Goal: Task Accomplishment & Management: Manage account settings

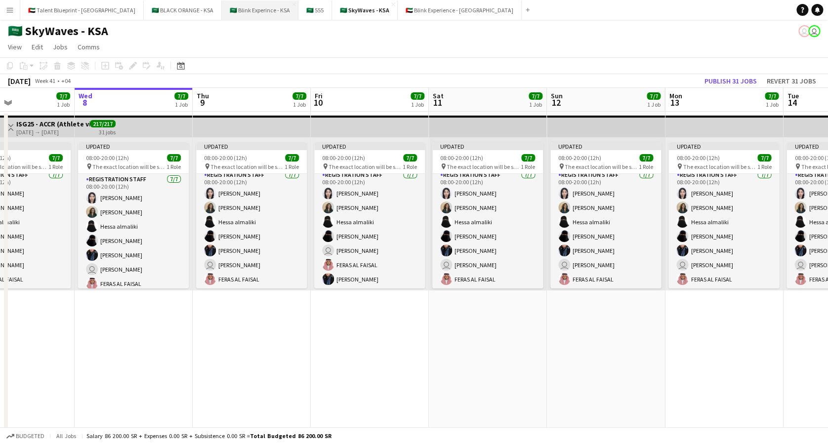
click at [222, 14] on button "🇸🇦 Blink Experince - KSA Close" at bounding box center [260, 9] width 77 height 19
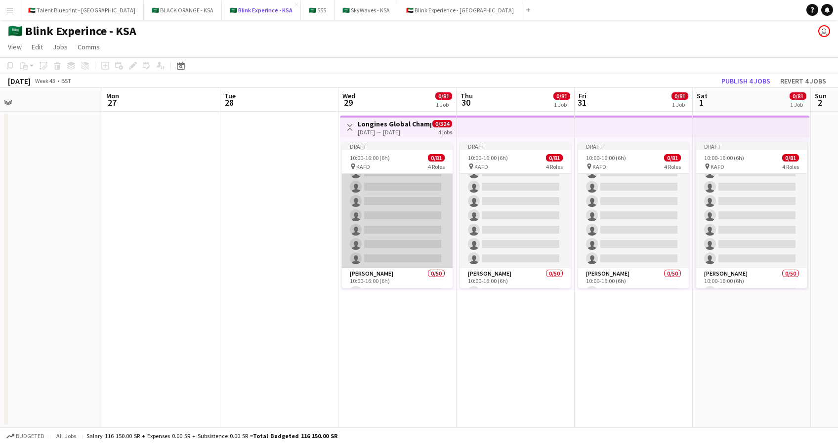
scroll to position [420, 0]
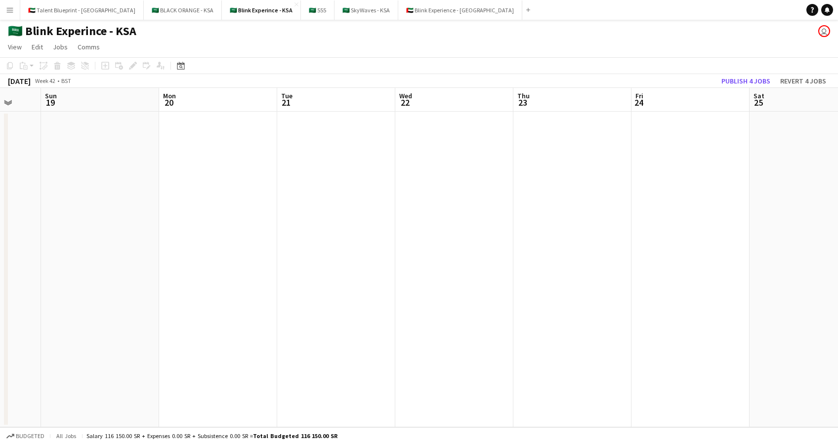
click at [335, 156] on app-date-cell at bounding box center [336, 270] width 118 height 316
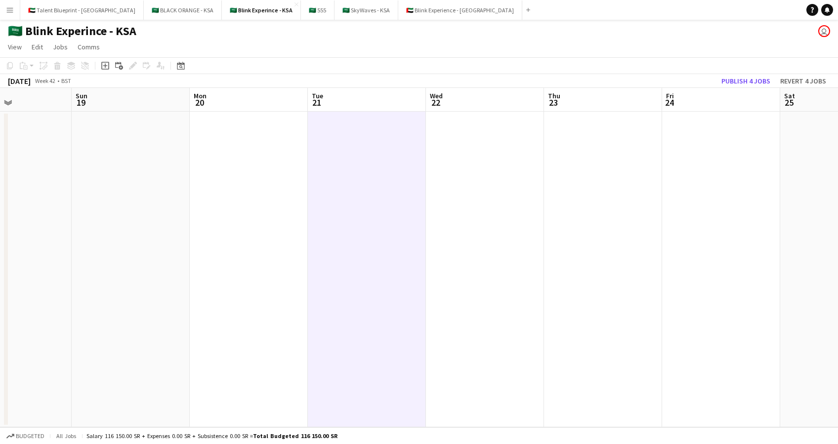
drag, startPoint x: 335, startPoint y: 156, endPoint x: 366, endPoint y: 129, distance: 40.9
click at [366, 129] on app-calendar-viewport "Thu 16 Fri 17 Sat 18 Sun 19 Mon 20 Tue 21 Wed 22 Thu 23 Fri 24 Sat 25 Sun 26 Mo…" at bounding box center [419, 257] width 838 height 339
drag, startPoint x: 352, startPoint y: 177, endPoint x: 337, endPoint y: 151, distance: 30.1
click at [337, 151] on app-date-cell at bounding box center [367, 270] width 118 height 316
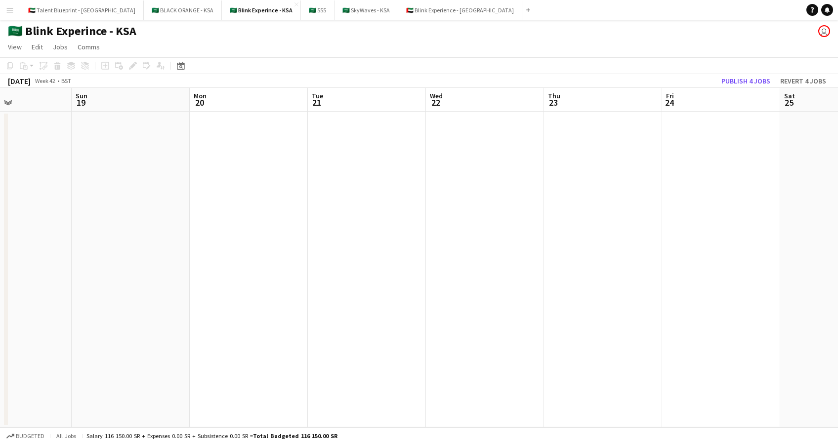
click at [337, 151] on app-date-cell at bounding box center [367, 270] width 118 height 316
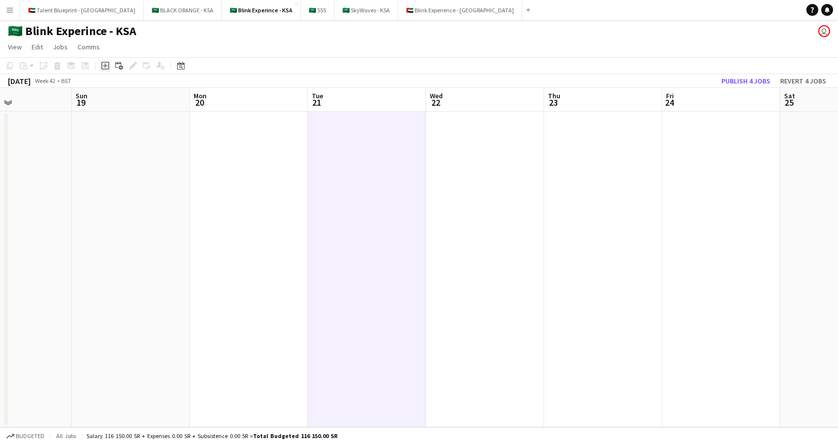
click at [104, 64] on icon "Add job" at bounding box center [105, 66] width 8 height 8
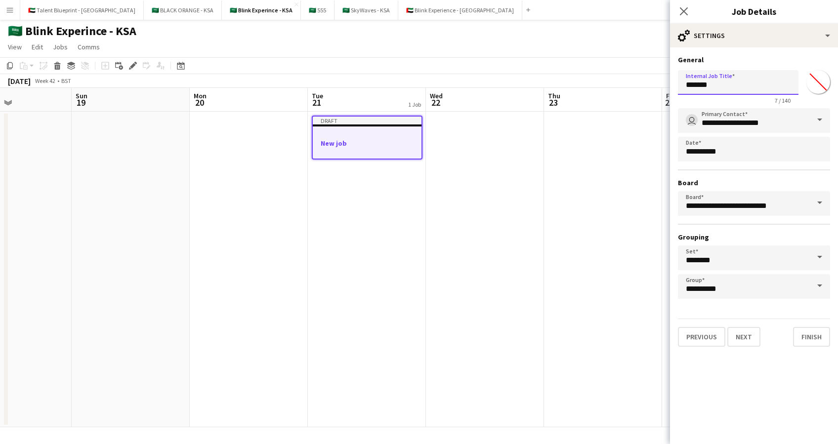
drag, startPoint x: 733, startPoint y: 85, endPoint x: 662, endPoint y: 95, distance: 72.3
click at [662, 95] on body "Menu Boards Boards Boards All jobs Status Workforce Workforce My Workforce Recr…" at bounding box center [419, 222] width 838 height 444
type input "******"
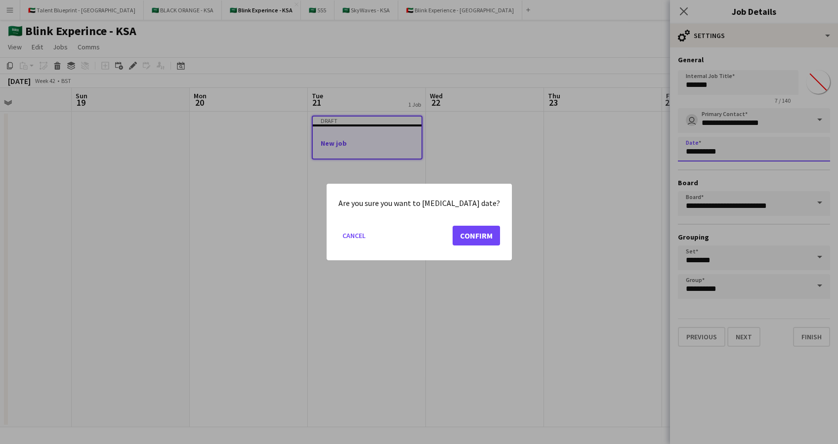
click at [806, 148] on body "Menu Boards Boards Boards All jobs Status Workforce Workforce My Workforce Recr…" at bounding box center [419, 222] width 838 height 444
click at [804, 148] on div at bounding box center [419, 222] width 838 height 444
click at [359, 237] on button "Cancel" at bounding box center [353, 236] width 31 height 16
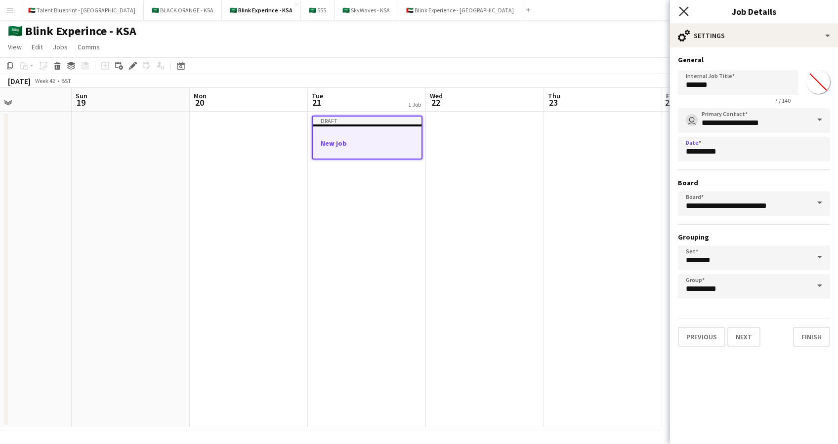
click at [685, 8] on icon "Close pop-in" at bounding box center [683, 10] width 9 height 9
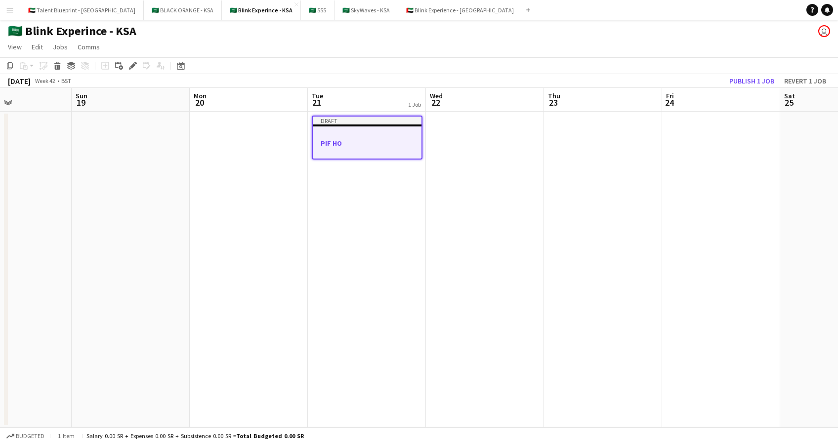
click at [377, 182] on app-date-cell "Draft PIF HO" at bounding box center [367, 270] width 118 height 316
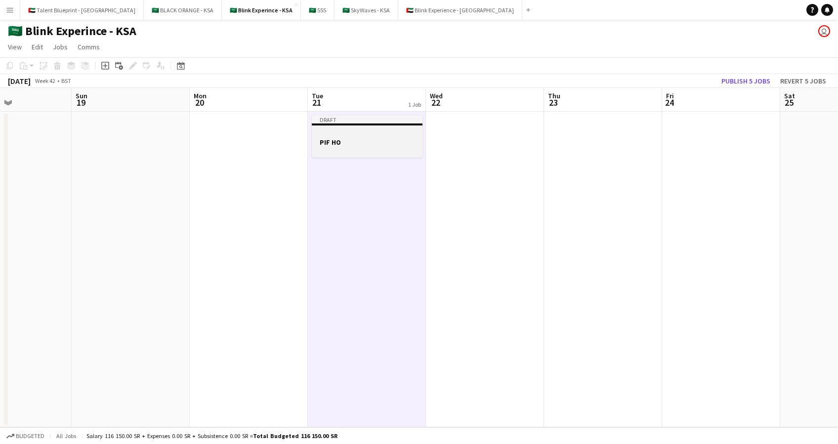
click at [372, 145] on h3 "PIF HO" at bounding box center [367, 142] width 111 height 9
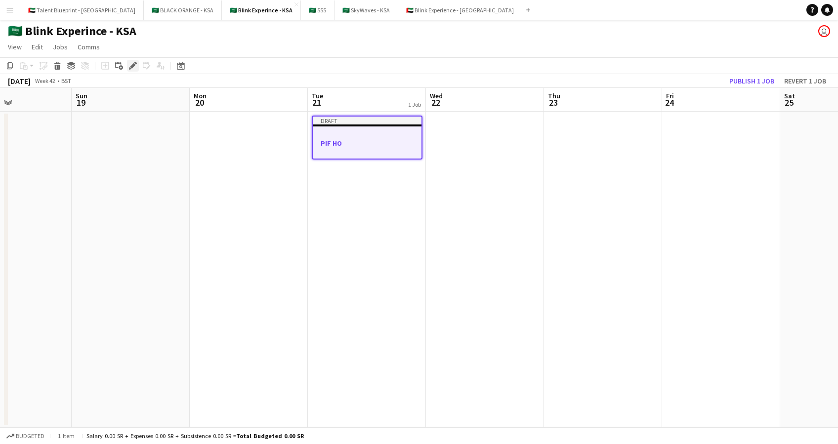
click at [130, 65] on icon "Edit" at bounding box center [133, 66] width 8 height 8
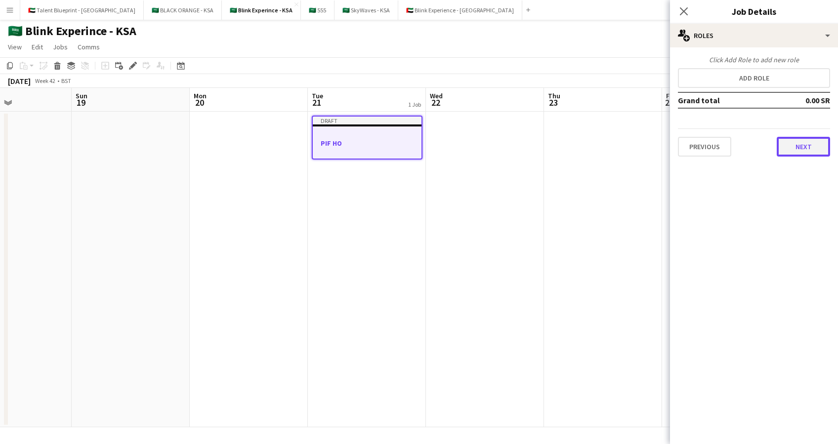
click at [805, 144] on button "Next" at bounding box center [802, 147] width 53 height 20
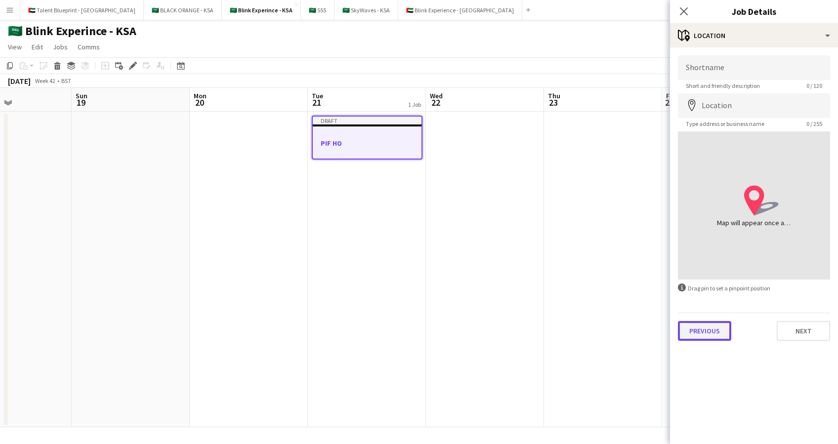
click at [704, 332] on button "Previous" at bounding box center [704, 331] width 53 height 20
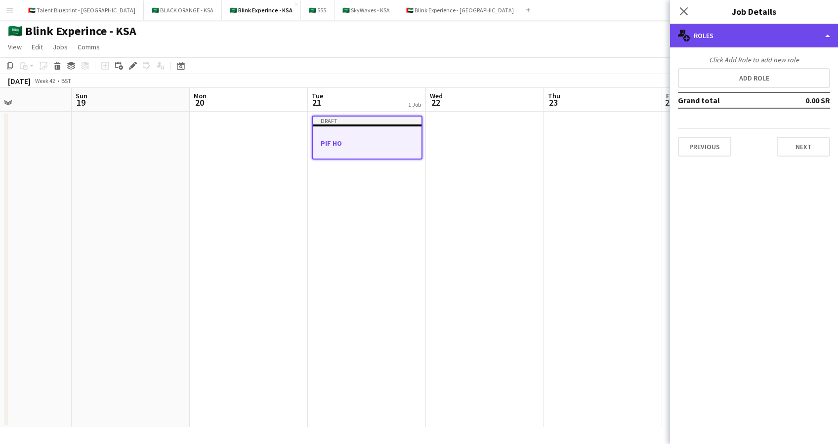
click at [819, 38] on div "multiple-users-add Roles" at bounding box center [754, 36] width 168 height 24
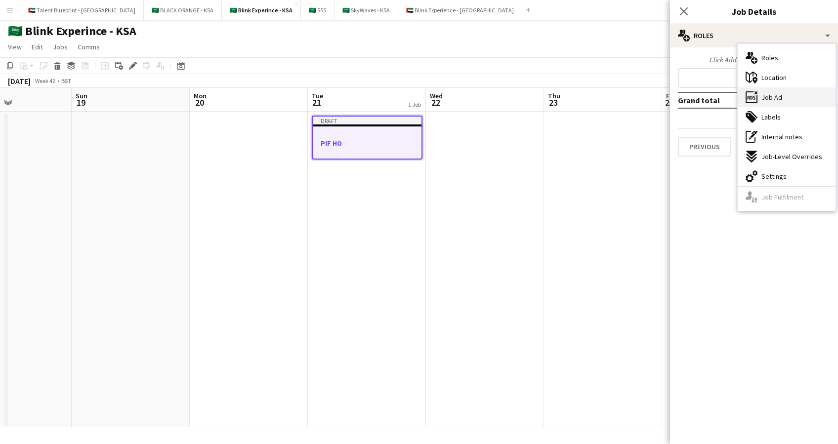
click at [796, 90] on div "ads-window Job Ad" at bounding box center [786, 97] width 98 height 20
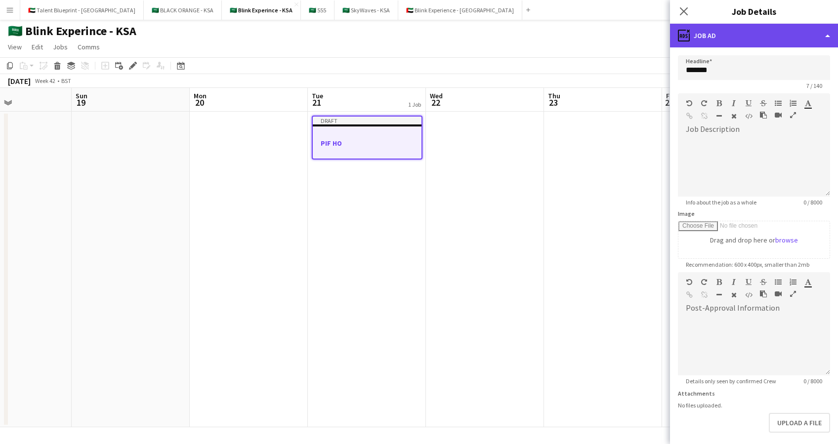
click at [819, 24] on div "ads-window Job Ad" at bounding box center [754, 36] width 168 height 24
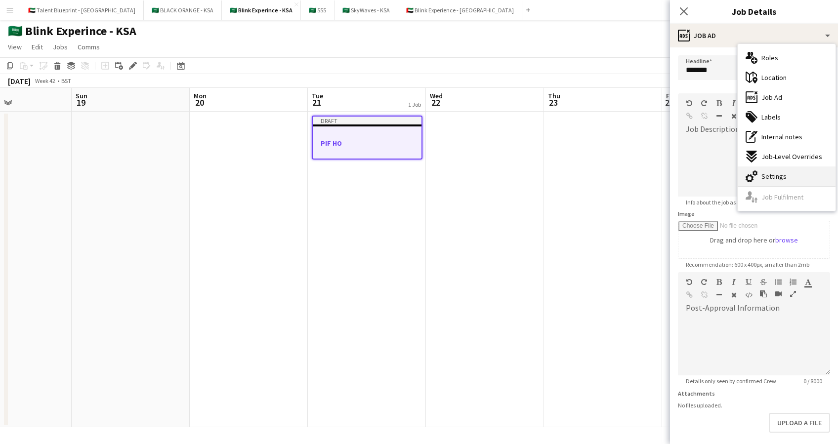
click at [774, 168] on div "cog-double-3 Settings" at bounding box center [786, 176] width 98 height 20
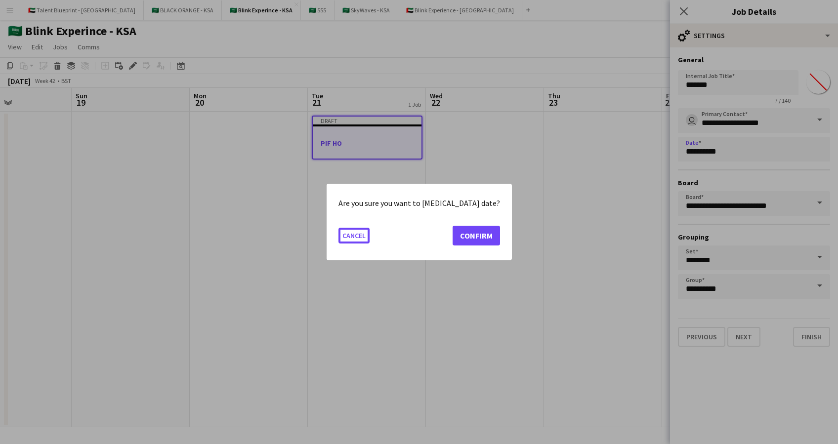
click at [786, 150] on body "Menu Boards Boards Boards All jobs Status Workforce Workforce My Workforce Recr…" at bounding box center [419, 222] width 838 height 444
click at [358, 234] on button "Cancel" at bounding box center [353, 236] width 31 height 16
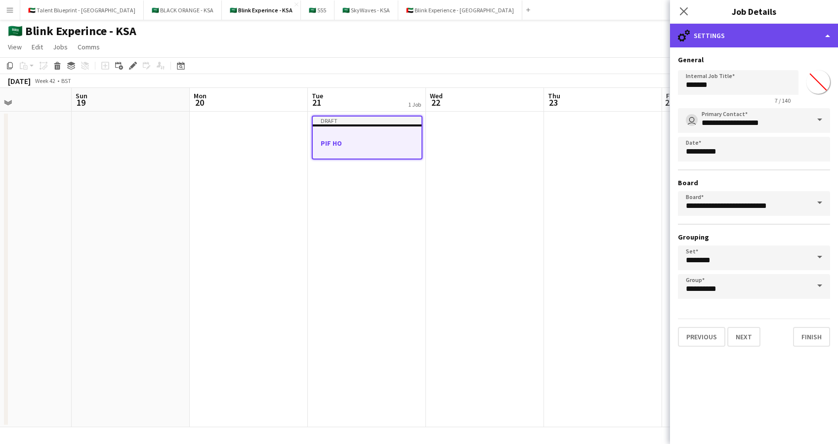
click at [721, 33] on div "cog-double-3 Settings" at bounding box center [754, 36] width 168 height 24
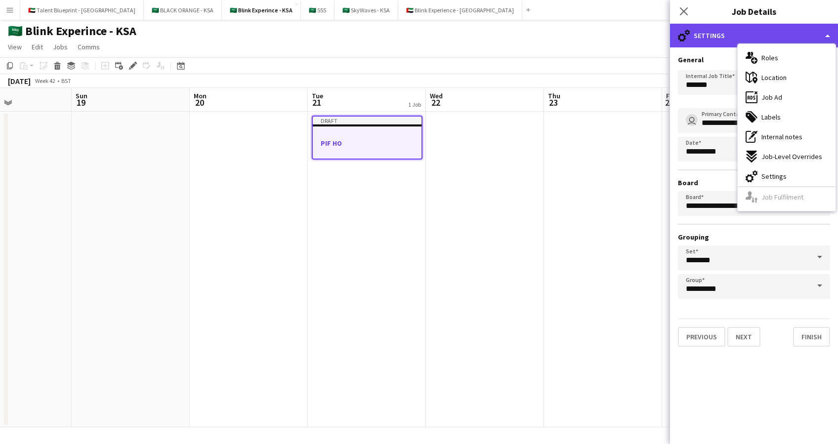
click at [721, 33] on div "cog-double-3 Settings" at bounding box center [754, 36] width 168 height 24
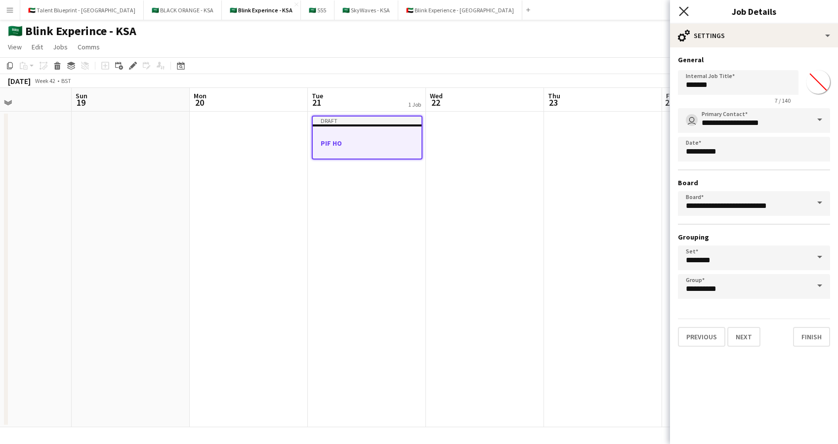
click at [687, 11] on icon "Close pop-in" at bounding box center [683, 10] width 9 height 9
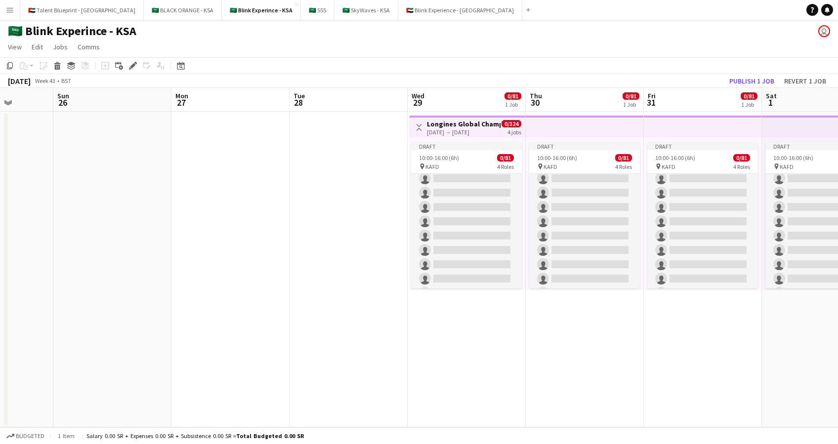
scroll to position [0, 419]
click at [457, 126] on h3 "Longines Global Champion Tour" at bounding box center [463, 124] width 74 height 9
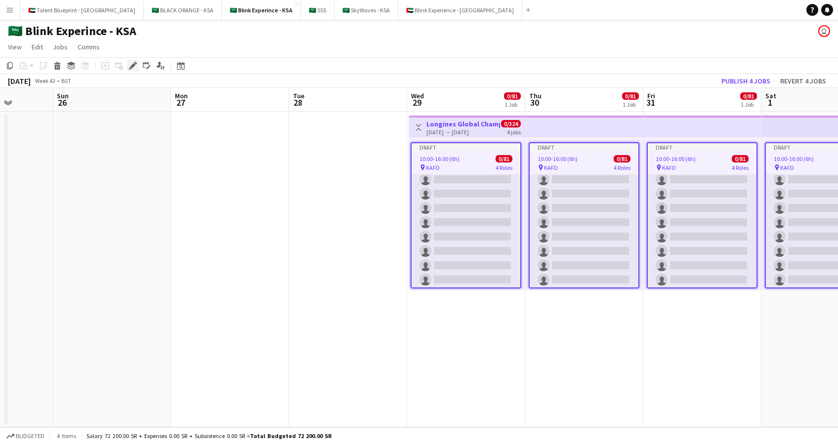
click at [134, 64] on icon at bounding box center [132, 65] width 5 height 5
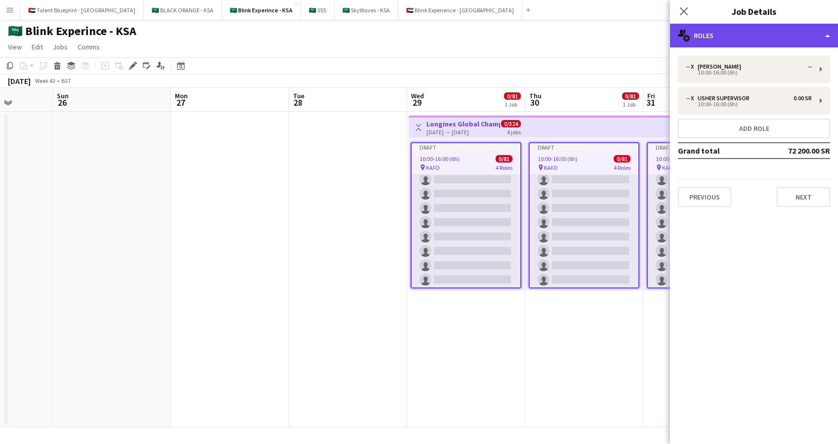
click at [805, 24] on div "multiple-users-add Roles" at bounding box center [754, 36] width 168 height 24
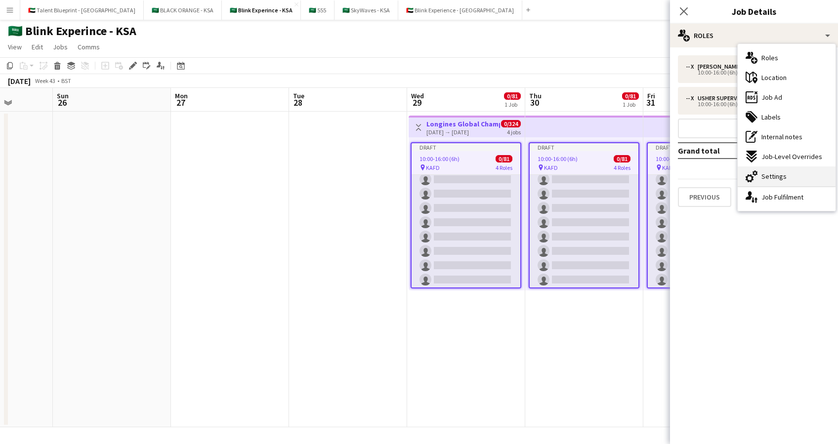
click at [793, 174] on div "cog-double-3 Settings" at bounding box center [786, 176] width 98 height 20
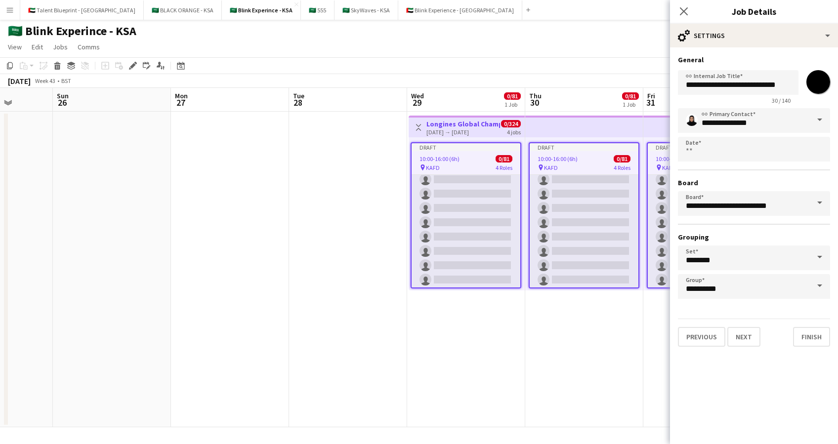
click at [816, 120] on span at bounding box center [819, 120] width 21 height 24
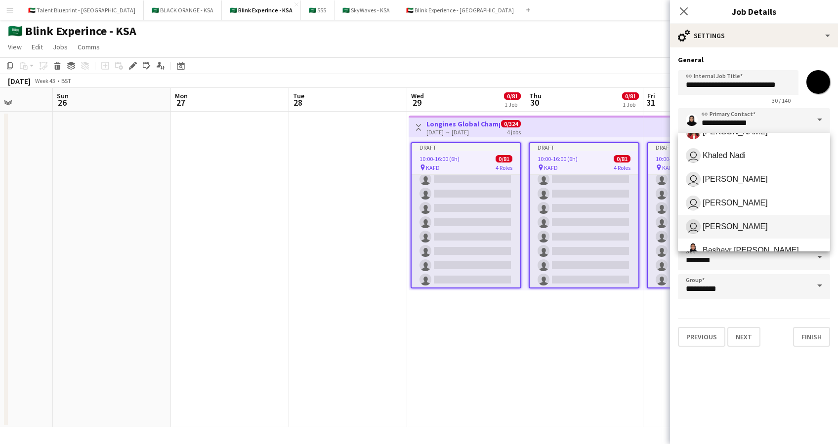
scroll to position [0, 0]
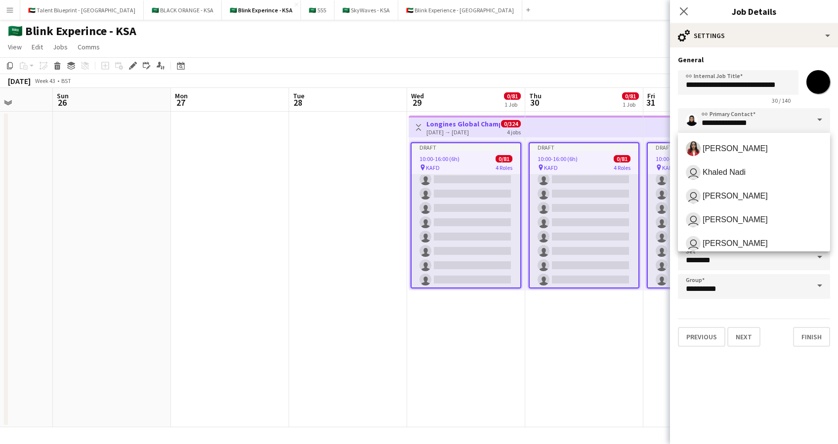
click at [817, 120] on span at bounding box center [819, 120] width 21 height 24
click at [822, 117] on span at bounding box center [819, 120] width 21 height 24
click at [683, 9] on icon "Close pop-in" at bounding box center [683, 10] width 9 height 9
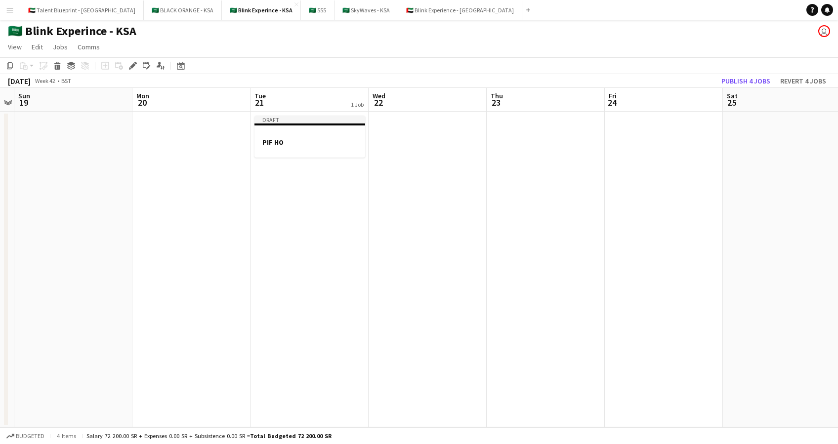
scroll to position [0, 304]
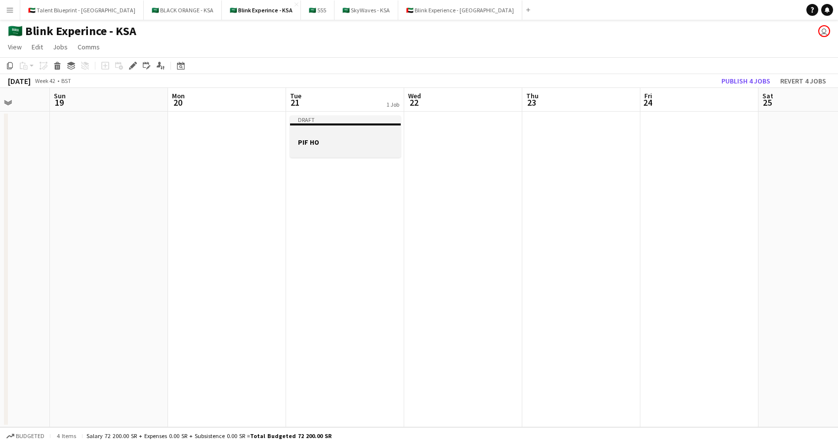
click at [344, 133] on div at bounding box center [345, 132] width 111 height 7
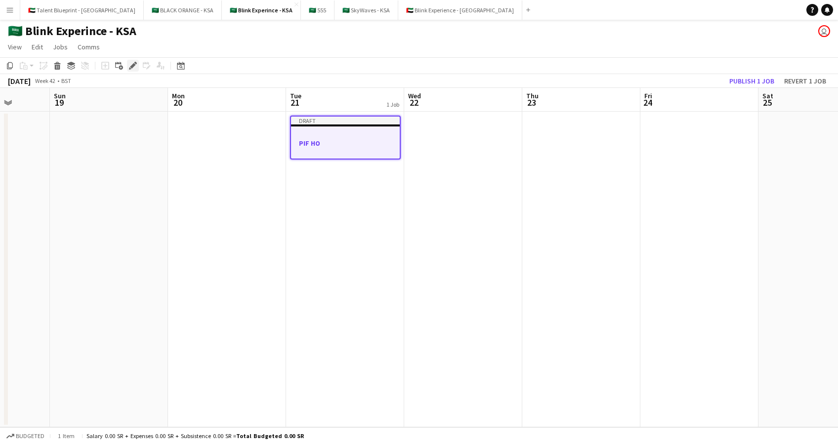
click at [131, 67] on icon at bounding box center [132, 65] width 5 height 5
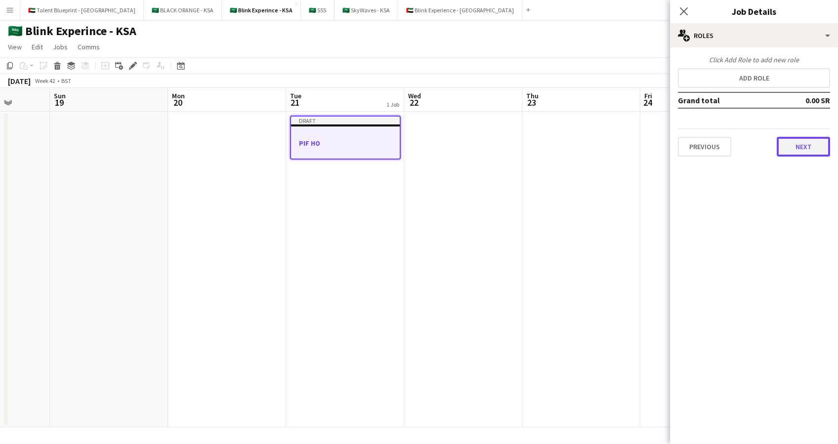
click at [804, 145] on button "Next" at bounding box center [802, 147] width 53 height 20
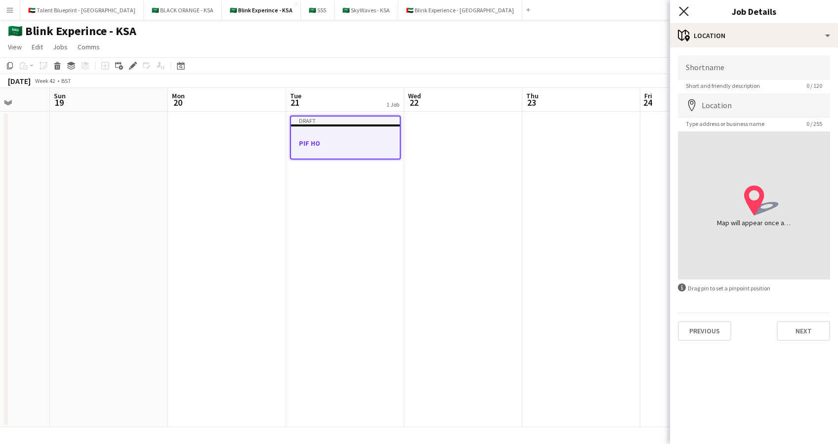
click at [680, 12] on icon "Close pop-in" at bounding box center [683, 10] width 9 height 9
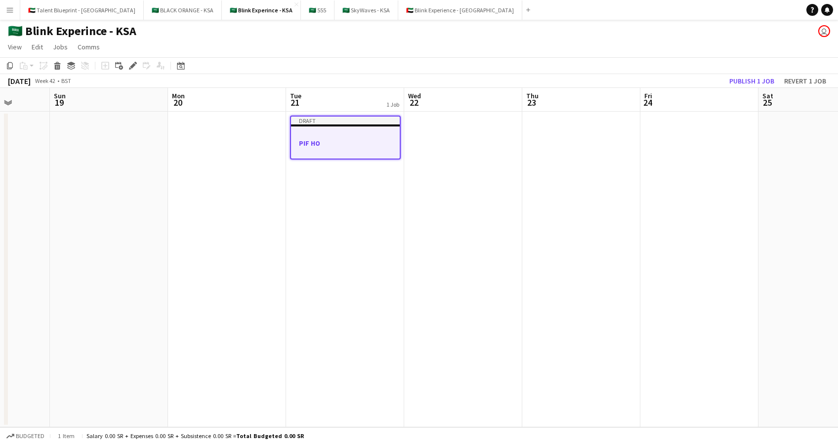
click at [359, 148] on div at bounding box center [345, 152] width 109 height 8
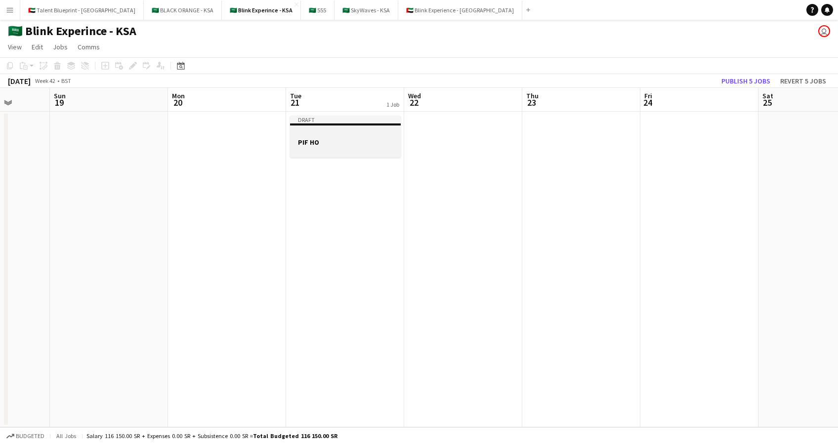
click at [361, 131] on div at bounding box center [345, 132] width 111 height 7
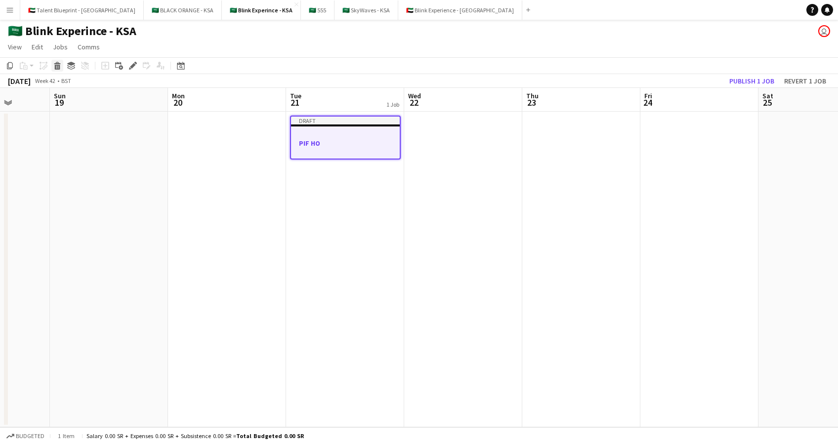
click at [55, 66] on icon at bounding box center [57, 67] width 5 height 5
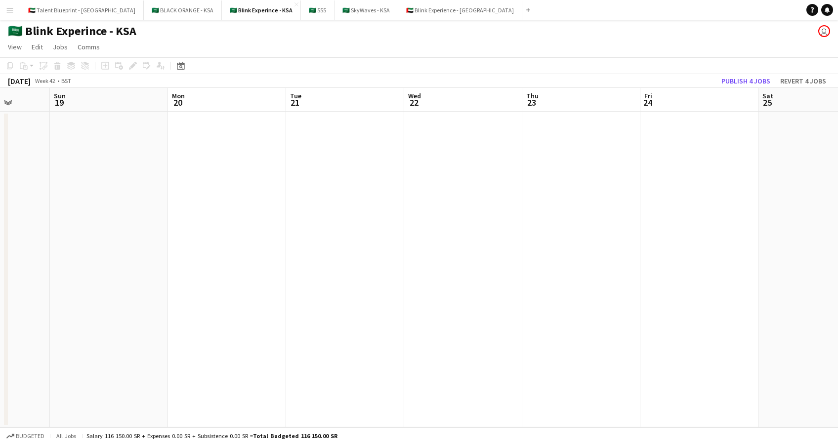
click at [365, 131] on app-date-cell at bounding box center [345, 270] width 118 height 316
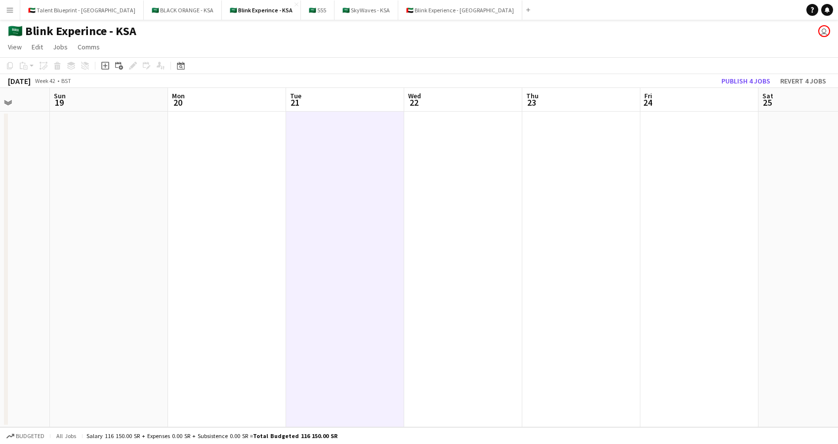
click at [427, 134] on app-date-cell at bounding box center [463, 270] width 118 height 316
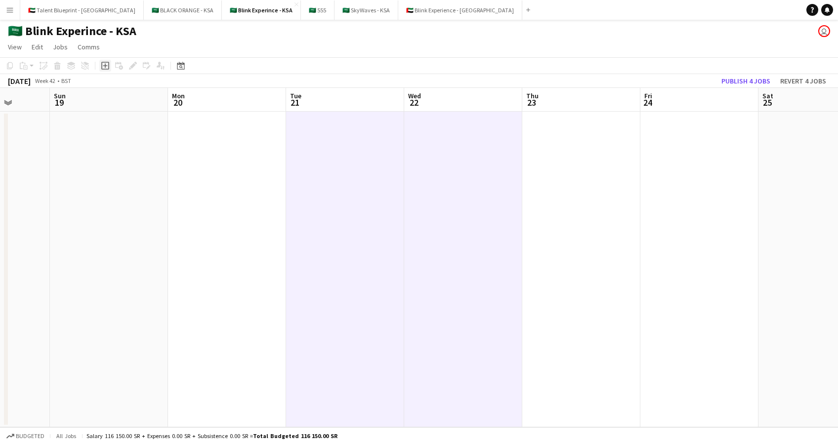
click at [102, 67] on icon "Add job" at bounding box center [105, 66] width 8 height 8
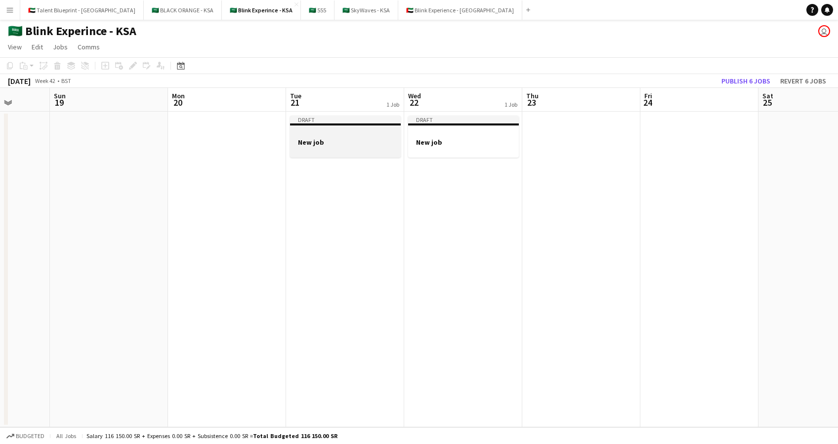
click at [367, 147] on div at bounding box center [345, 151] width 111 height 8
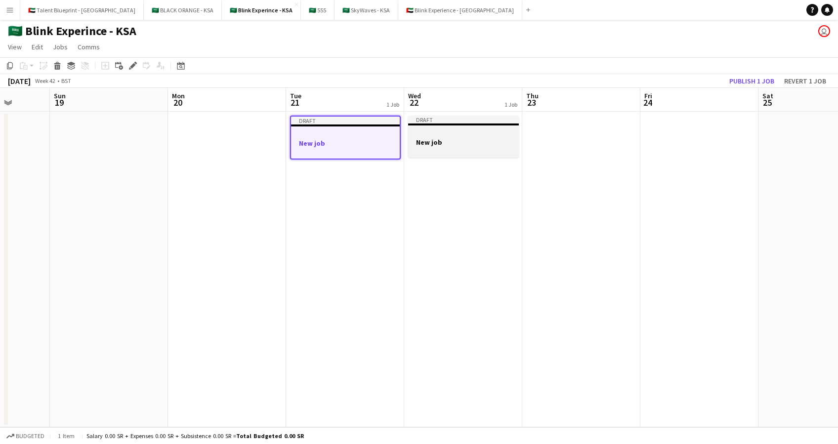
click at [441, 138] on h3 "New job" at bounding box center [463, 142] width 111 height 9
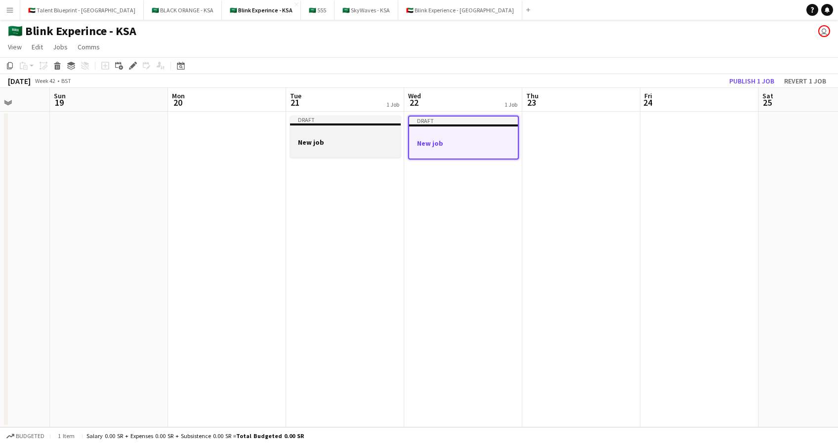
click at [358, 140] on h3 "New job" at bounding box center [345, 142] width 111 height 9
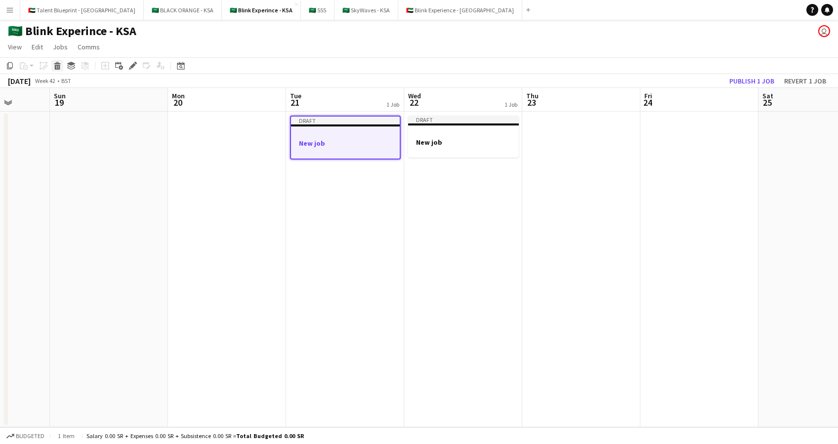
click at [57, 67] on icon "Delete" at bounding box center [57, 66] width 8 height 8
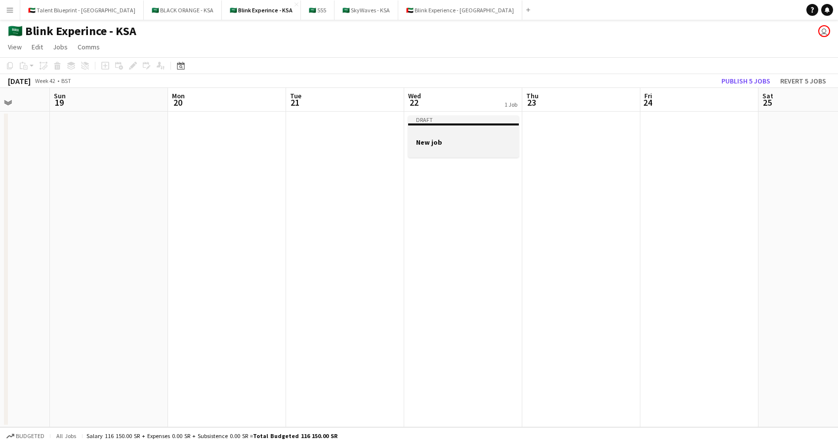
click at [447, 135] on div at bounding box center [463, 132] width 111 height 7
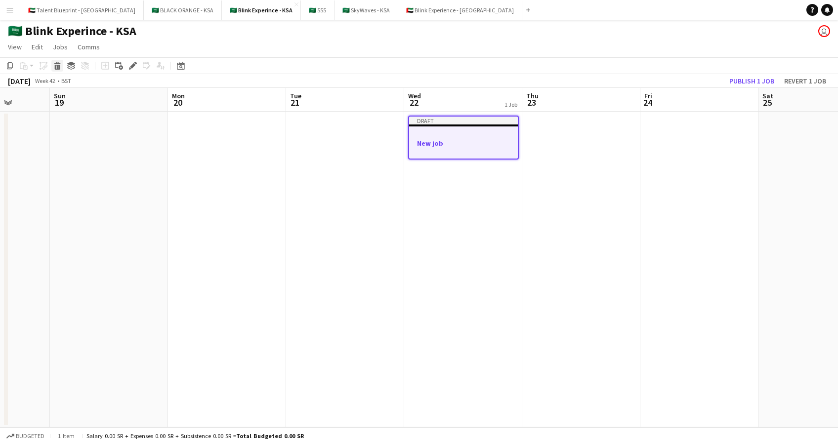
click at [56, 67] on icon at bounding box center [57, 67] width 5 height 5
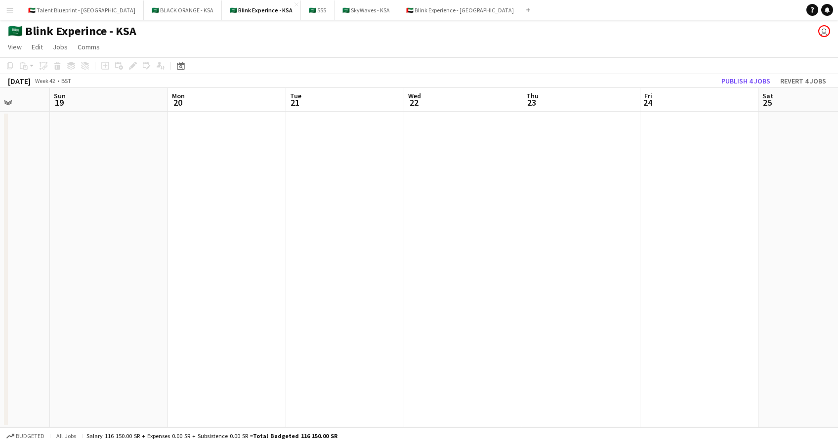
click at [350, 126] on app-date-cell at bounding box center [345, 270] width 118 height 316
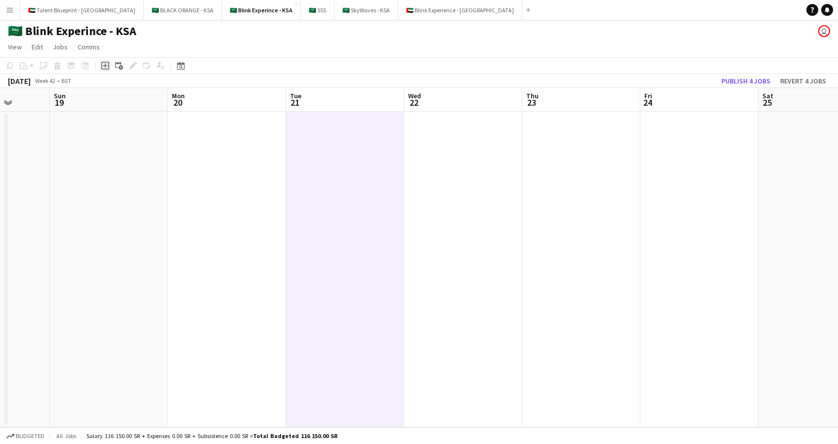
click at [103, 67] on icon "Add job" at bounding box center [105, 66] width 8 height 8
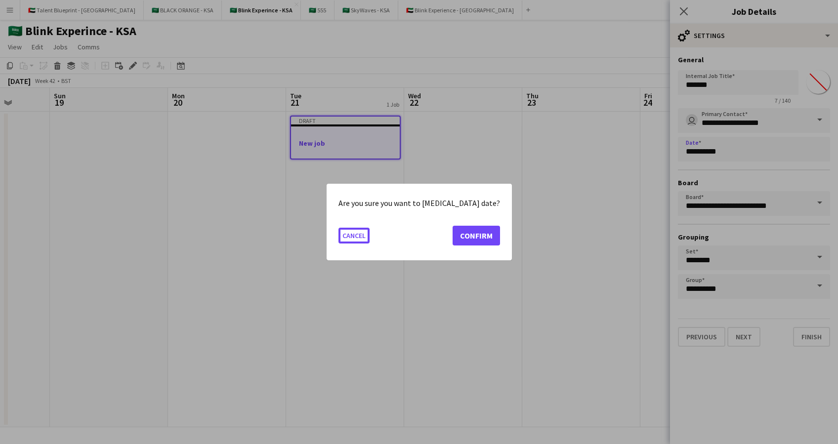
click at [802, 152] on body "Menu Boards Boards Boards All jobs Status Workforce Workforce My Workforce Recr…" at bounding box center [419, 222] width 838 height 444
click at [457, 233] on button "Confirm" at bounding box center [475, 236] width 47 height 20
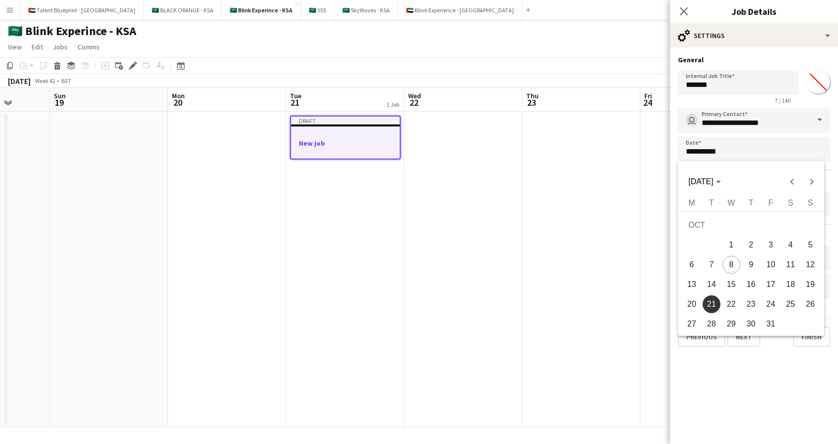
click at [732, 302] on span "22" at bounding box center [731, 304] width 18 height 18
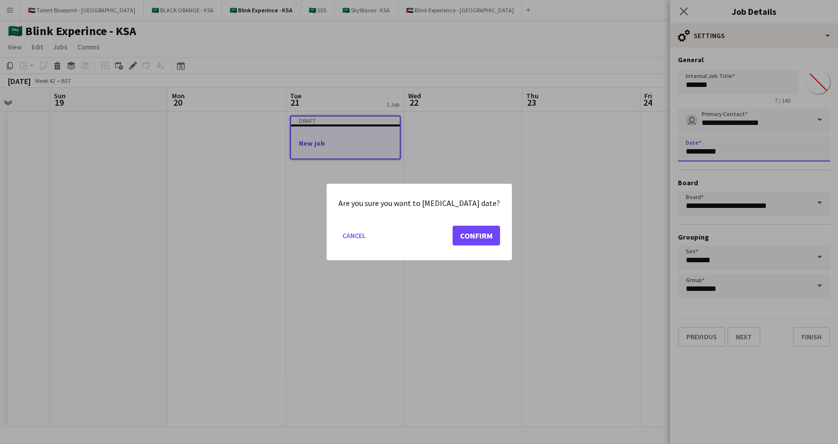
click at [760, 153] on body "Menu Boards Boards Boards All jobs Status Workforce Workforce My Workforce Recr…" at bounding box center [419, 222] width 838 height 444
click at [452, 234] on button "Confirm" at bounding box center [475, 236] width 47 height 20
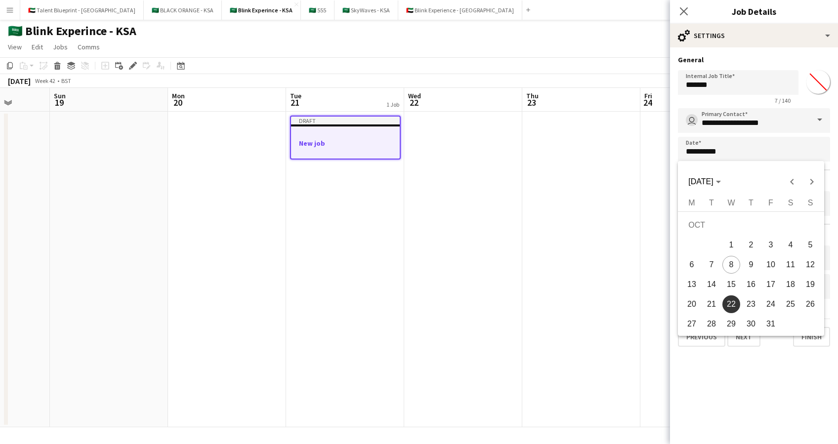
click at [709, 304] on span "21" at bounding box center [711, 304] width 18 height 18
type input "**********"
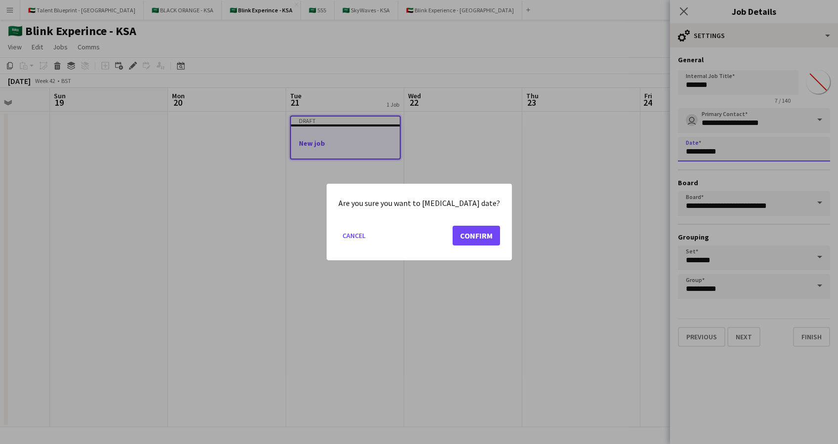
click at [759, 153] on body "Menu Boards Boards Boards All jobs Status Workforce Workforce My Workforce Recr…" at bounding box center [419, 222] width 838 height 444
click at [462, 232] on button "Confirm" at bounding box center [475, 236] width 47 height 20
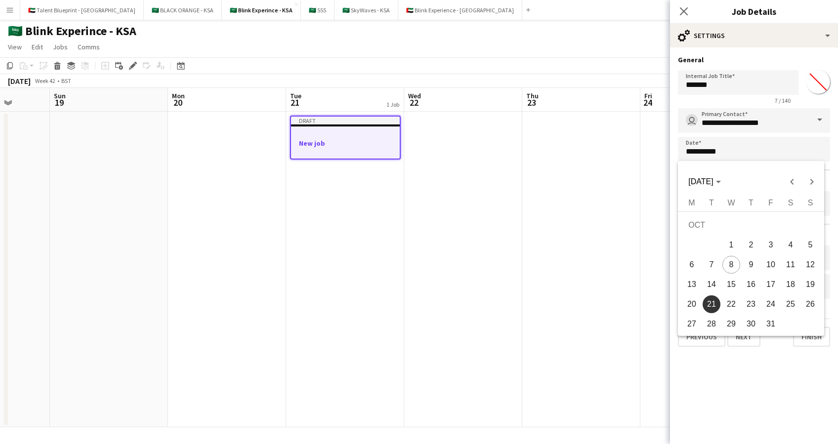
click at [678, 6] on div at bounding box center [419, 222] width 838 height 444
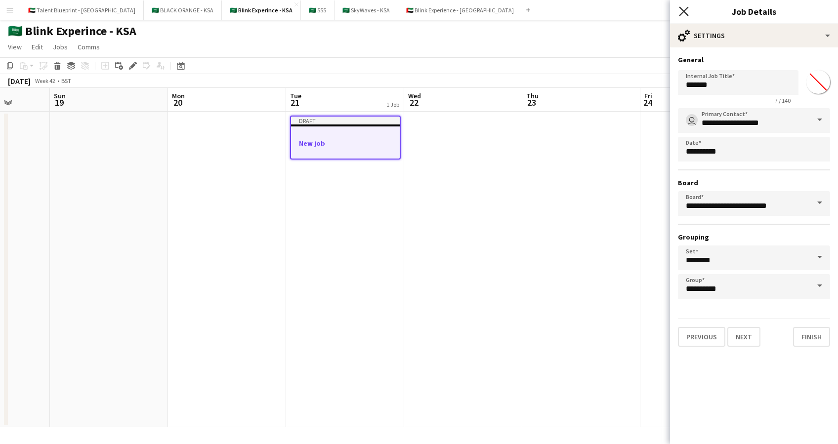
click at [682, 6] on icon "Close pop-in" at bounding box center [683, 10] width 9 height 9
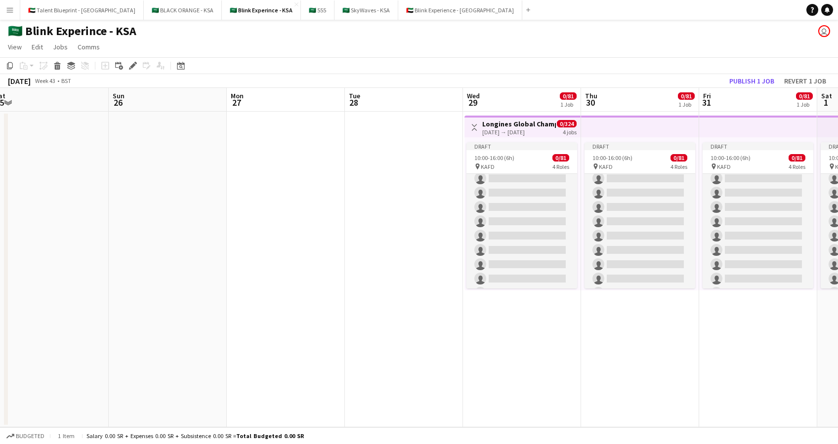
scroll to position [0, 432]
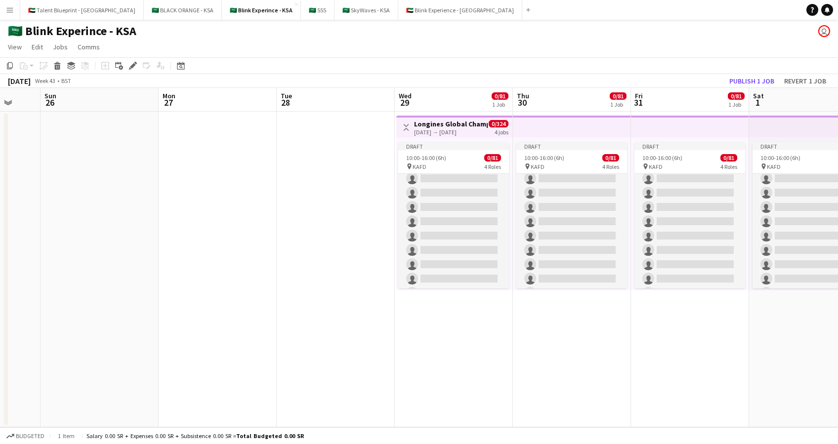
click at [428, 128] on div "29-10-2025 → 01-11-2025" at bounding box center [451, 131] width 74 height 7
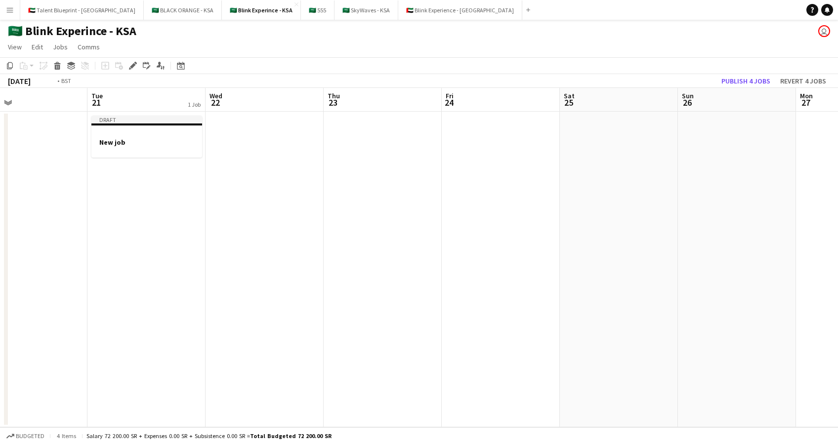
scroll to position [0, 233]
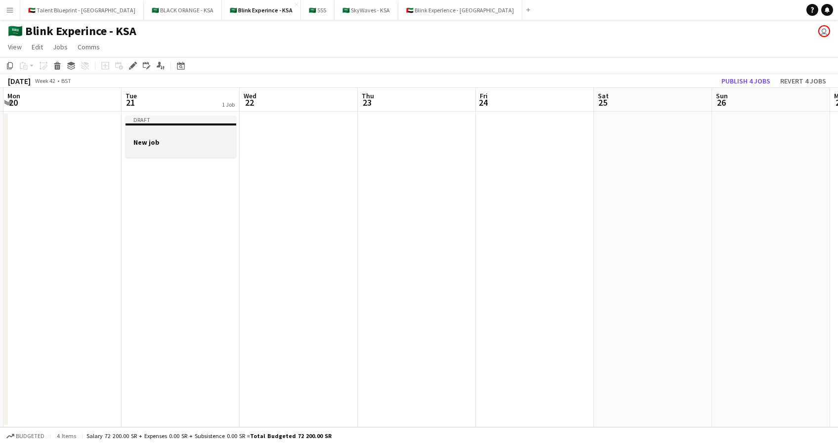
click at [189, 125] on app-job-card "Draft New job" at bounding box center [180, 137] width 111 height 42
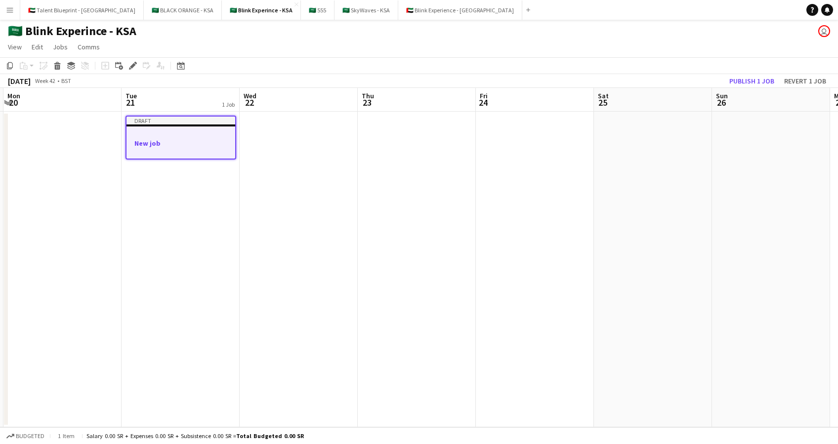
click at [297, 137] on app-date-cell at bounding box center [299, 270] width 118 height 316
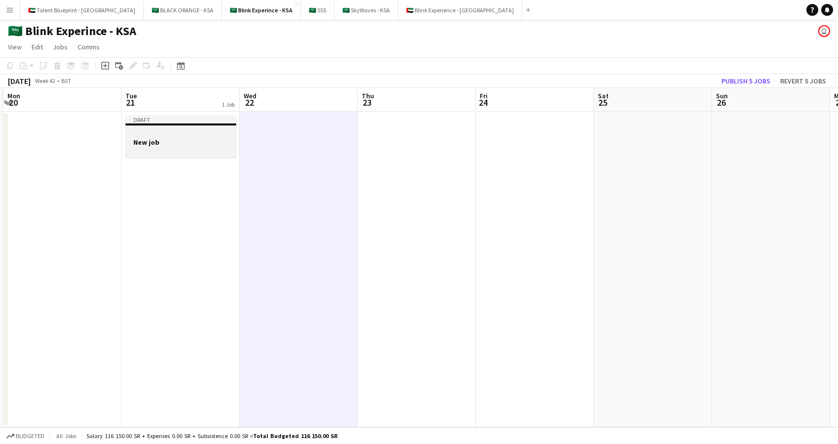
click at [177, 142] on h3 "New job" at bounding box center [180, 142] width 111 height 9
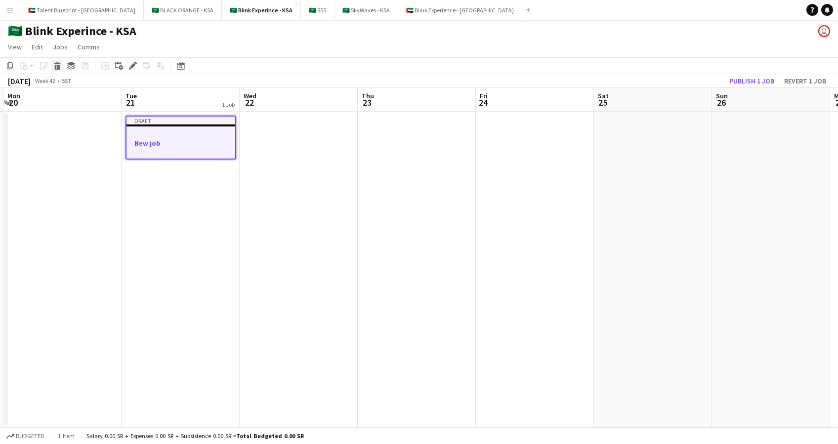
click at [55, 67] on icon at bounding box center [57, 67] width 5 height 5
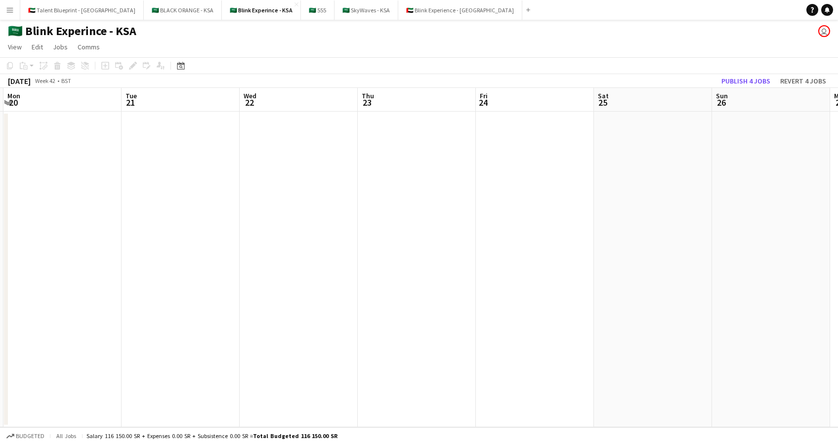
click at [197, 162] on app-date-cell at bounding box center [180, 270] width 118 height 316
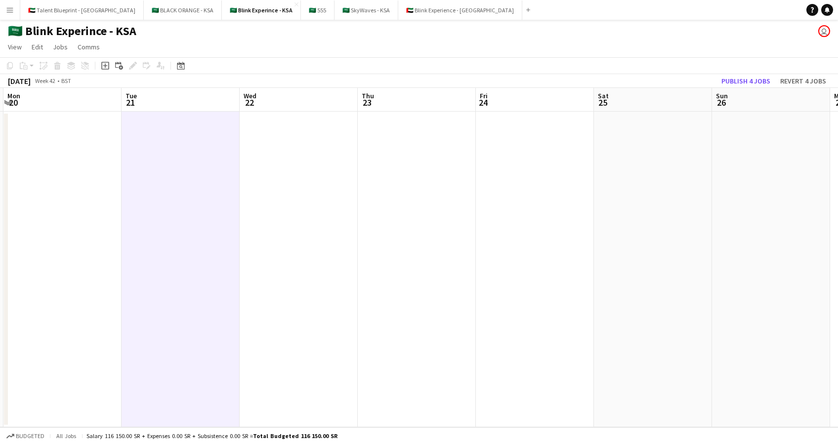
click at [292, 153] on app-date-cell at bounding box center [299, 270] width 118 height 316
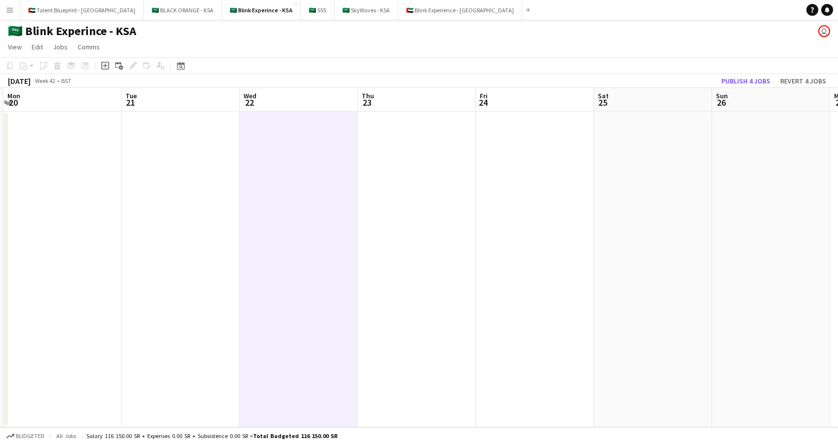
click at [179, 148] on app-date-cell at bounding box center [180, 270] width 118 height 316
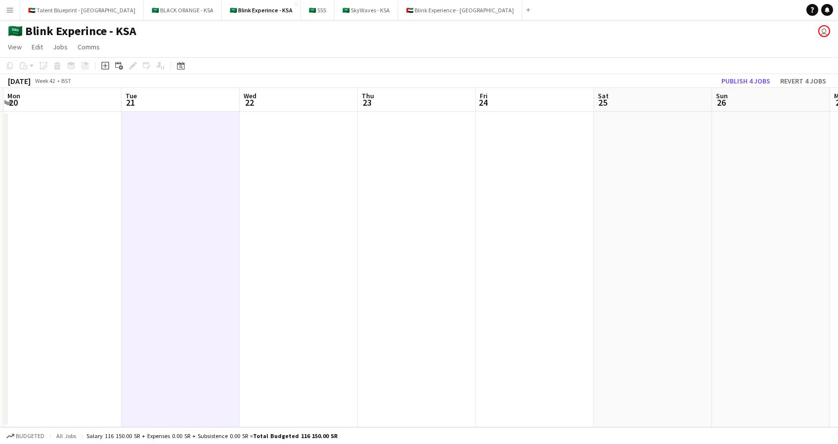
drag, startPoint x: 179, startPoint y: 148, endPoint x: 151, endPoint y: 135, distance: 30.9
click at [151, 135] on app-date-cell at bounding box center [180, 270] width 118 height 316
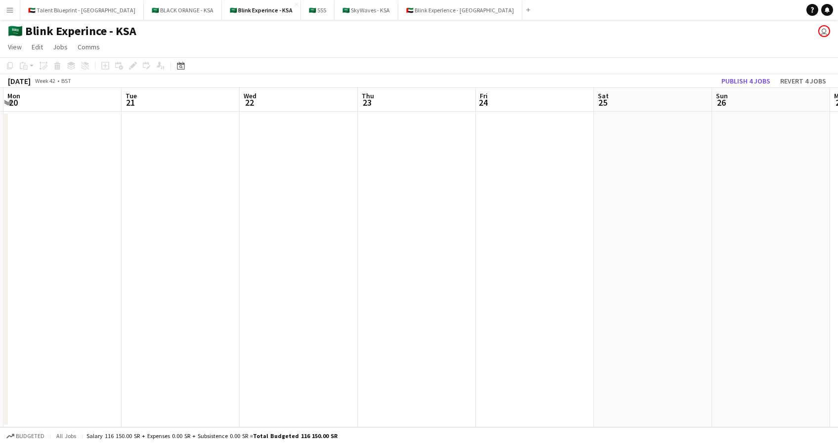
click at [151, 135] on app-date-cell at bounding box center [180, 270] width 118 height 316
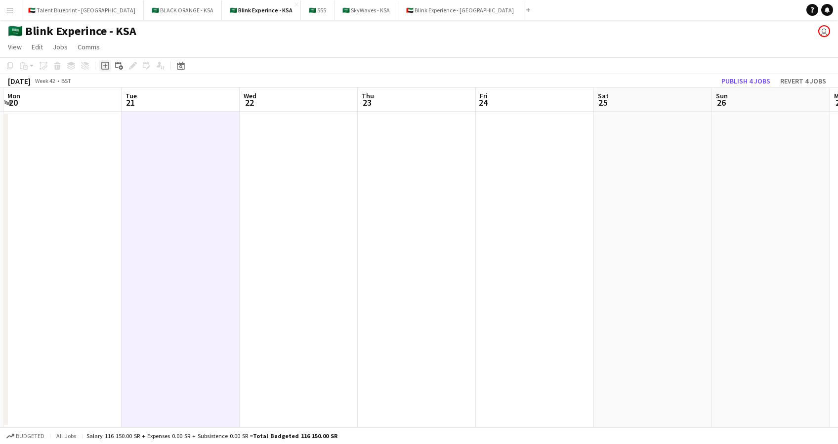
click at [106, 66] on icon "Add job" at bounding box center [105, 66] width 8 height 8
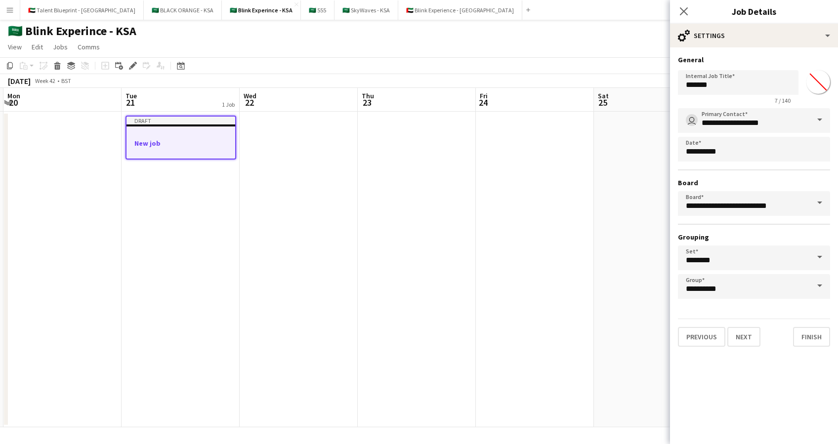
click at [823, 122] on span at bounding box center [819, 120] width 21 height 24
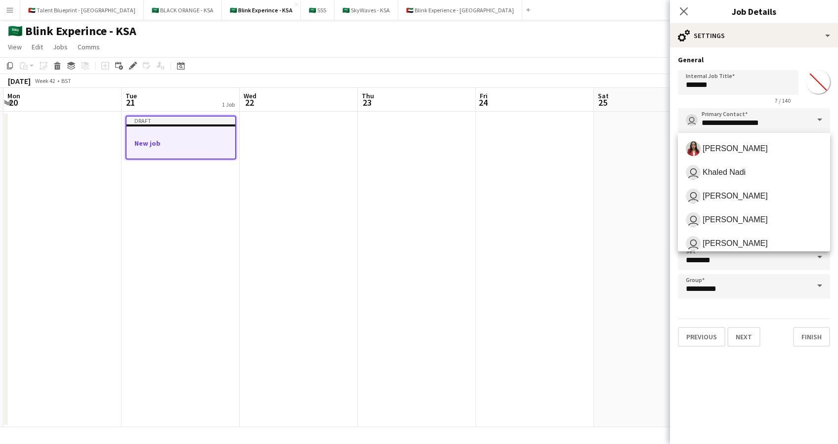
click at [823, 122] on span at bounding box center [819, 120] width 21 height 24
click at [809, 120] on input "**********" at bounding box center [754, 120] width 152 height 25
click at [751, 284] on input "**********" at bounding box center [754, 286] width 152 height 25
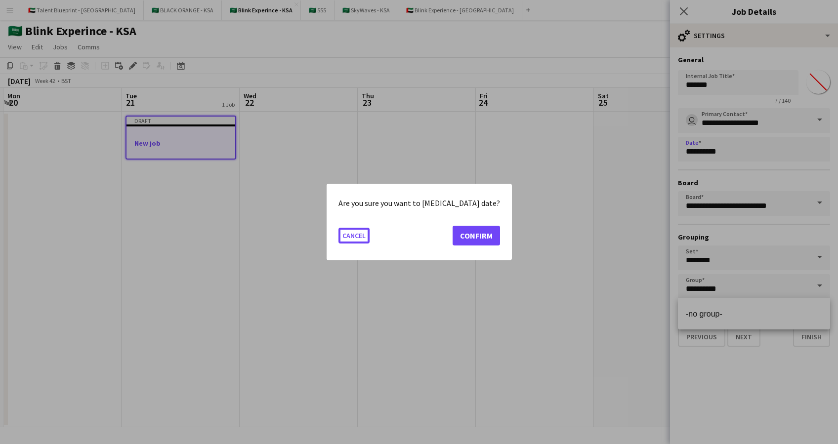
click at [741, 154] on body "Menu Boards Boards Boards All jobs Status Workforce Workforce My Workforce Recr…" at bounding box center [419, 222] width 838 height 444
click at [354, 233] on button "Cancel" at bounding box center [353, 236] width 31 height 16
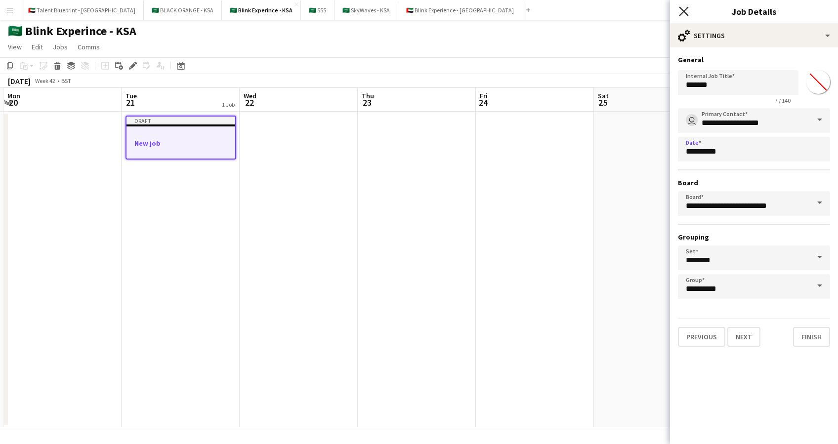
click at [679, 9] on icon "Close pop-in" at bounding box center [683, 10] width 9 height 9
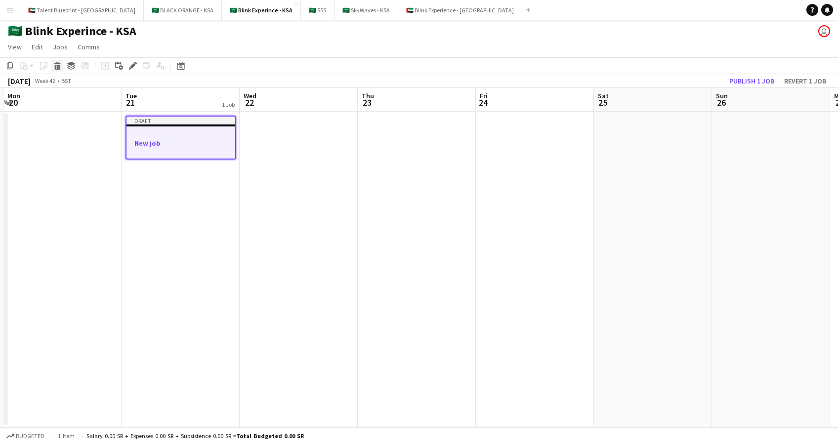
click at [57, 66] on icon at bounding box center [57, 67] width 5 height 5
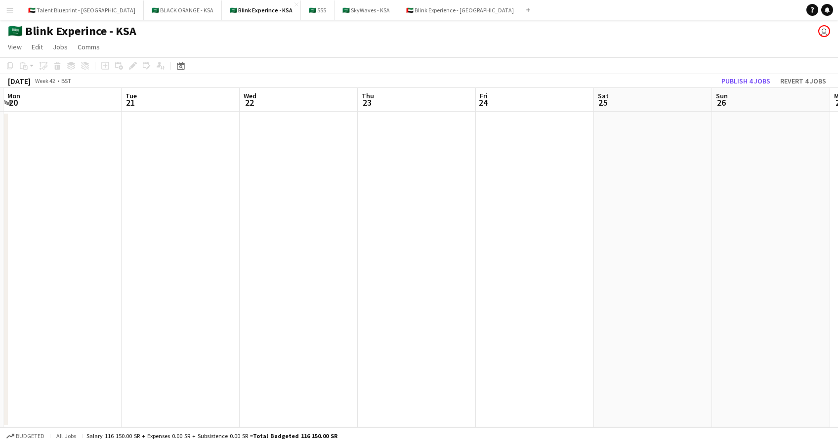
click at [186, 169] on app-date-cell at bounding box center [180, 270] width 118 height 316
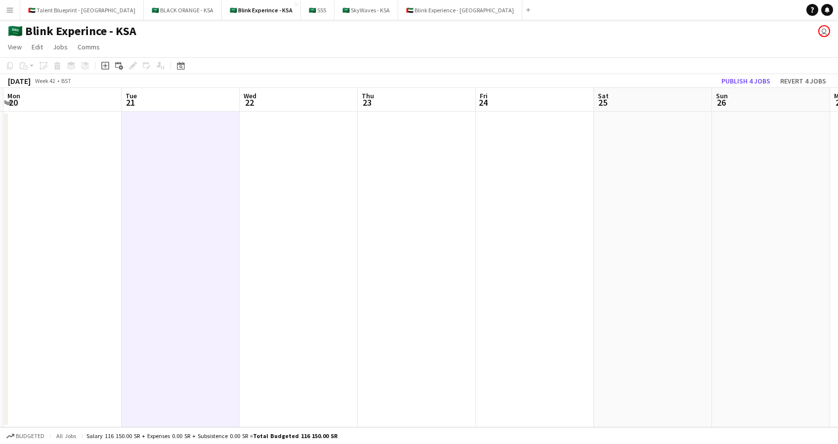
click at [270, 145] on app-date-cell at bounding box center [299, 270] width 118 height 316
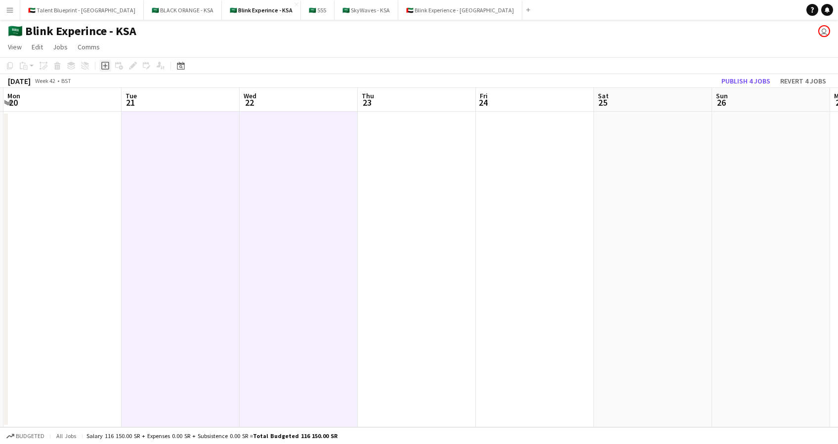
click at [104, 66] on icon "Add job" at bounding box center [105, 66] width 8 height 8
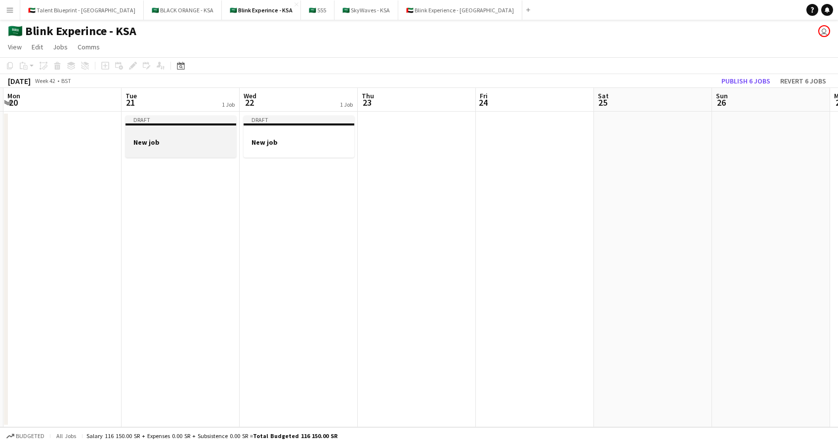
click at [174, 118] on div "Draft" at bounding box center [180, 120] width 111 height 8
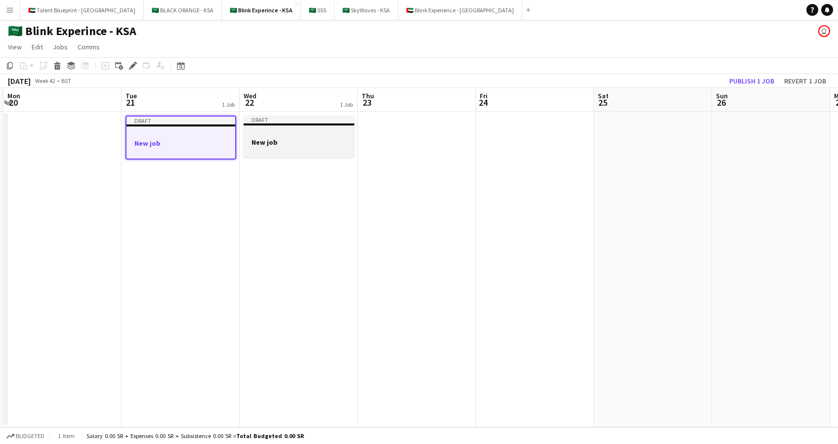
click at [268, 142] on h3 "New job" at bounding box center [298, 142] width 111 height 9
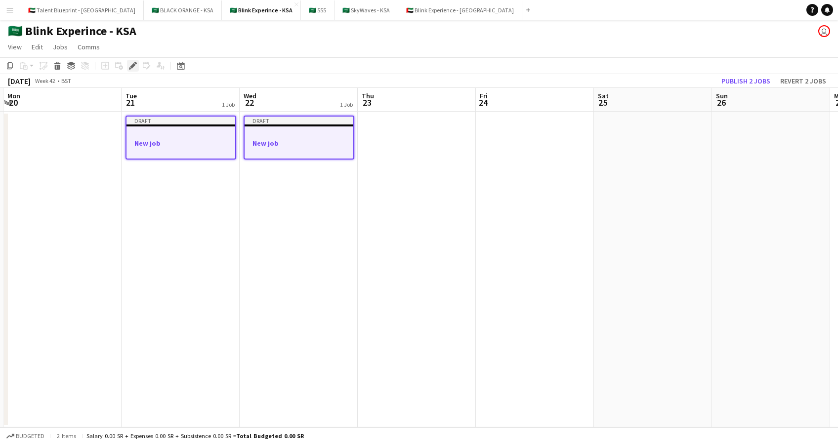
click at [130, 63] on icon "Edit" at bounding box center [133, 66] width 8 height 8
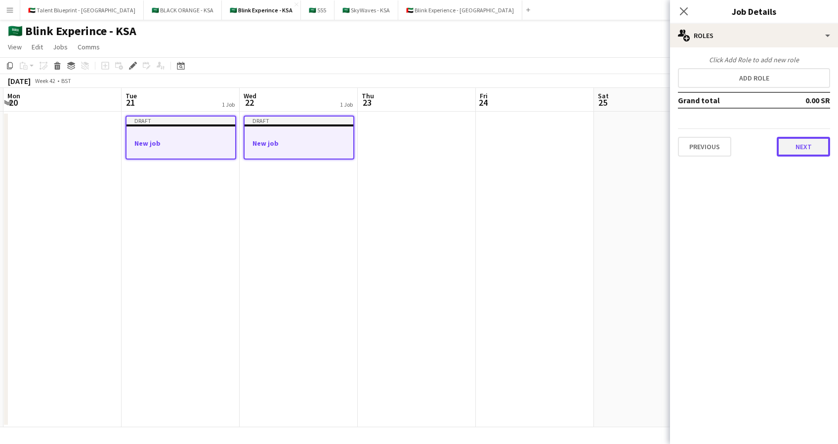
click at [795, 146] on button "Next" at bounding box center [802, 147] width 53 height 20
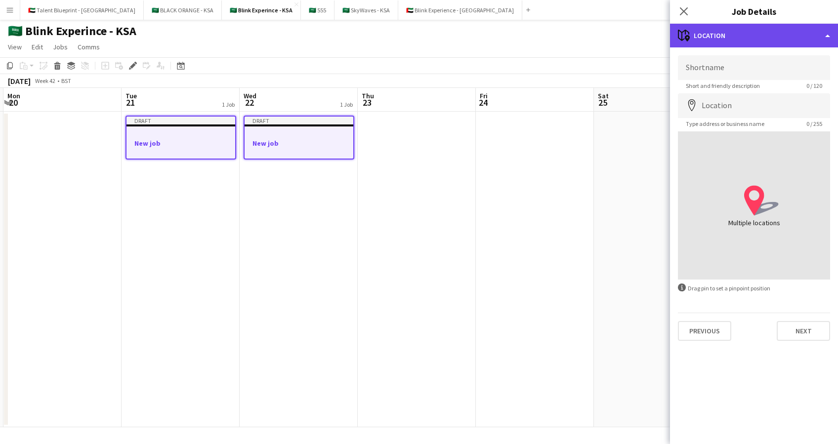
click at [799, 34] on div "maps-pin-1 Location" at bounding box center [754, 36] width 168 height 24
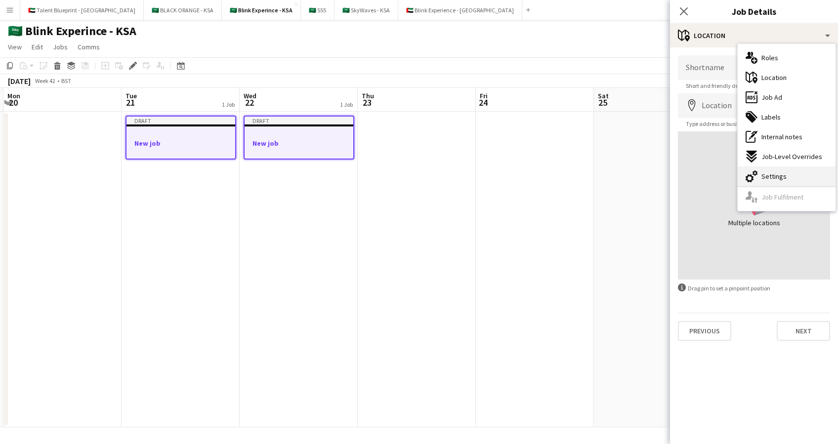
click at [770, 168] on div "cog-double-3 Settings" at bounding box center [786, 176] width 98 height 20
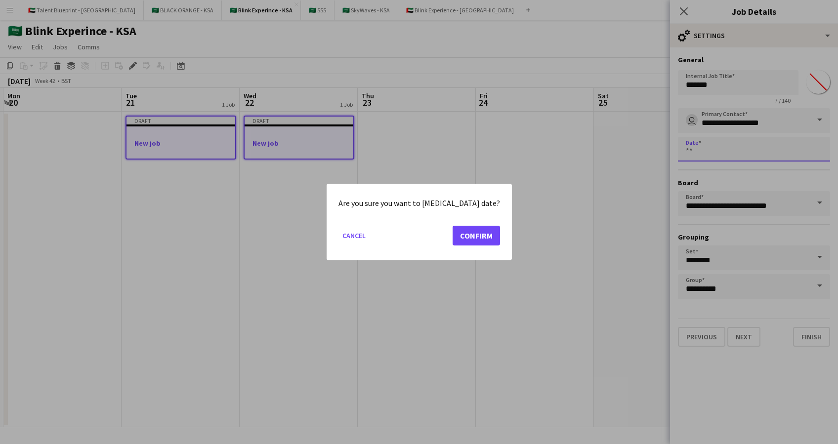
click at [758, 158] on body "Menu Boards Boards Boards All jobs Status Workforce Workforce My Workforce Recr…" at bounding box center [419, 222] width 838 height 444
click at [460, 237] on button "Confirm" at bounding box center [475, 236] width 47 height 20
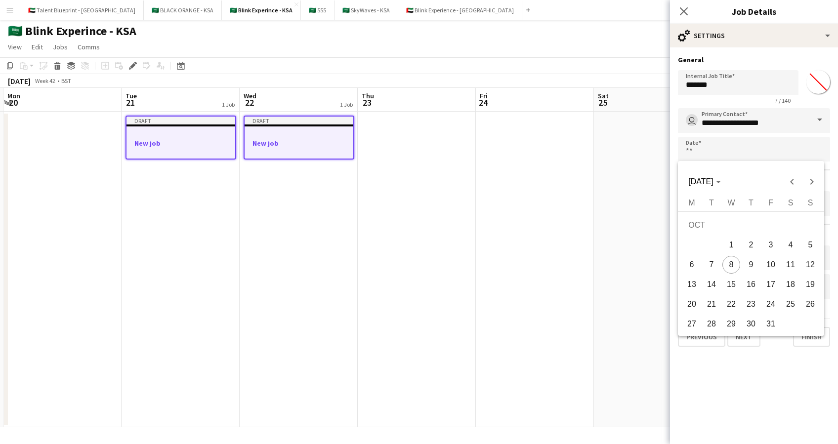
click at [710, 304] on span "21" at bounding box center [711, 304] width 18 height 18
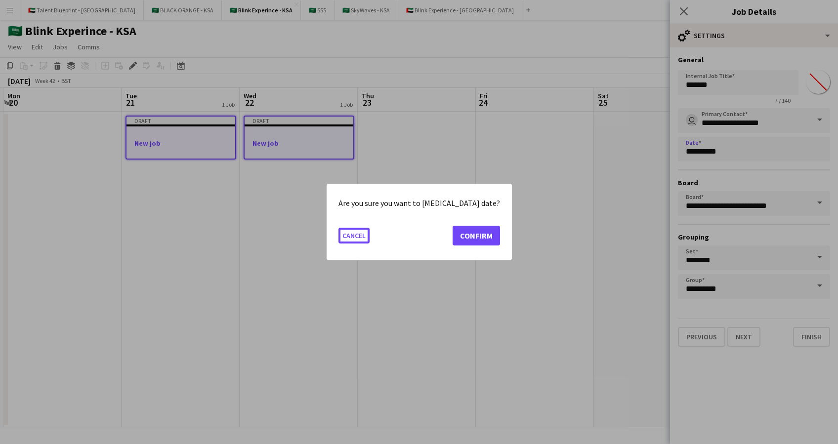
click at [772, 154] on body "Menu Boards Boards Boards All jobs Status Workforce Workforce My Workforce Recr…" at bounding box center [419, 222] width 838 height 444
click at [478, 233] on button "Confirm" at bounding box center [475, 236] width 47 height 20
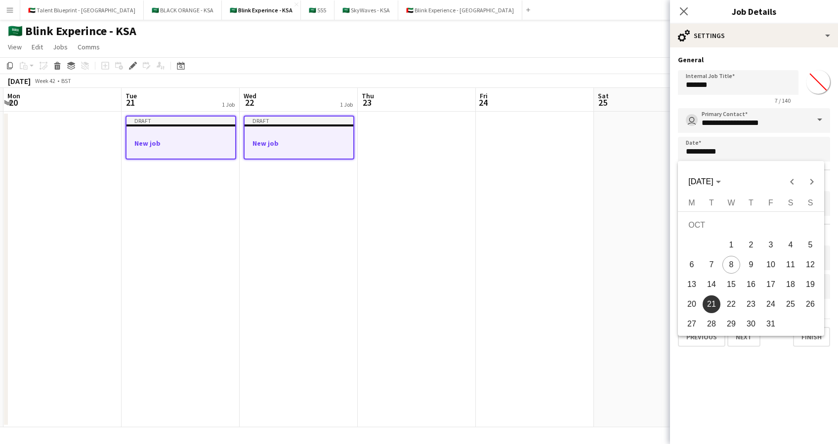
click at [732, 309] on span "22" at bounding box center [731, 304] width 18 height 18
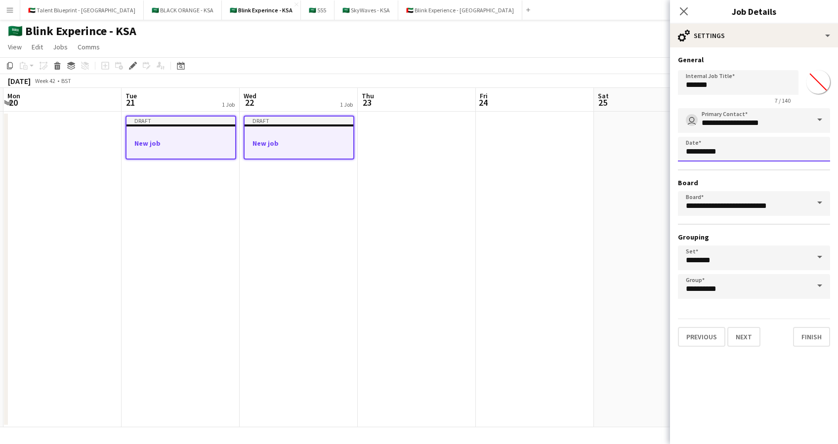
click at [776, 152] on body "Menu Boards Boards Boards All jobs Status Workforce Workforce My Workforce Recr…" at bounding box center [419, 222] width 838 height 444
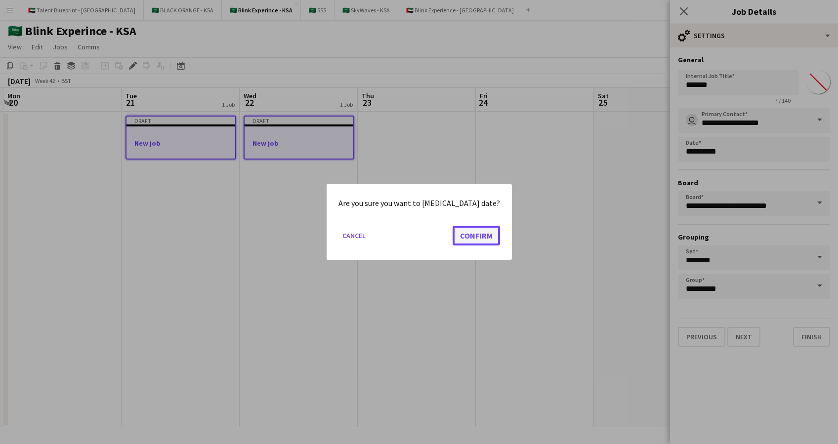
click at [463, 229] on button "Confirm" at bounding box center [475, 236] width 47 height 20
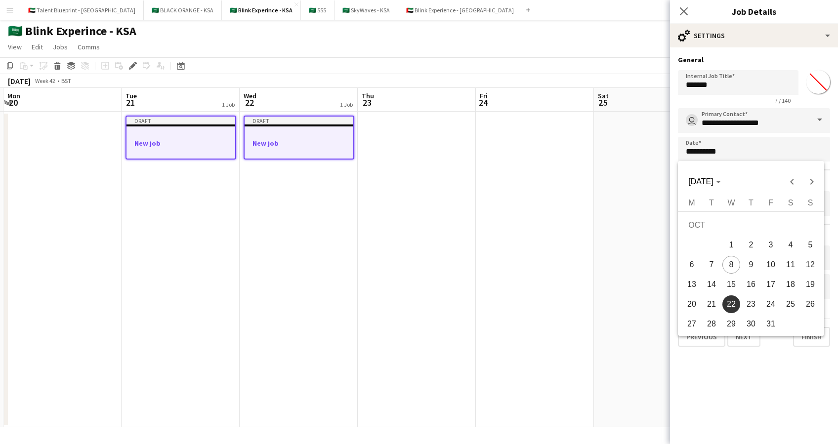
click at [714, 304] on span "21" at bounding box center [711, 304] width 18 height 18
type input "**********"
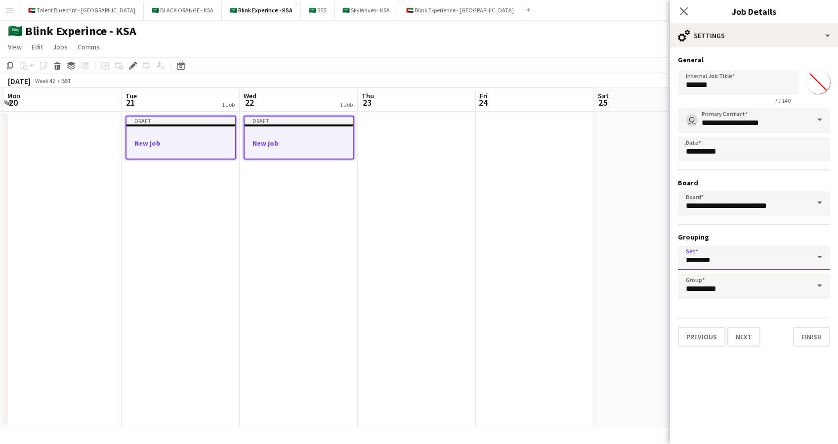
click at [759, 259] on input "********" at bounding box center [754, 257] width 152 height 25
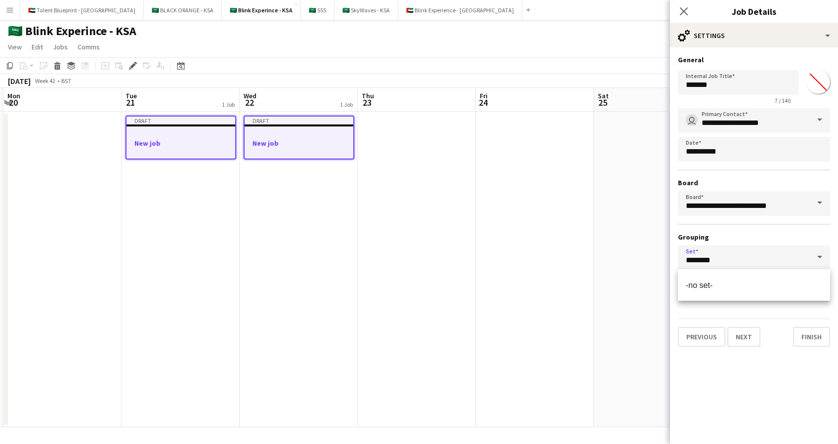
click at [798, 255] on input "********" at bounding box center [754, 257] width 152 height 25
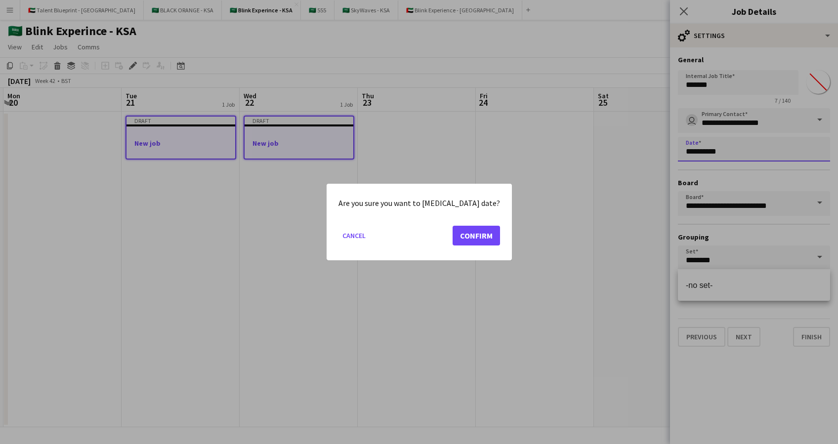
click at [737, 152] on body "Menu Boards Boards Boards All jobs Status Workforce Workforce My Workforce Recr…" at bounding box center [419, 222] width 838 height 444
click at [464, 233] on button "Confirm" at bounding box center [475, 236] width 47 height 20
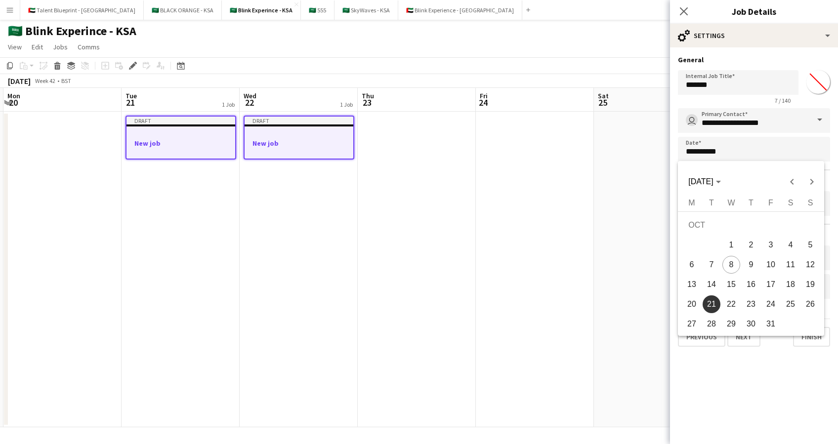
click at [711, 39] on div at bounding box center [419, 222] width 838 height 444
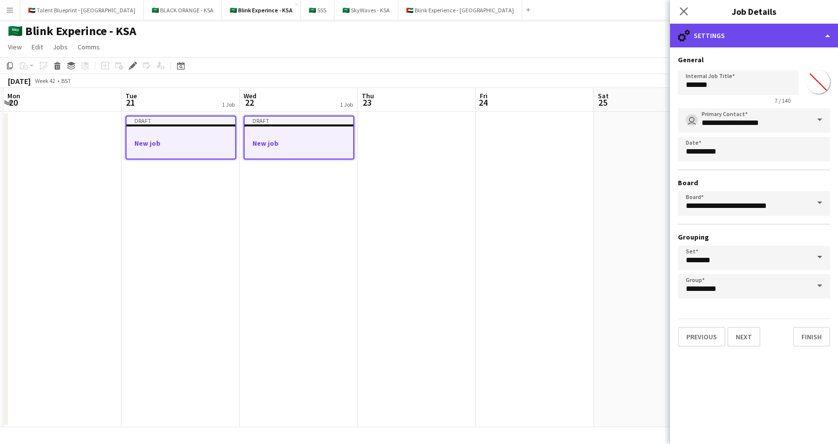
click at [716, 37] on div "cog-double-3 Settings" at bounding box center [754, 36] width 168 height 24
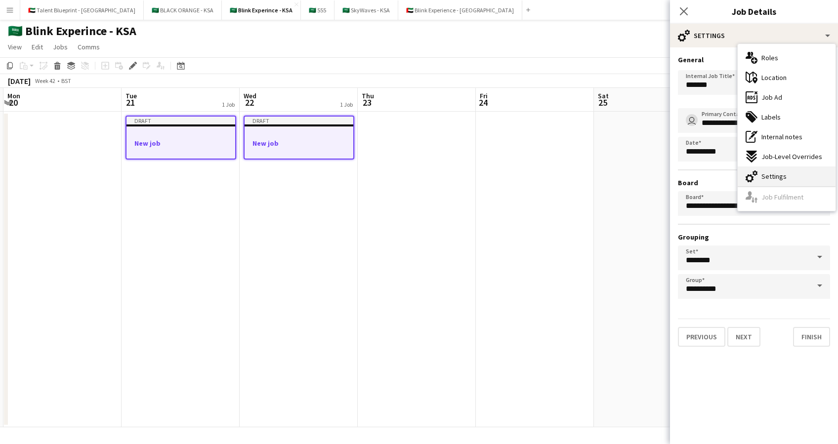
click at [768, 178] on span "Settings" at bounding box center [773, 176] width 25 height 9
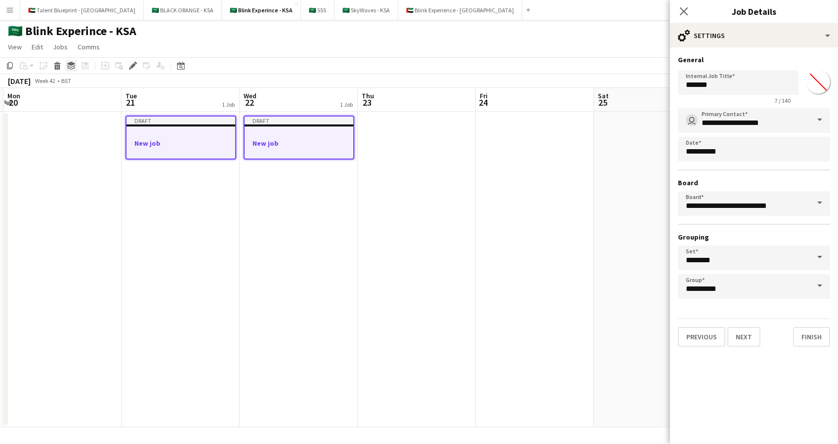
click at [69, 62] on icon "Group" at bounding box center [71, 66] width 8 height 8
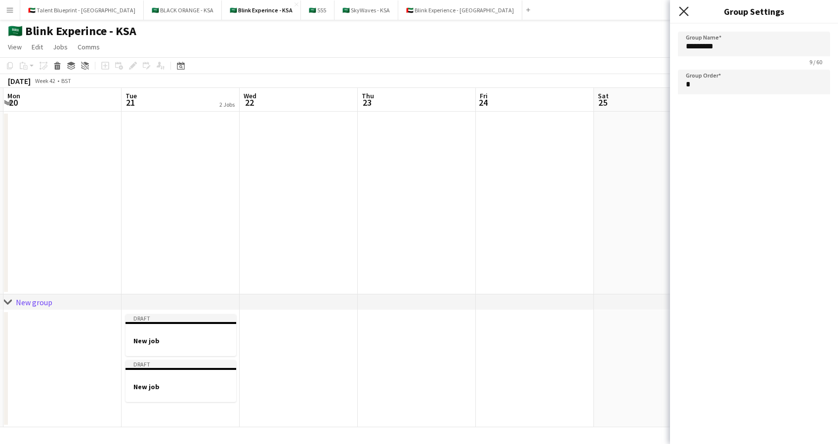
click at [683, 10] on icon "Close pop-in" at bounding box center [683, 10] width 9 height 9
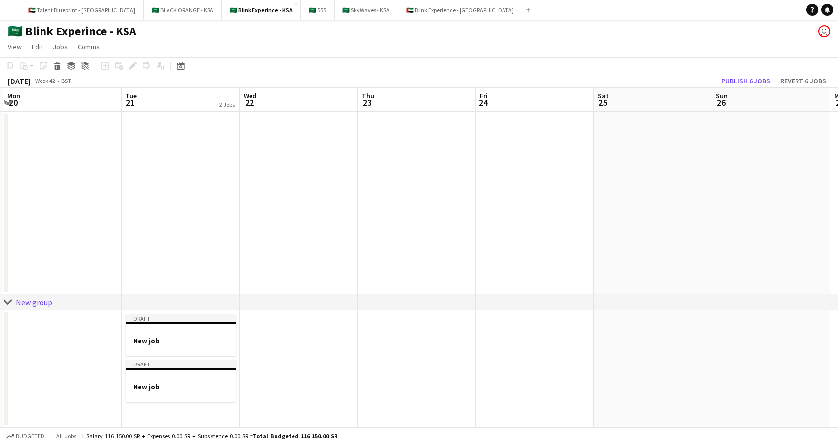
click at [22, 303] on div "New group" at bounding box center [34, 302] width 37 height 10
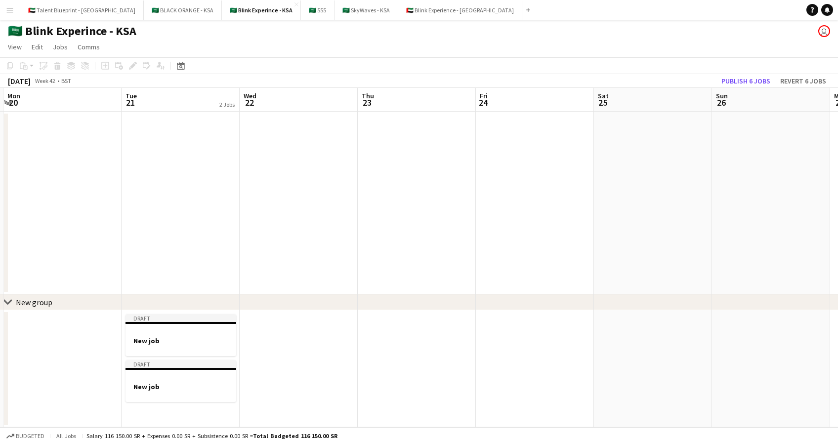
click at [9, 300] on icon at bounding box center [7, 302] width 7 height 4
click at [9, 300] on icon "chevron-right" at bounding box center [8, 302] width 8 height 8
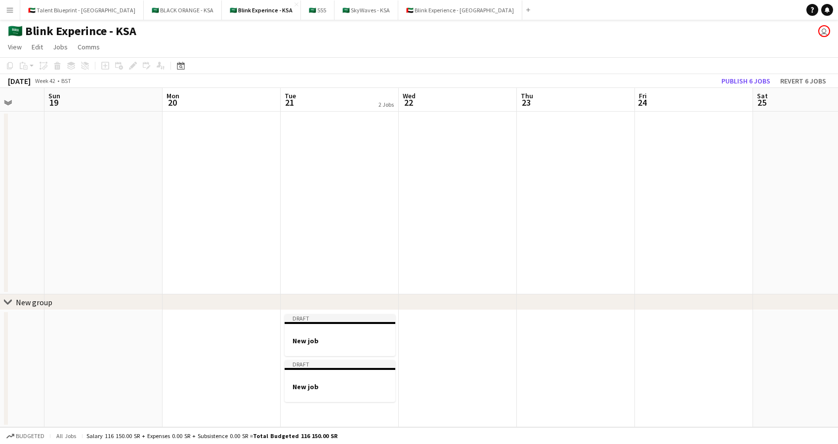
scroll to position [0, 427]
click at [345, 344] on h3 "New job" at bounding box center [340, 340] width 111 height 9
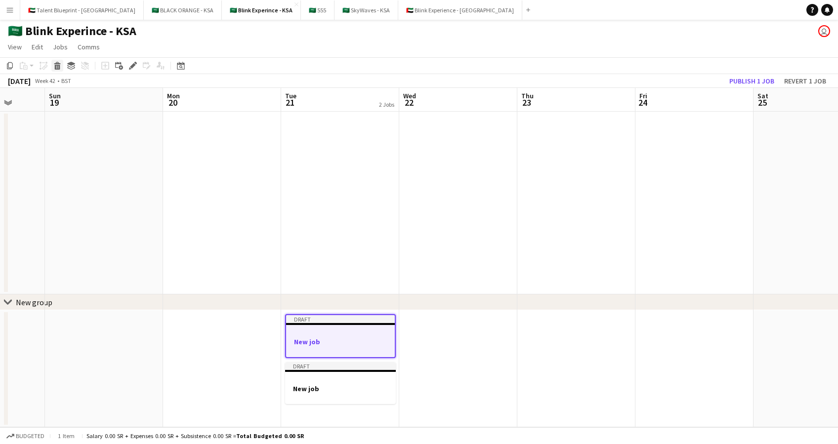
click at [58, 64] on icon "Delete" at bounding box center [57, 66] width 8 height 8
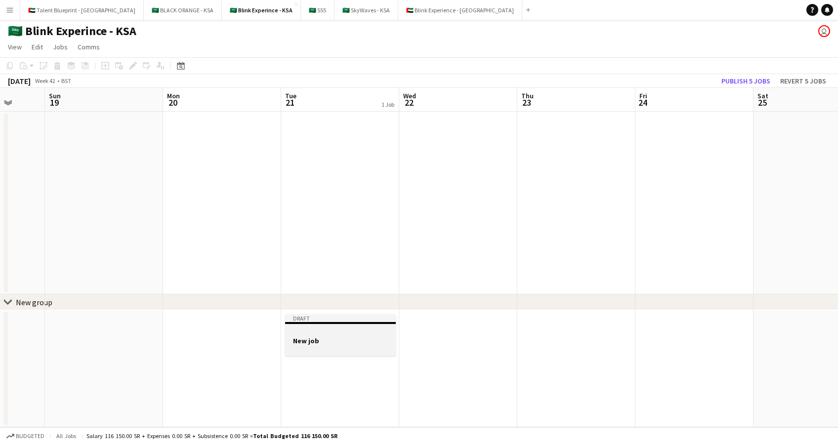
click at [346, 344] on h3 "New job" at bounding box center [340, 340] width 111 height 9
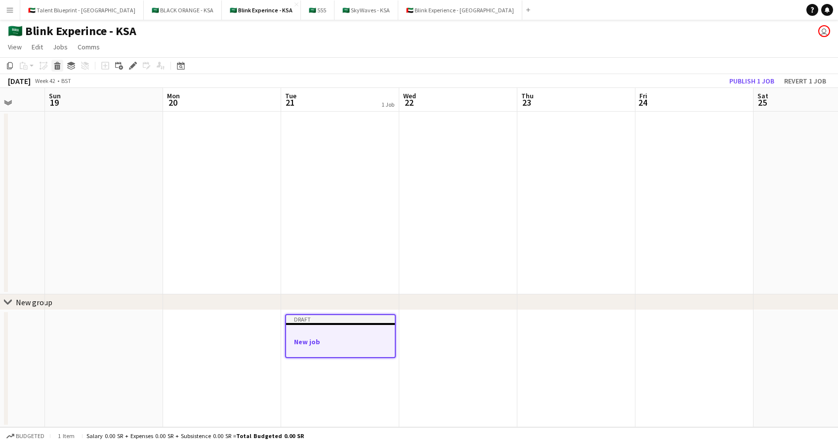
click at [58, 67] on icon at bounding box center [57, 67] width 5 height 5
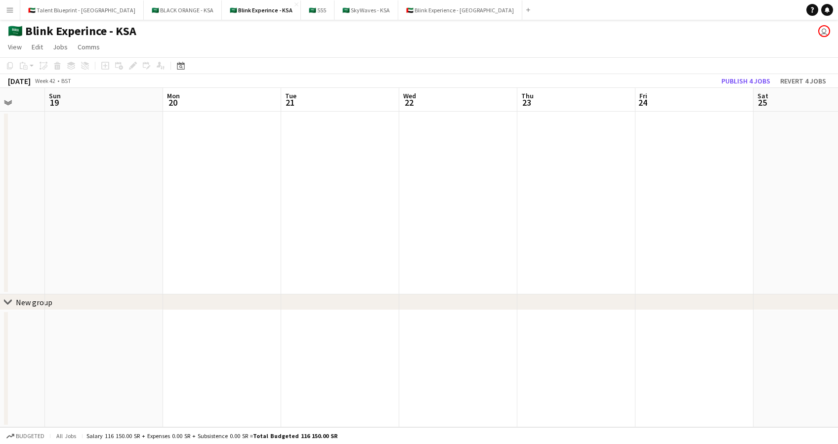
click at [8, 303] on icon at bounding box center [7, 302] width 7 height 4
click at [8, 303] on icon at bounding box center [8, 302] width 4 height 7
click at [17, 302] on div "New group" at bounding box center [34, 302] width 37 height 10
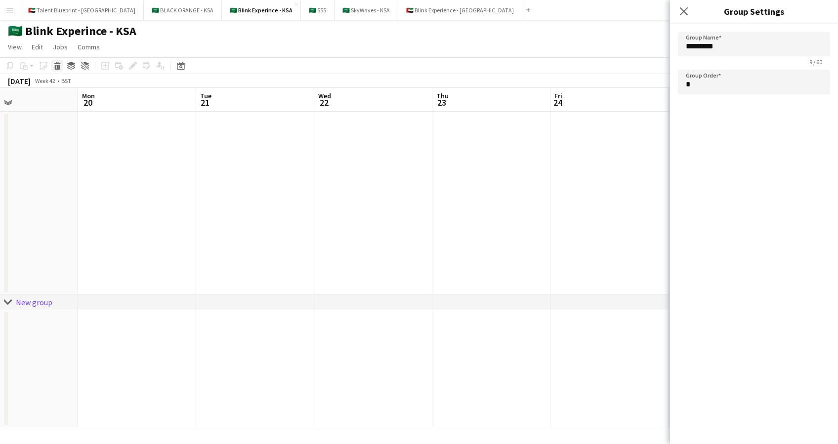
click at [55, 64] on icon at bounding box center [57, 63] width 6 height 2
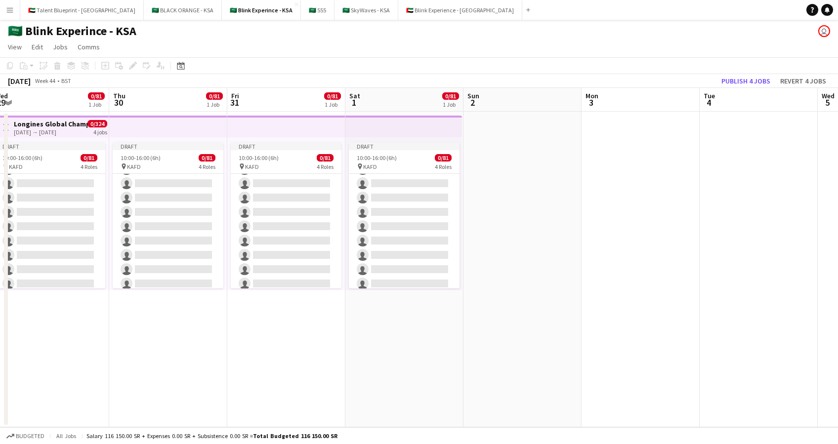
scroll to position [738, 0]
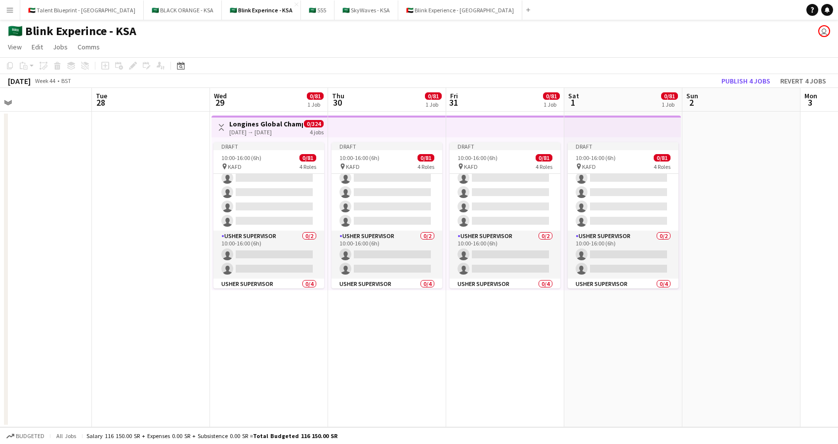
click at [255, 130] on div "29-10-2025 → 01-11-2025" at bounding box center [266, 131] width 74 height 7
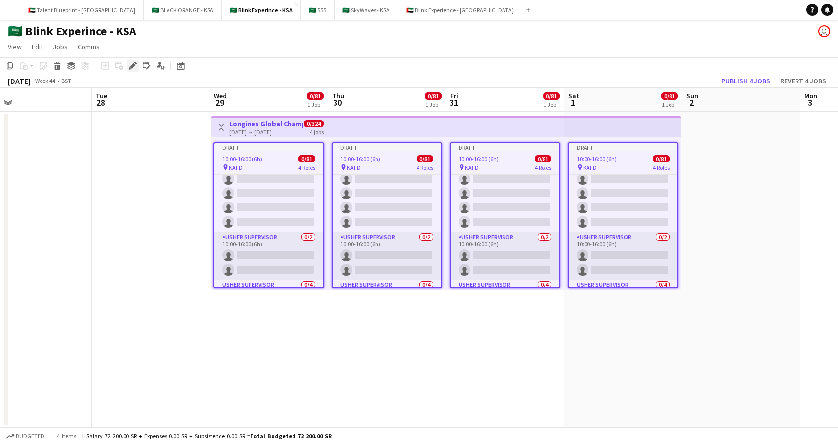
click at [131, 65] on icon "Edit" at bounding box center [133, 66] width 8 height 8
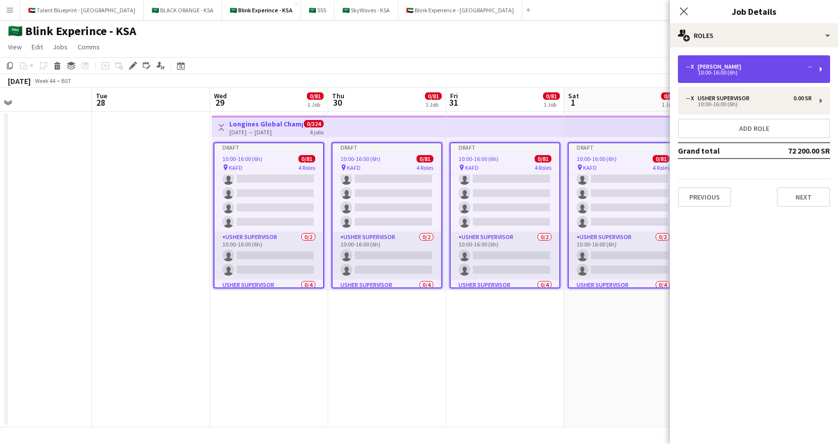
click at [798, 69] on div "-- x Usher --" at bounding box center [748, 66] width 126 height 7
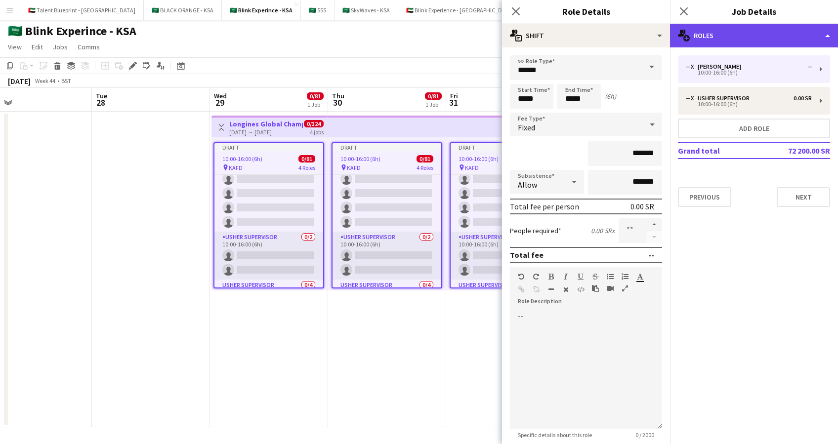
click at [771, 25] on div "multiple-users-add Roles" at bounding box center [754, 36] width 168 height 24
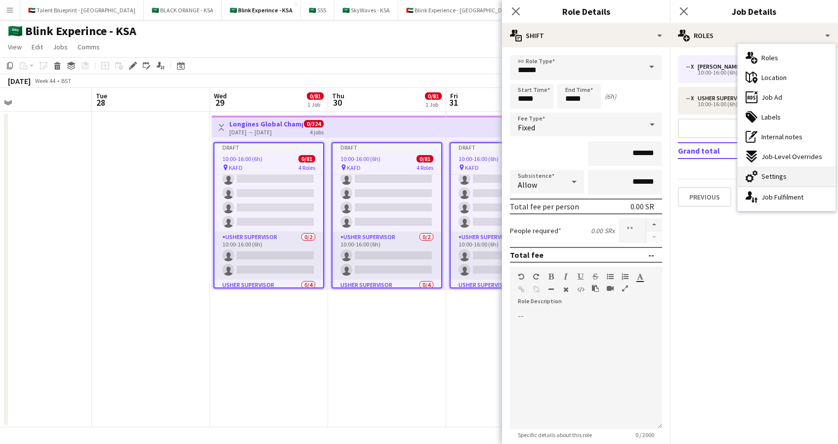
click at [756, 171] on icon at bounding box center [754, 172] width 5 height 5
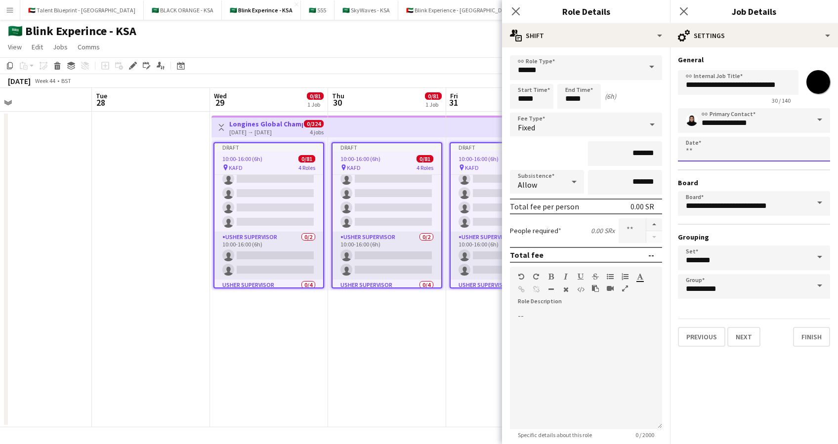
click at [720, 149] on body "Menu Boards Boards Boards All jobs Status Workforce Workforce My Workforce Recr…" at bounding box center [419, 222] width 838 height 444
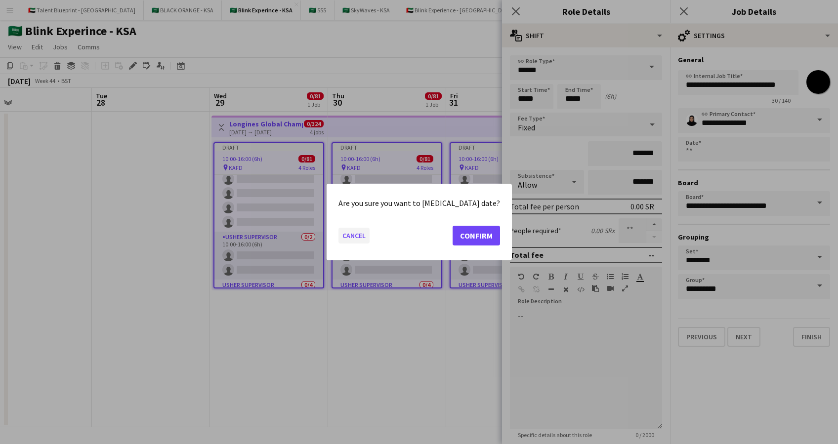
click at [369, 236] on button "Cancel" at bounding box center [353, 236] width 31 height 16
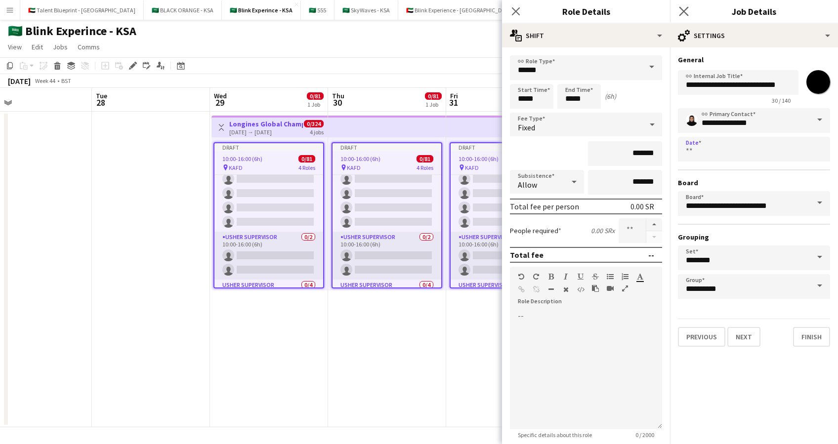
click at [688, 9] on app-icon "Close pop-in" at bounding box center [684, 11] width 14 height 14
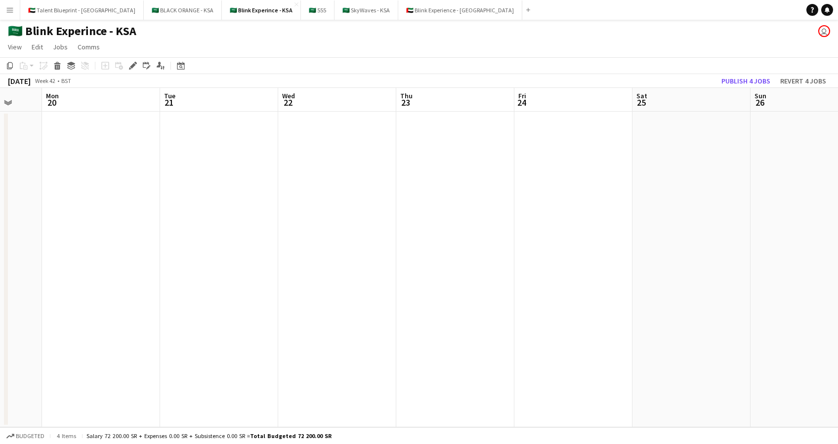
click at [207, 187] on app-date-cell at bounding box center [219, 270] width 118 height 316
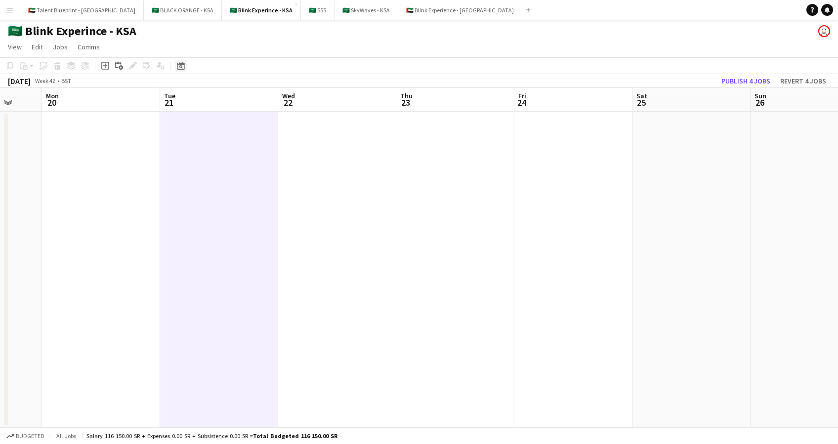
click at [179, 64] on icon at bounding box center [180, 66] width 7 height 8
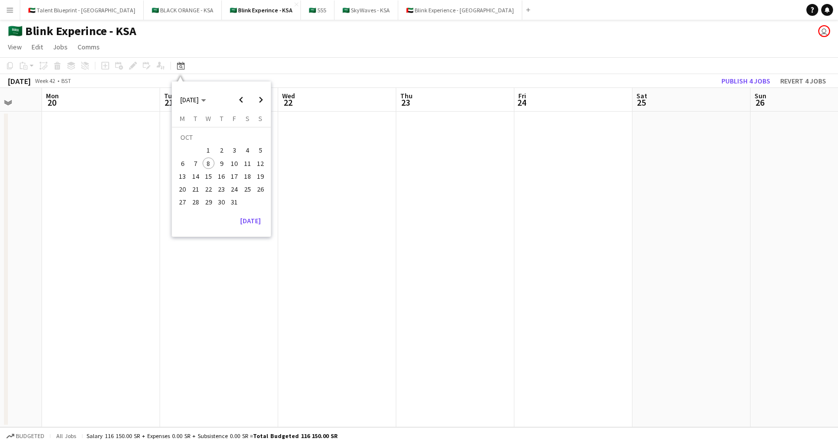
click at [196, 189] on span "21" at bounding box center [196, 189] width 12 height 12
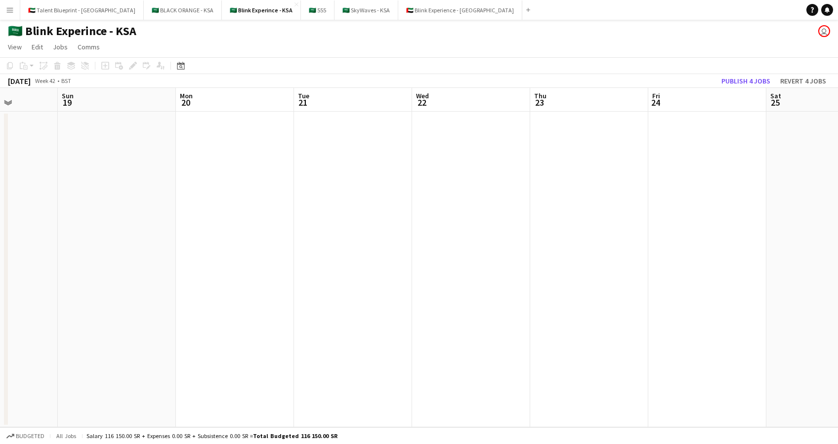
click at [335, 164] on app-date-cell at bounding box center [353, 270] width 118 height 316
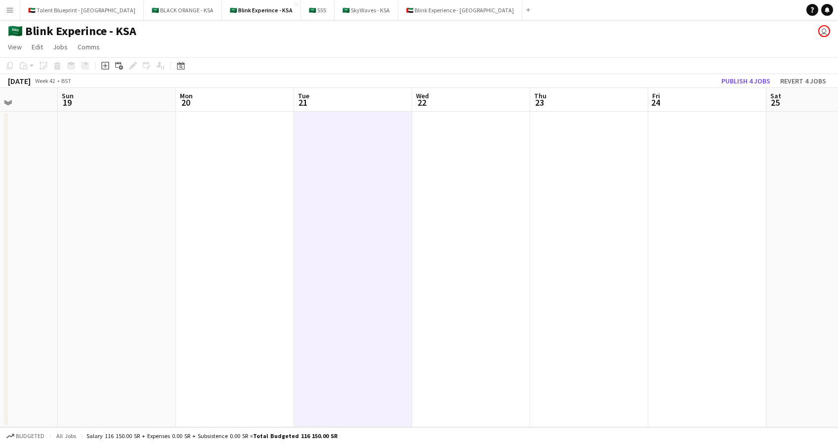
click at [438, 154] on app-date-cell at bounding box center [471, 270] width 118 height 316
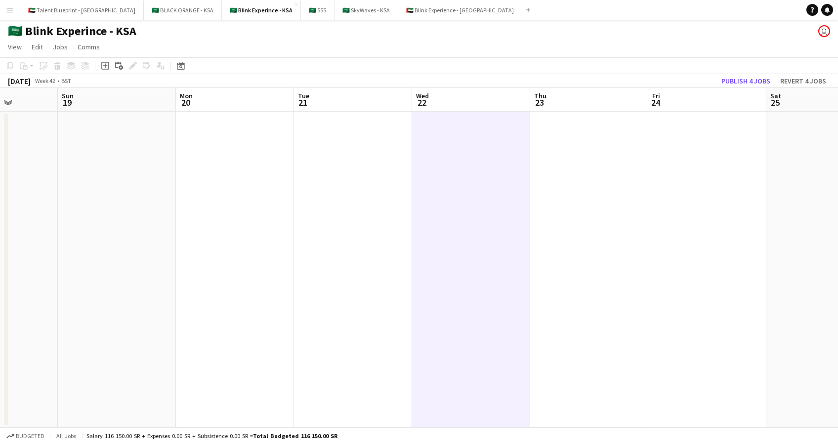
click at [375, 155] on app-date-cell at bounding box center [353, 270] width 118 height 316
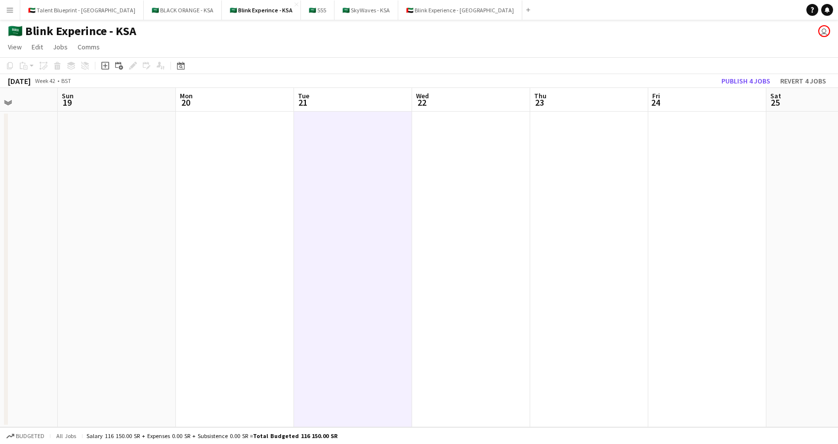
click at [445, 146] on app-date-cell at bounding box center [471, 270] width 118 height 316
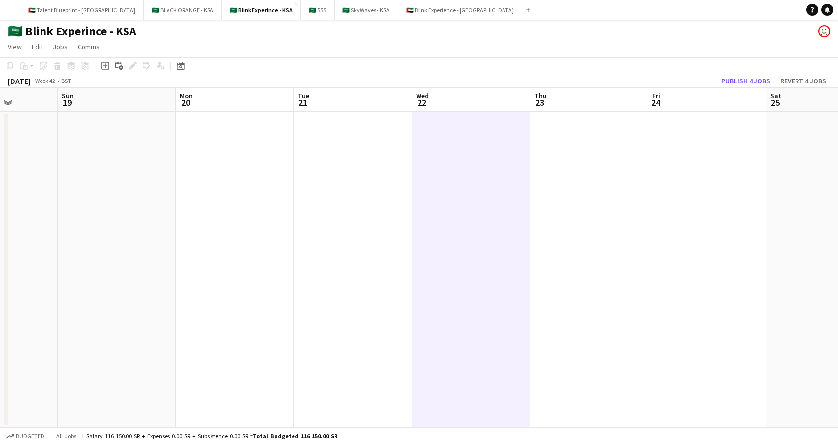
click at [371, 134] on app-date-cell at bounding box center [353, 270] width 118 height 316
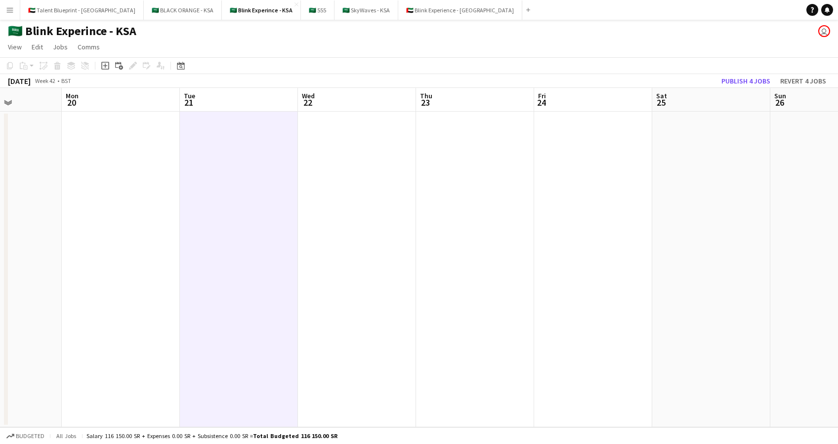
scroll to position [0, 257]
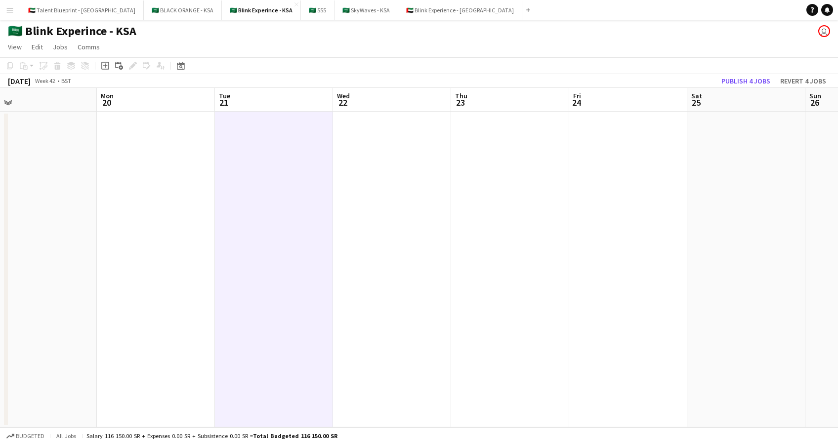
click at [383, 142] on app-date-cell at bounding box center [392, 270] width 118 height 316
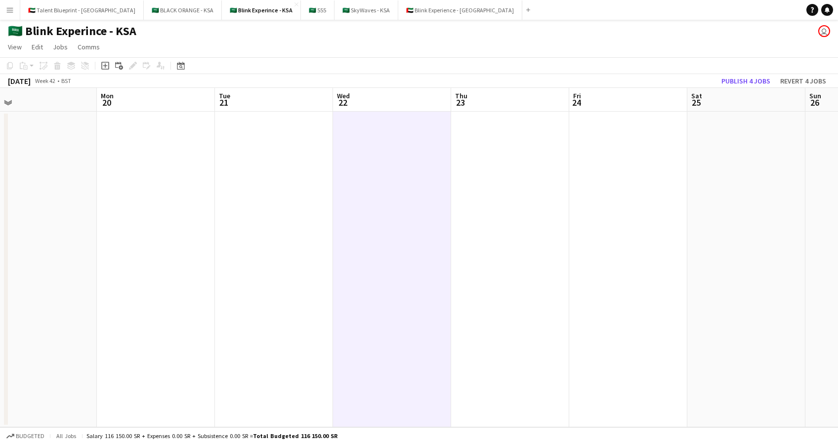
click at [302, 142] on app-date-cell at bounding box center [274, 270] width 118 height 316
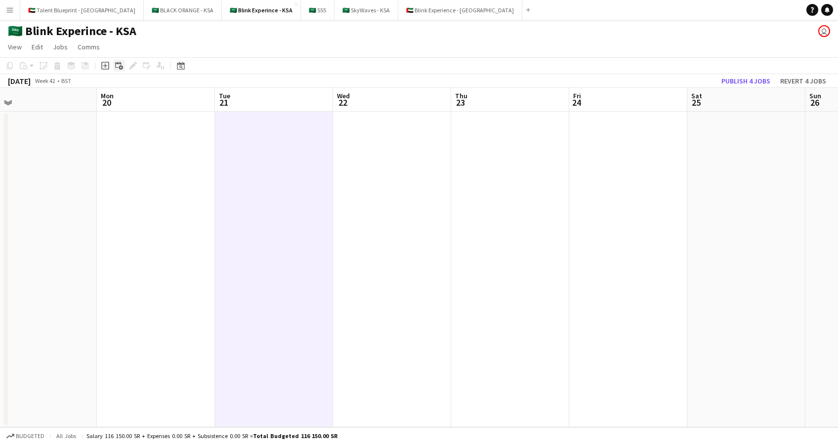
click at [119, 67] on icon at bounding box center [121, 68] width 4 height 4
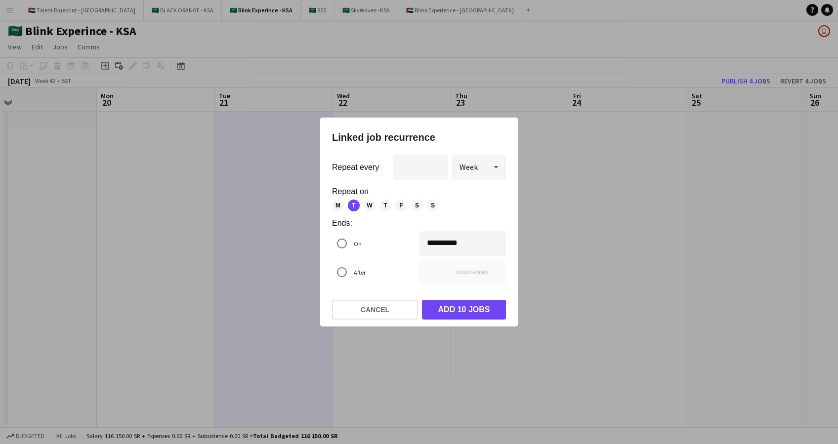
click at [441, 273] on div "** occurrences" at bounding box center [462, 272] width 87 height 25
click at [431, 273] on div "** occurrences" at bounding box center [462, 272] width 87 height 25
click at [419, 166] on input "*" at bounding box center [420, 167] width 54 height 25
click at [435, 169] on input "*" at bounding box center [420, 167] width 54 height 25
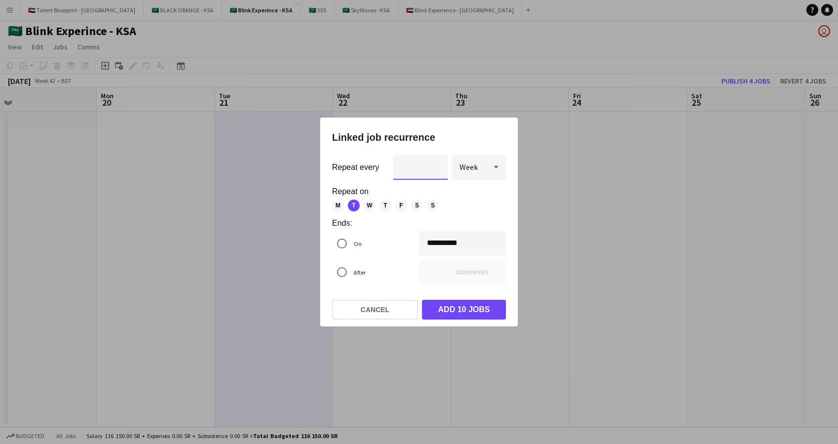
type input "*"
click at [436, 164] on input "*" at bounding box center [420, 167] width 54 height 25
click at [483, 166] on div "Weeks" at bounding box center [468, 167] width 35 height 24
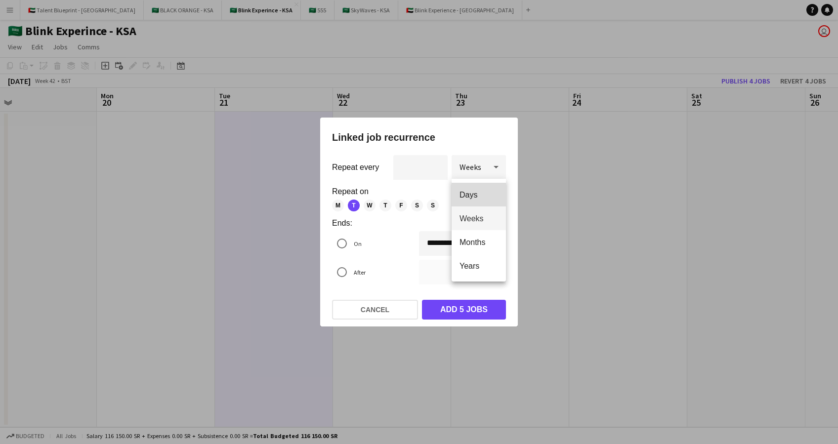
click at [482, 194] on span "Days" at bounding box center [478, 194] width 39 height 9
type input "**"
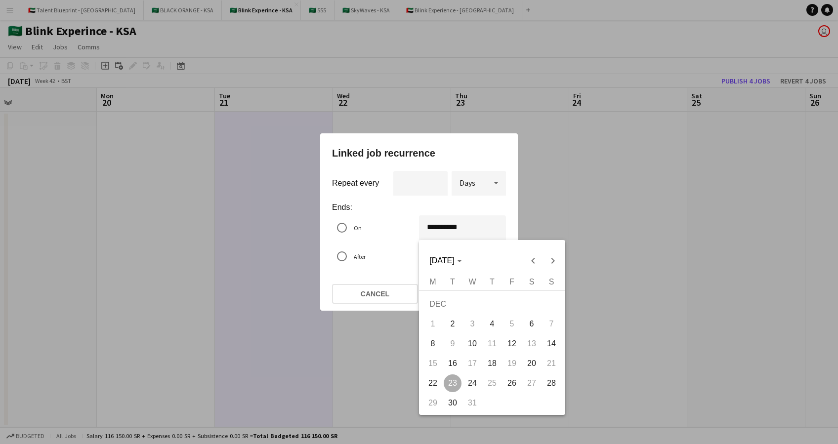
click at [433, 227] on div "**********" at bounding box center [419, 222] width 838 height 444
click at [547, 361] on span "21" at bounding box center [551, 364] width 18 height 18
click at [404, 215] on div at bounding box center [419, 222] width 838 height 444
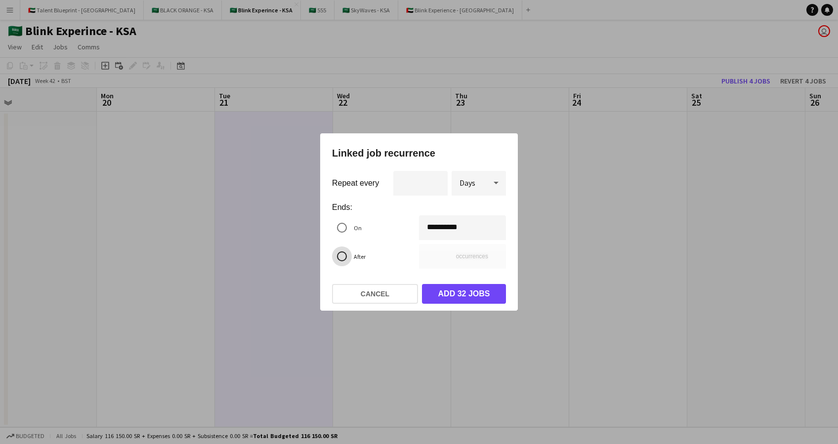
type input "**********"
click at [550, 213] on div at bounding box center [419, 222] width 838 height 444
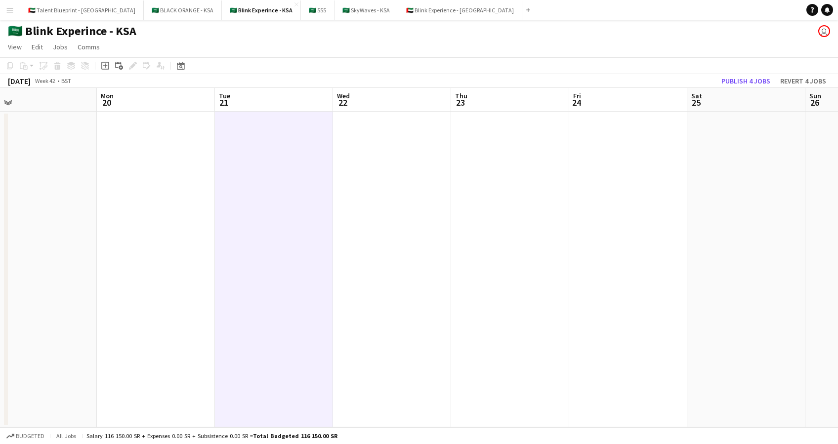
click at [438, 131] on app-date-cell at bounding box center [392, 270] width 118 height 316
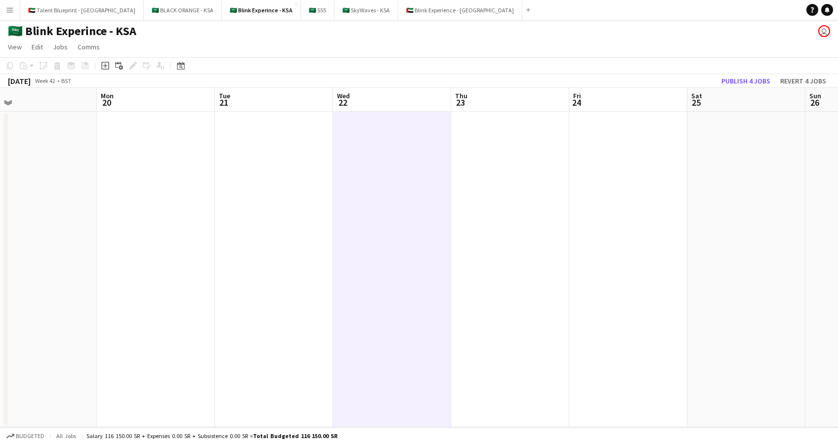
click at [286, 151] on app-date-cell at bounding box center [274, 270] width 118 height 316
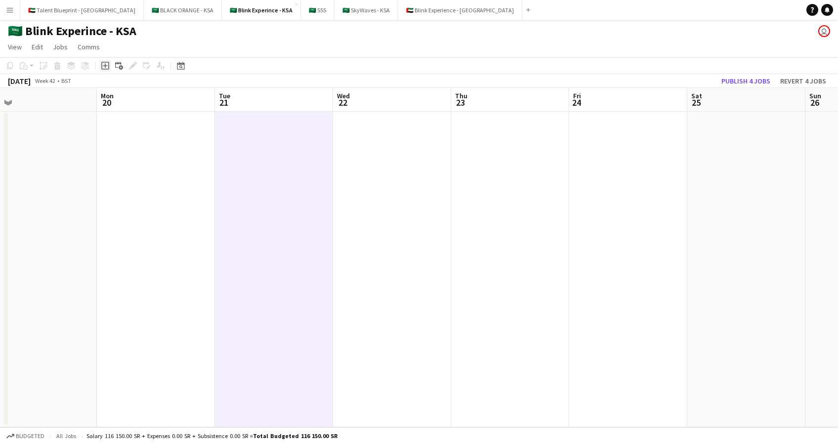
click at [107, 62] on icon "Add job" at bounding box center [105, 66] width 8 height 8
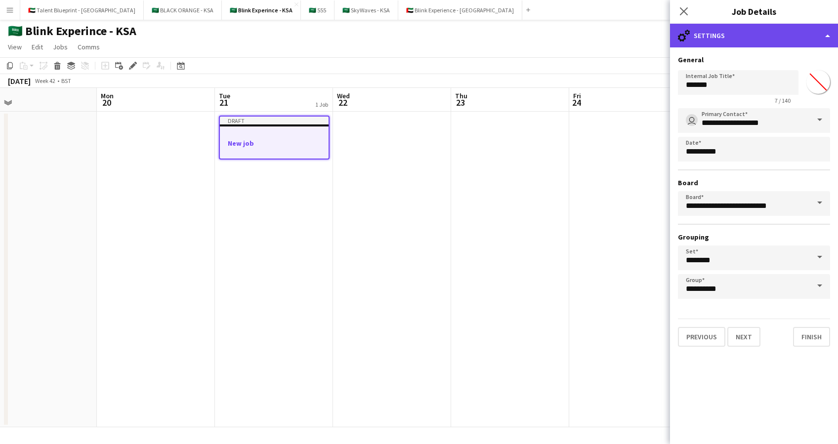
click at [712, 33] on div "cog-double-3 Settings" at bounding box center [754, 36] width 168 height 24
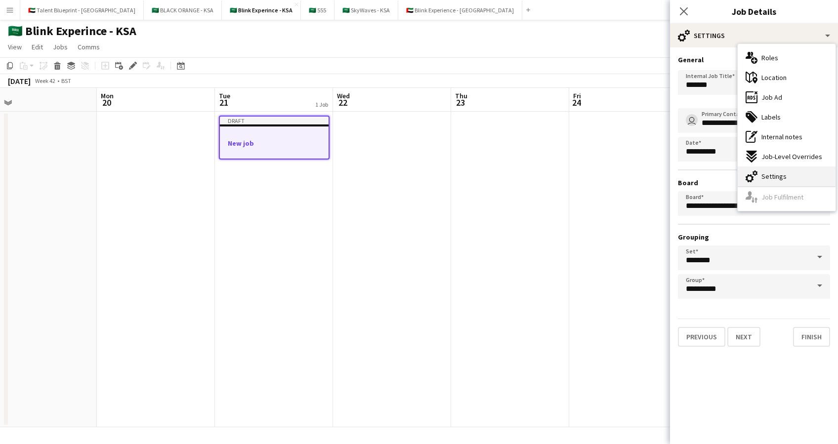
click at [790, 173] on div "cog-double-3 Settings" at bounding box center [786, 176] width 98 height 20
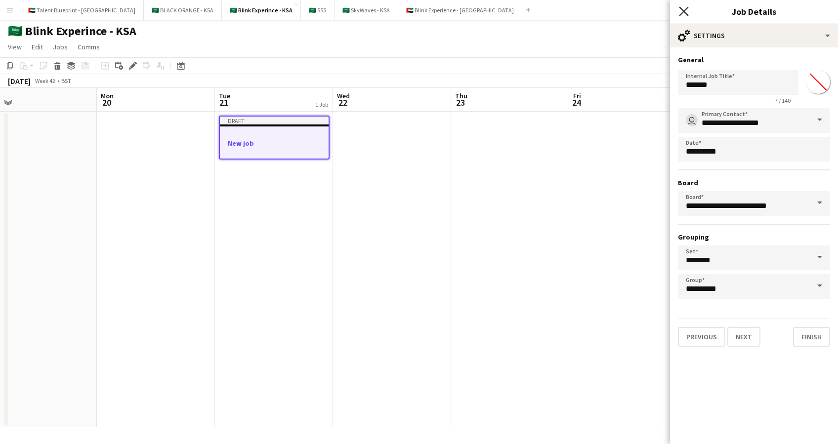
click at [686, 12] on icon "Close pop-in" at bounding box center [683, 10] width 9 height 9
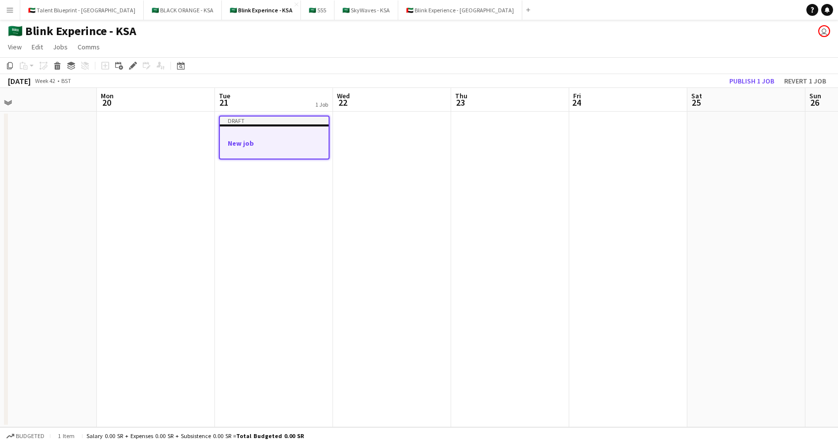
click at [291, 148] on div at bounding box center [274, 152] width 109 height 8
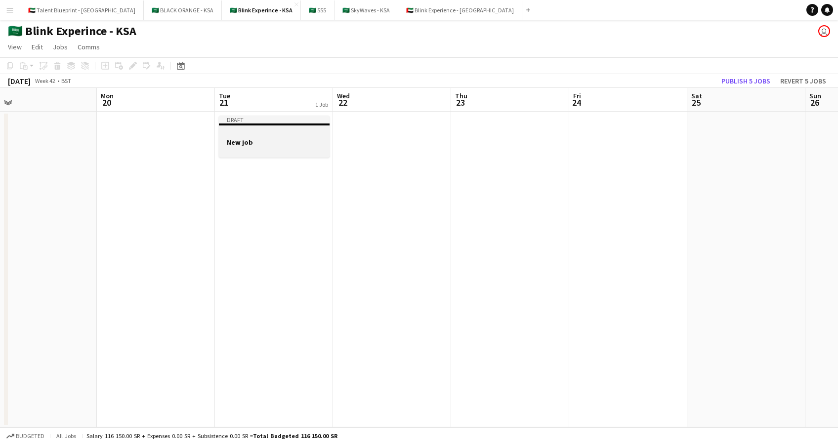
click at [291, 147] on div at bounding box center [274, 151] width 111 height 8
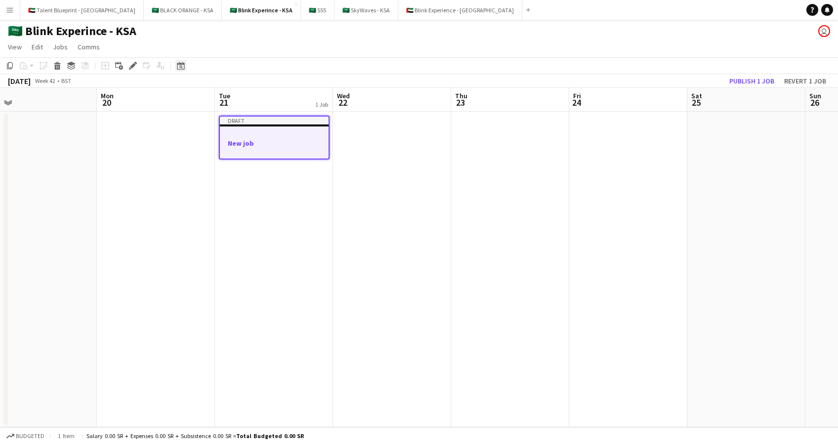
click at [181, 67] on icon at bounding box center [180, 66] width 3 height 3
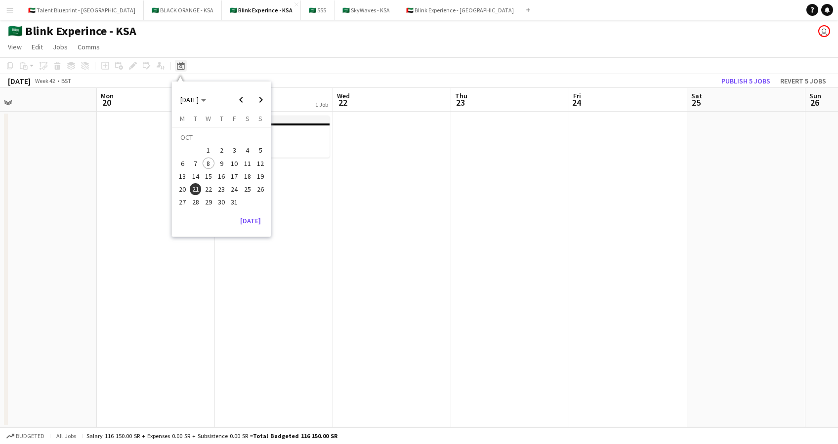
click at [181, 67] on icon at bounding box center [180, 66] width 3 height 3
click at [298, 135] on div at bounding box center [274, 132] width 111 height 7
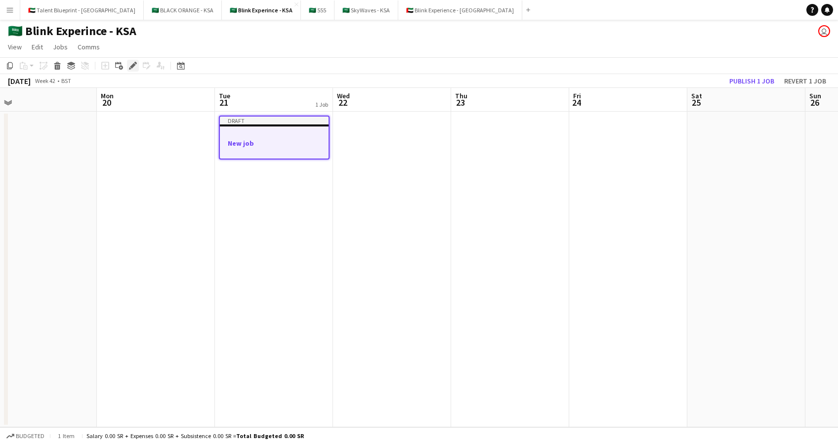
click at [131, 66] on icon at bounding box center [132, 65] width 5 height 5
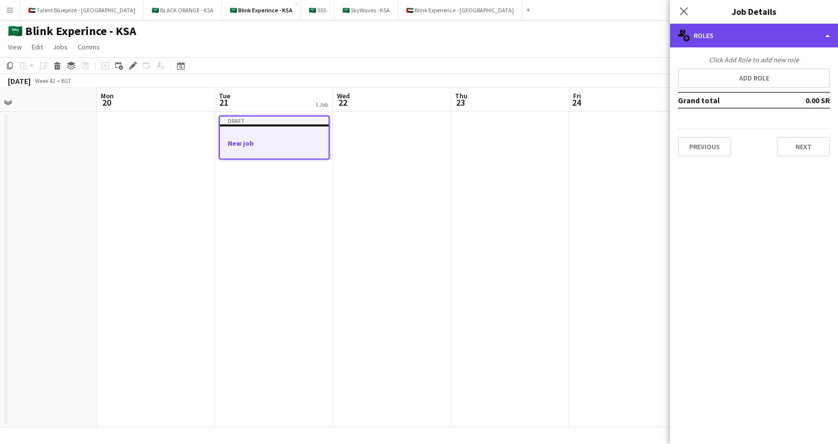
click at [728, 36] on div "multiple-users-add Roles" at bounding box center [754, 36] width 168 height 24
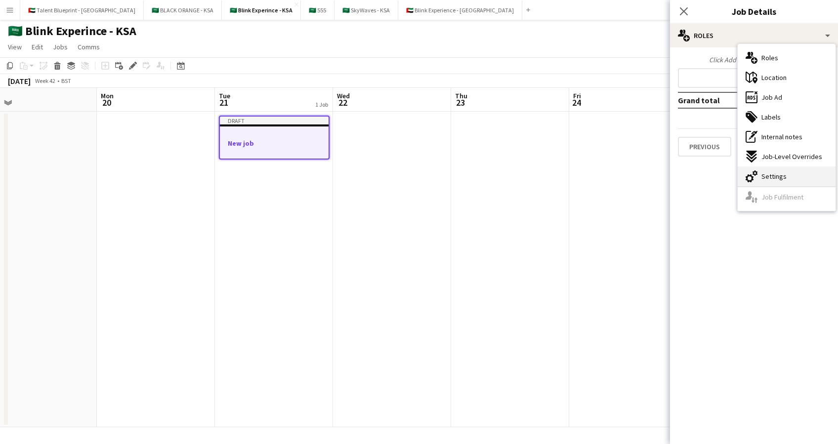
click at [791, 181] on div "cog-double-3 Settings" at bounding box center [786, 176] width 98 height 20
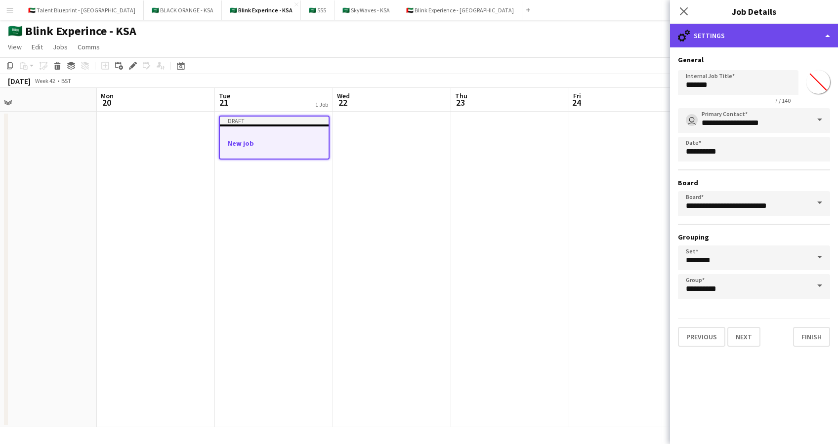
click at [747, 40] on div "cog-double-3 Settings" at bounding box center [754, 36] width 168 height 24
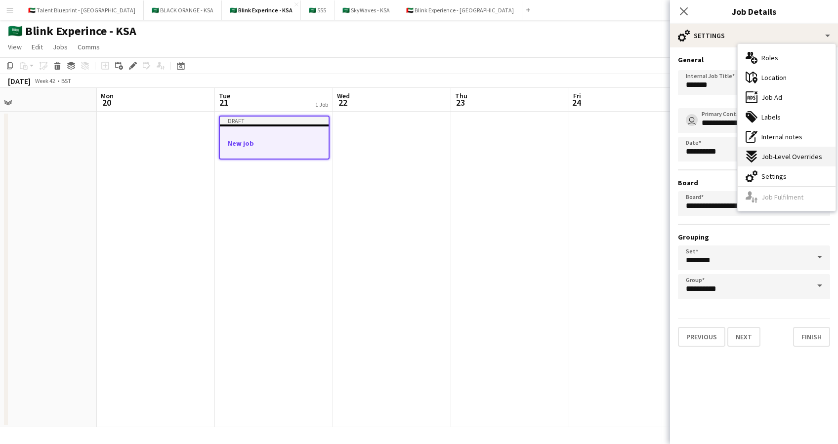
click at [814, 158] on span "Job-Level Overrides" at bounding box center [791, 156] width 61 height 9
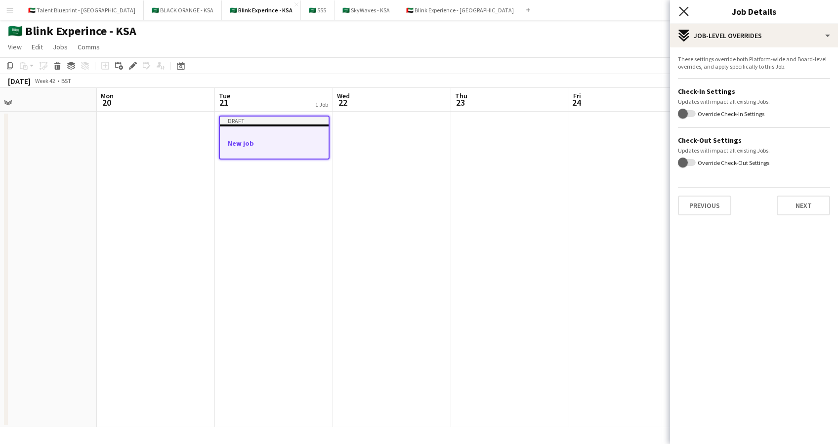
click at [684, 11] on icon at bounding box center [683, 10] width 9 height 9
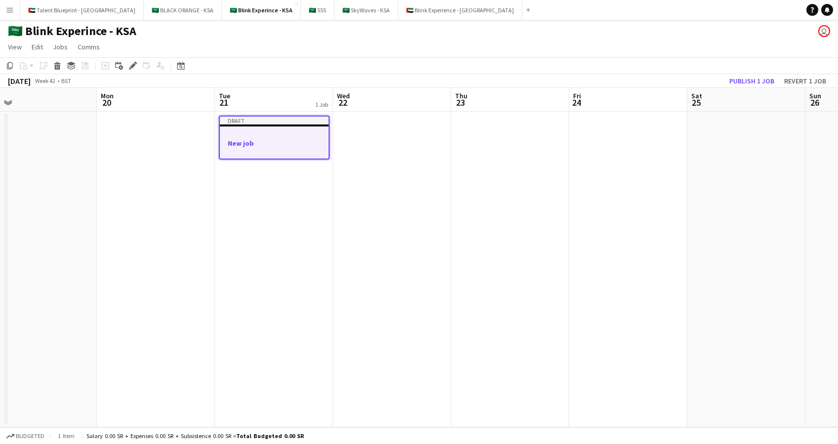
click at [253, 178] on app-date-cell "Draft New job" at bounding box center [274, 270] width 118 height 316
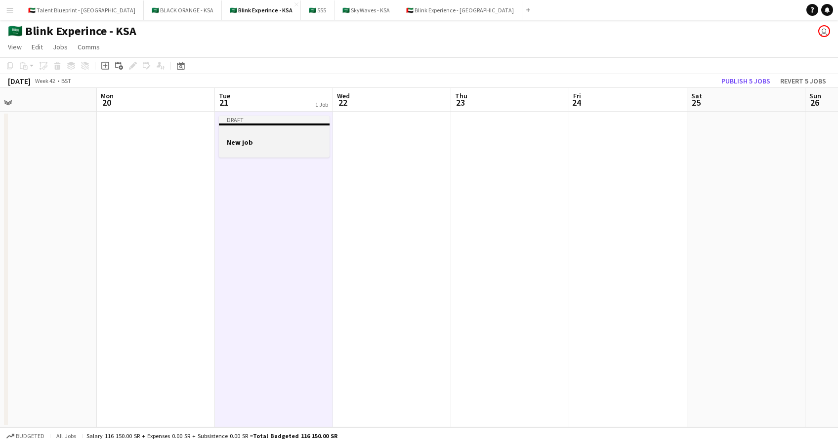
click at [249, 152] on div at bounding box center [274, 151] width 111 height 8
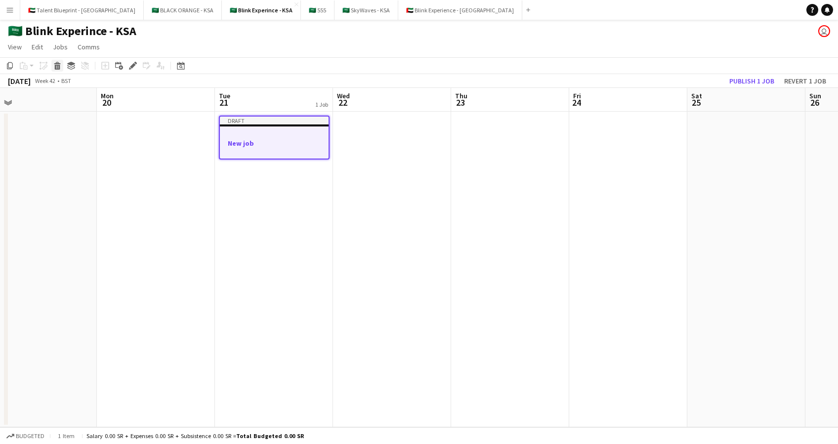
click at [59, 66] on icon at bounding box center [57, 67] width 5 height 5
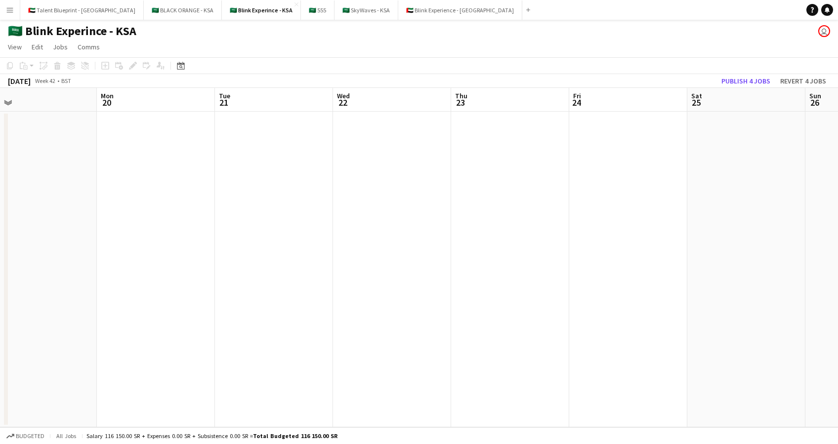
click at [273, 138] on app-date-cell at bounding box center [274, 270] width 118 height 316
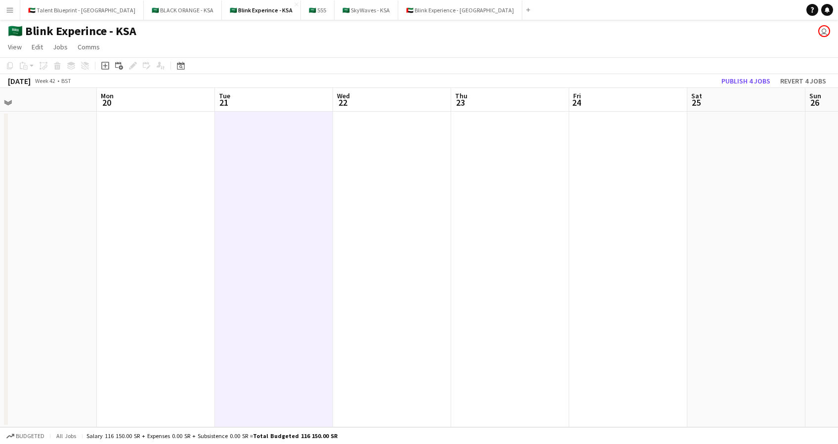
click at [372, 140] on app-date-cell at bounding box center [392, 270] width 118 height 316
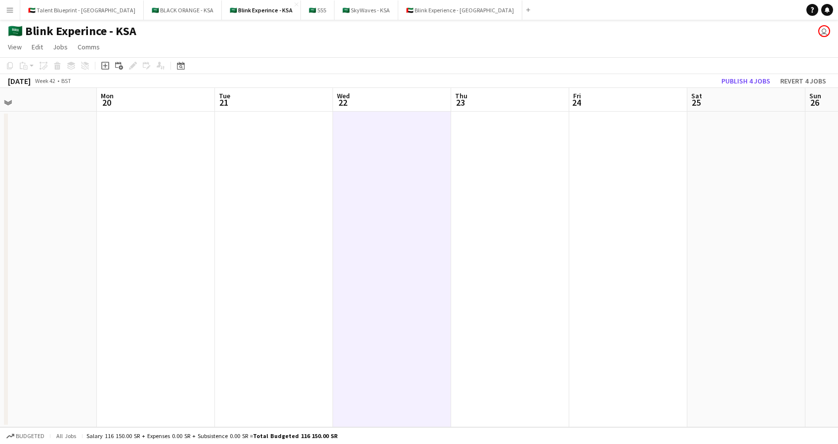
click at [271, 133] on app-date-cell at bounding box center [274, 270] width 118 height 316
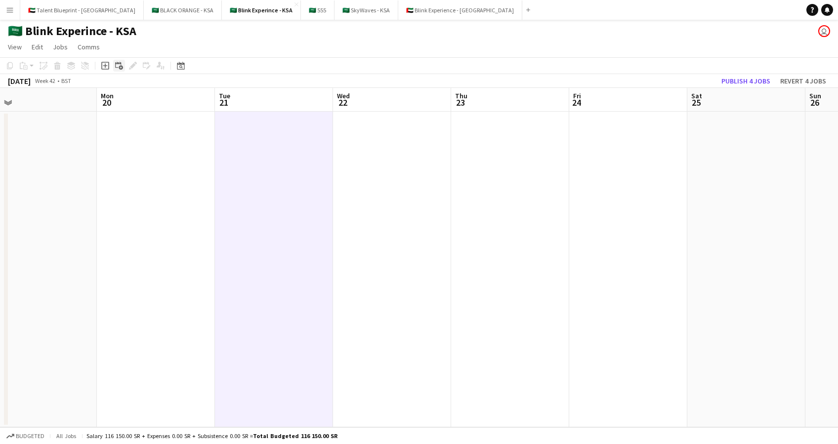
click at [119, 64] on icon "Add linked Job" at bounding box center [119, 66] width 8 height 8
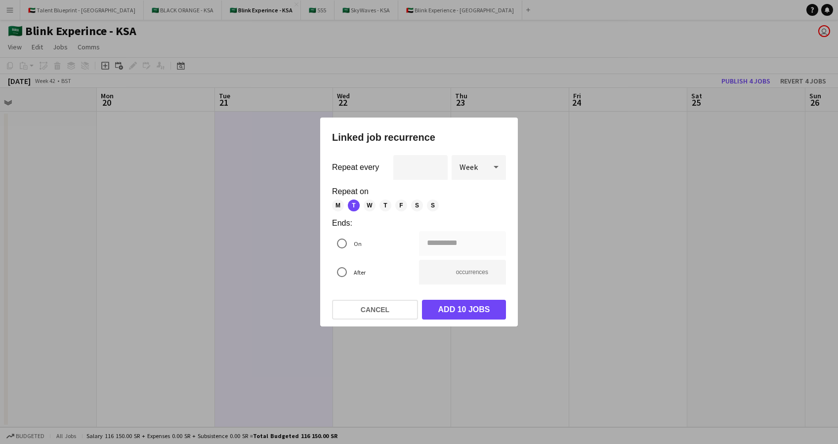
click at [486, 171] on div at bounding box center [496, 167] width 20 height 20
click at [486, 194] on span "Day" at bounding box center [478, 194] width 39 height 9
type input "**********"
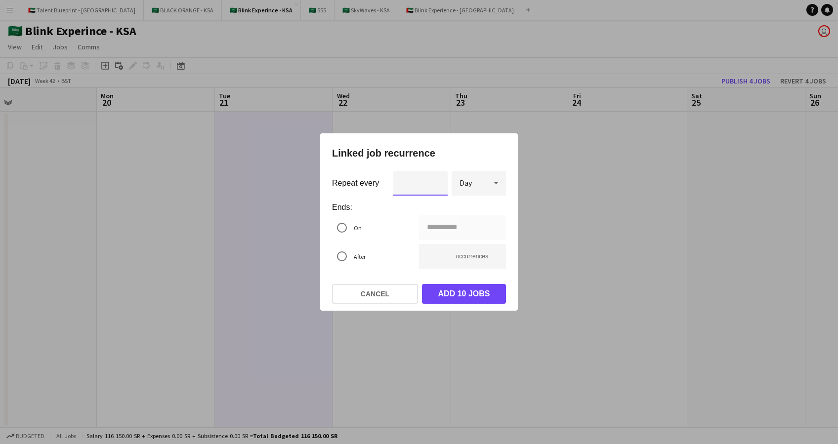
click at [435, 185] on input "*" at bounding box center [420, 183] width 54 height 25
type input "*"
type input "**********"
type input "*"
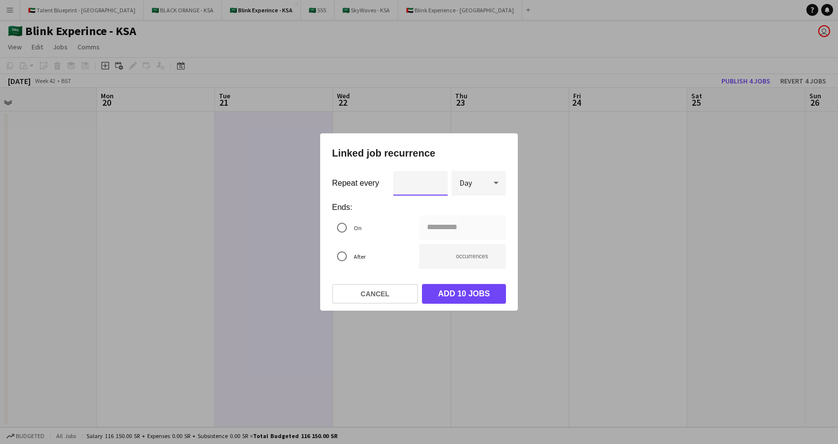
click at [435, 178] on input "*" at bounding box center [420, 183] width 54 height 25
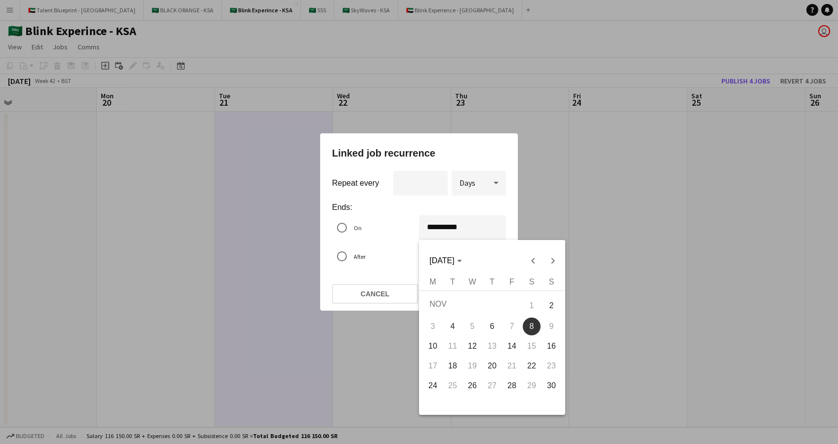
click at [431, 228] on div "**********" at bounding box center [419, 222] width 838 height 444
click at [538, 256] on span "Previous month" at bounding box center [533, 261] width 20 height 20
click at [452, 379] on span "21" at bounding box center [452, 383] width 18 height 18
type input "**********"
type input "*"
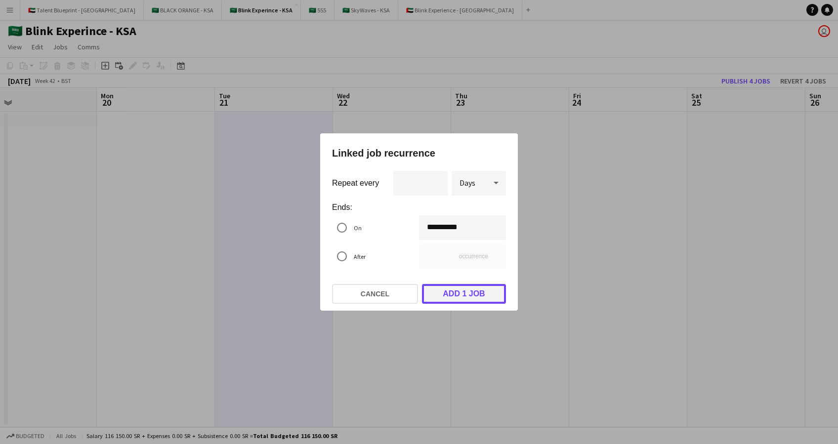
click at [484, 291] on button "Add 1 job" at bounding box center [464, 294] width 84 height 20
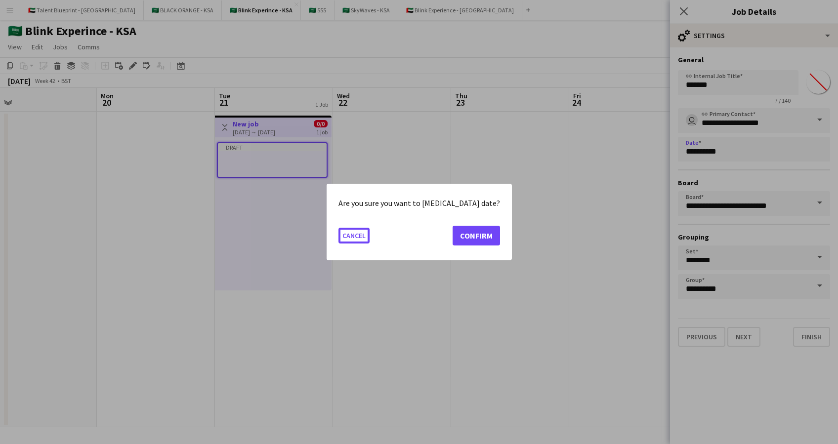
click at [738, 154] on body "Menu Boards Boards Boards All jobs Status Workforce Workforce My Workforce Recr…" at bounding box center [419, 222] width 838 height 444
click at [467, 236] on button "Confirm" at bounding box center [475, 236] width 47 height 20
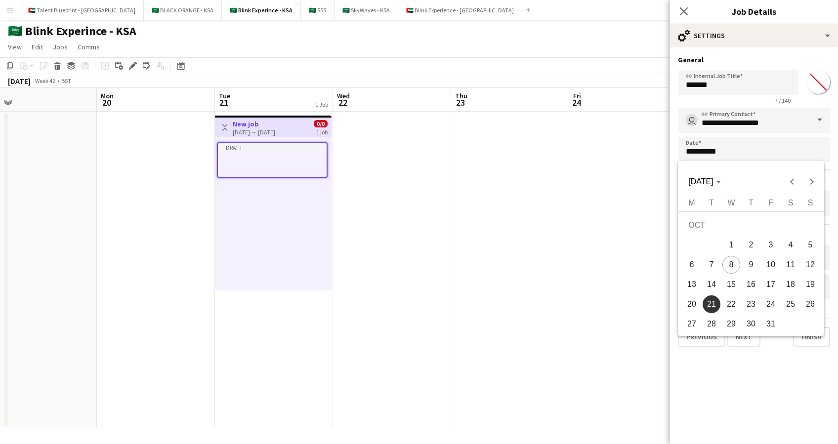
click at [730, 297] on span "22" at bounding box center [731, 304] width 18 height 18
type input "**********"
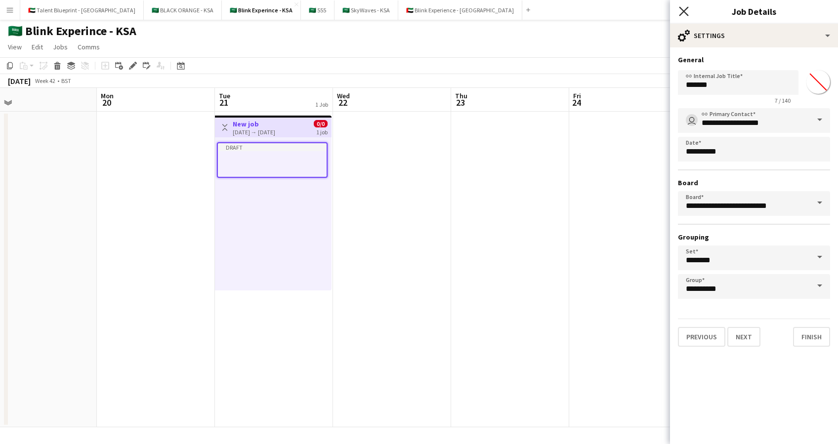
click at [686, 10] on icon "Close pop-in" at bounding box center [683, 10] width 9 height 9
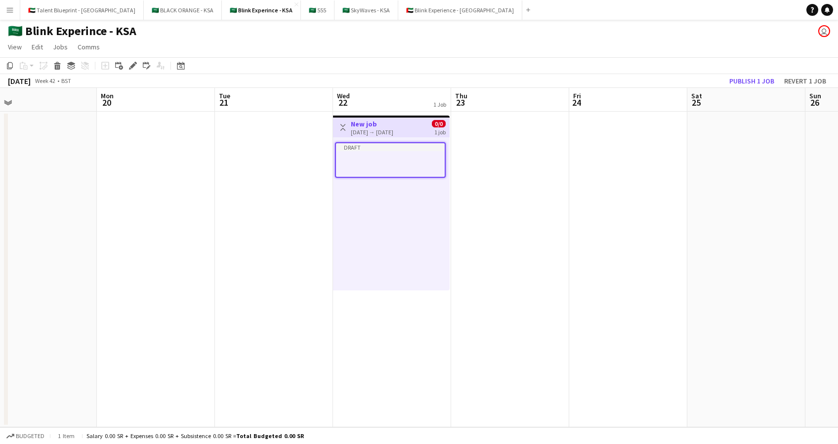
click at [389, 126] on h3 "New job" at bounding box center [372, 124] width 42 height 9
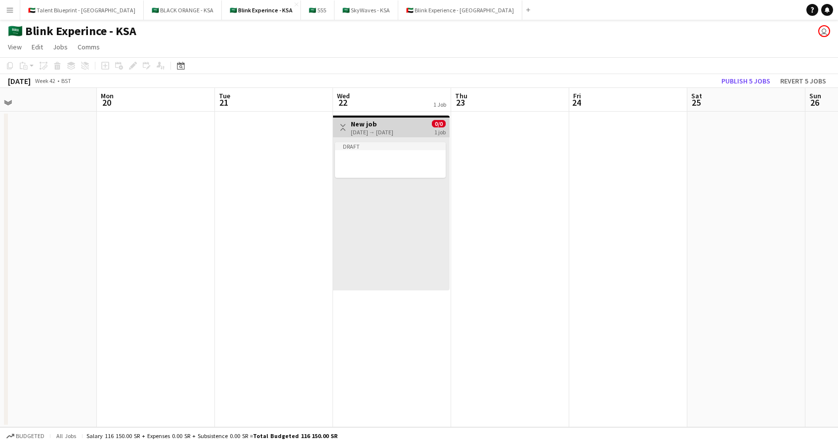
click at [383, 187] on div "Draft" at bounding box center [391, 213] width 117 height 153
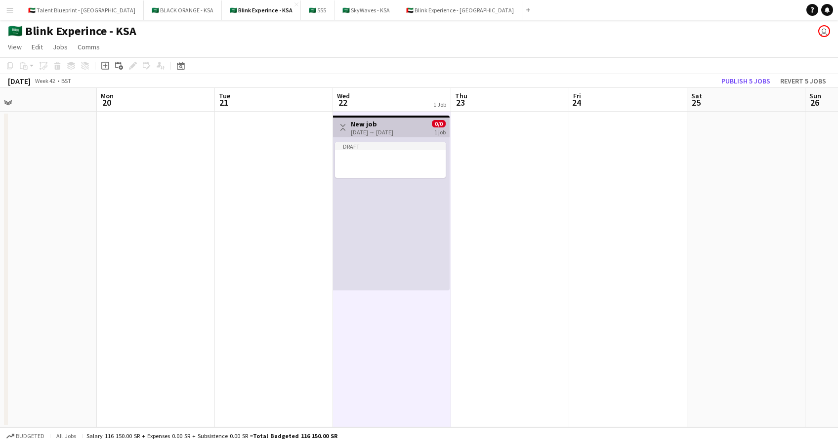
click at [347, 129] on button "Toggle View" at bounding box center [343, 127] width 12 height 12
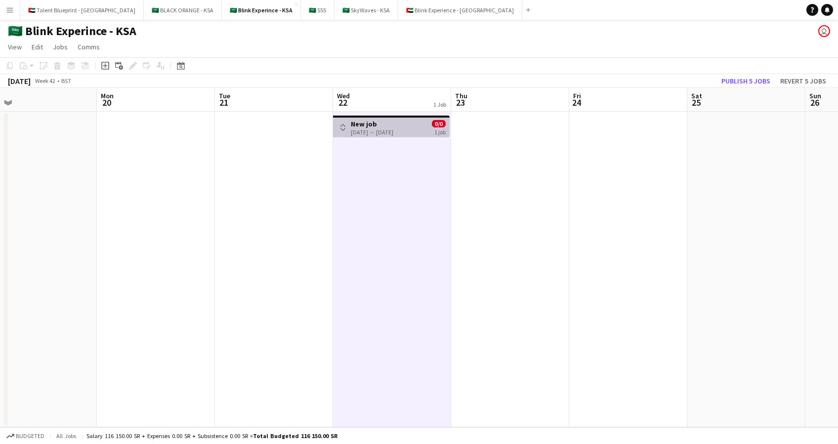
click at [342, 125] on app-icon "Toggle View" at bounding box center [342, 127] width 7 height 7
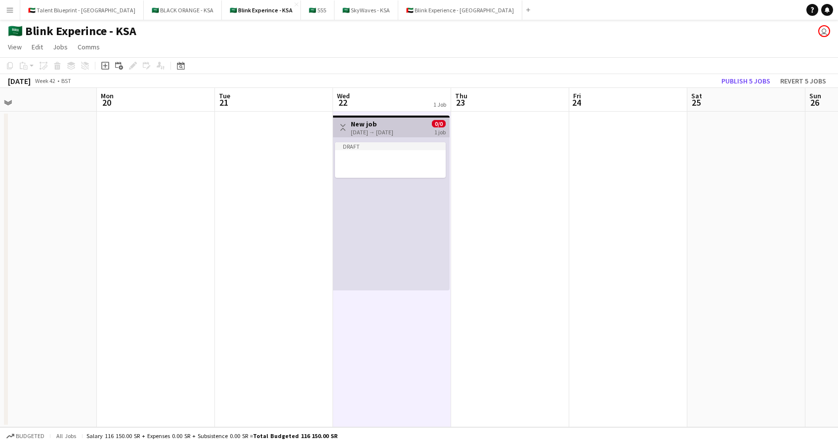
click at [362, 124] on h3 "New job" at bounding box center [372, 124] width 42 height 9
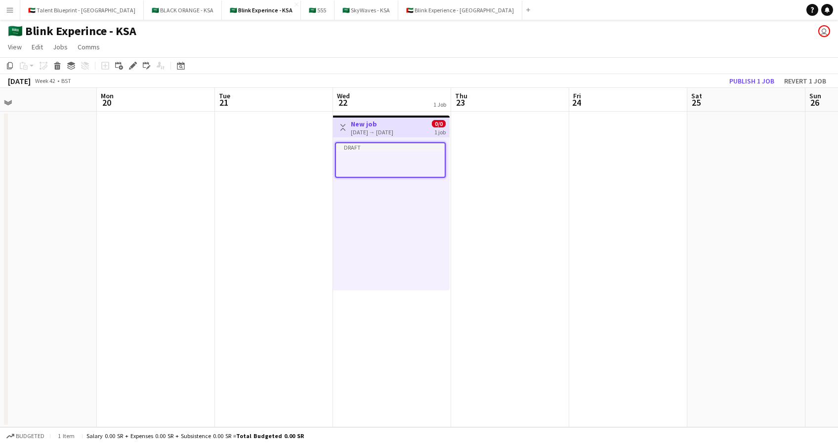
click at [383, 121] on h3 "New job" at bounding box center [372, 124] width 42 height 9
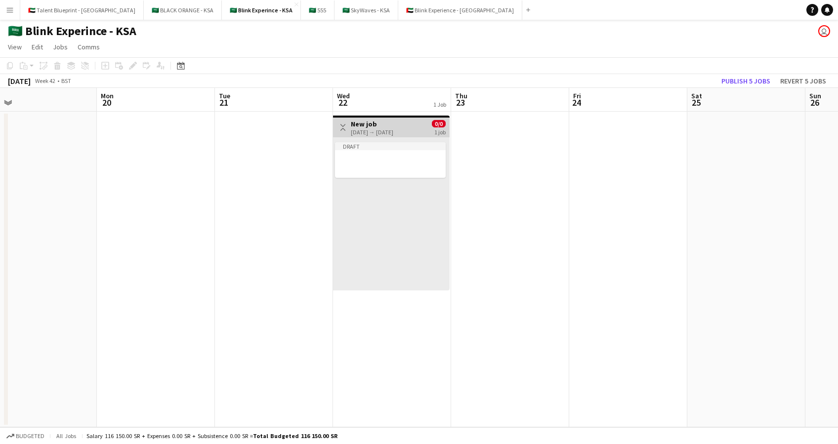
click at [383, 121] on h3 "New job" at bounding box center [372, 124] width 42 height 9
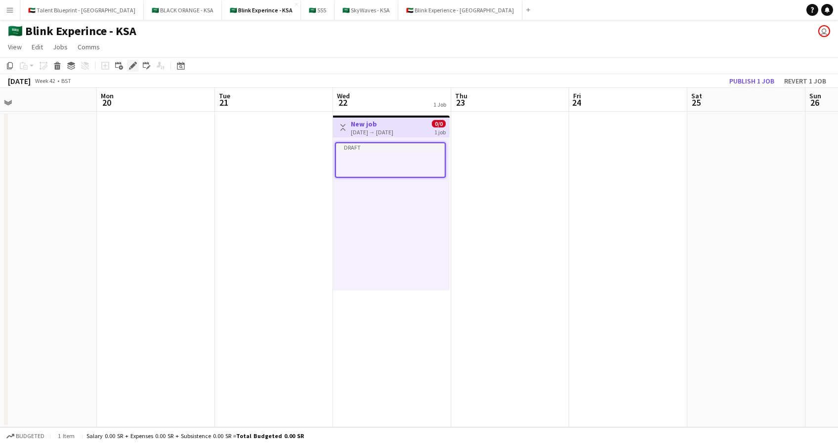
click at [135, 67] on icon "Edit" at bounding box center [133, 66] width 8 height 8
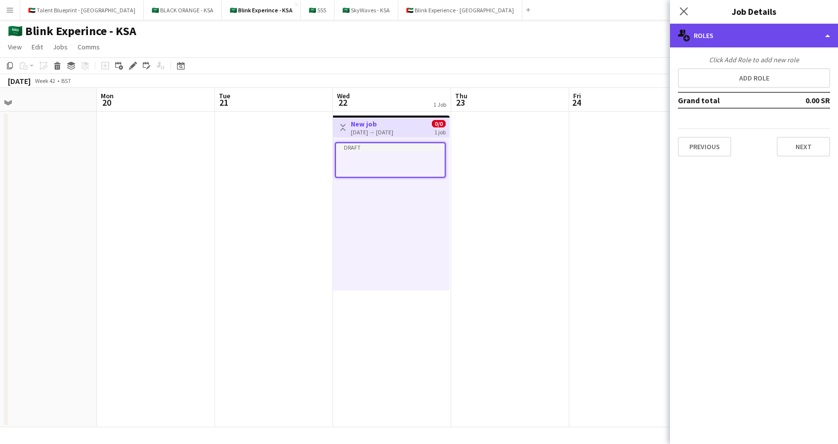
click at [780, 44] on div "multiple-users-add Roles" at bounding box center [754, 36] width 168 height 24
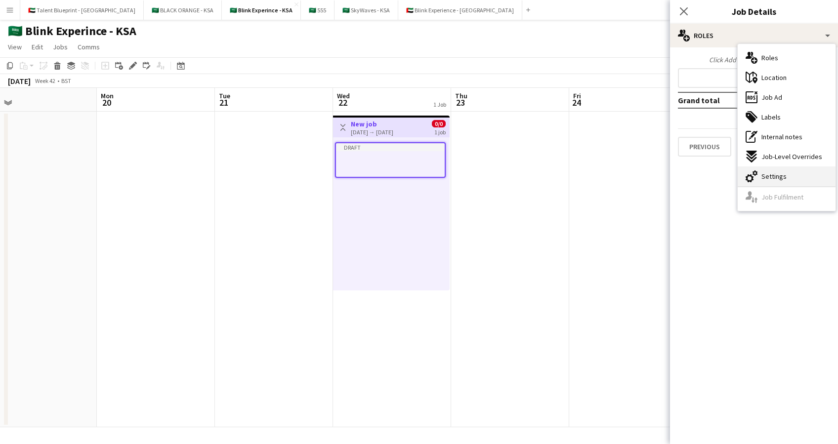
click at [786, 170] on div "cog-double-3 Settings" at bounding box center [786, 176] width 98 height 20
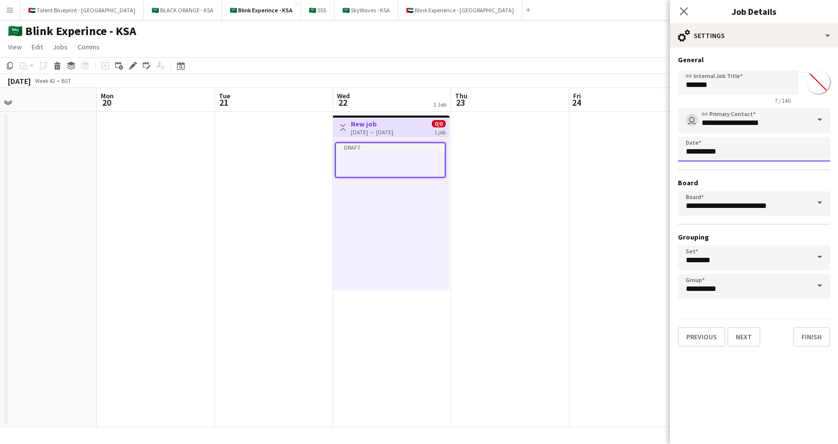
click at [696, 152] on body "Menu Boards Boards Boards All jobs Status Workforce Workforce My Workforce Recr…" at bounding box center [419, 222] width 838 height 444
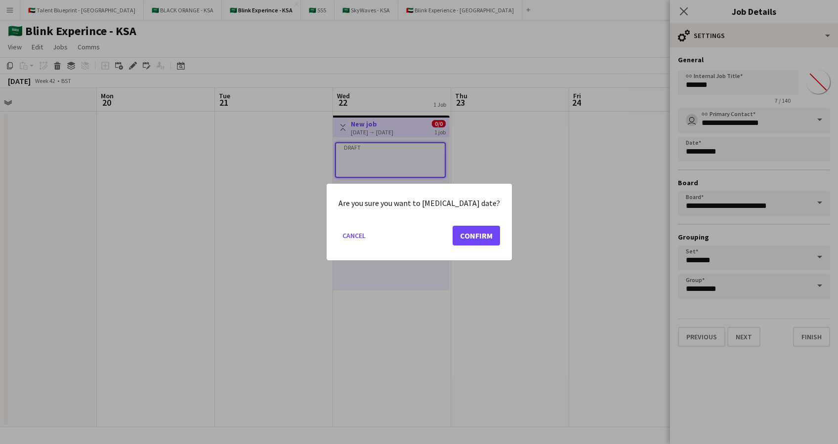
click at [734, 144] on div at bounding box center [419, 222] width 838 height 444
click at [369, 233] on button "Cancel" at bounding box center [353, 236] width 31 height 16
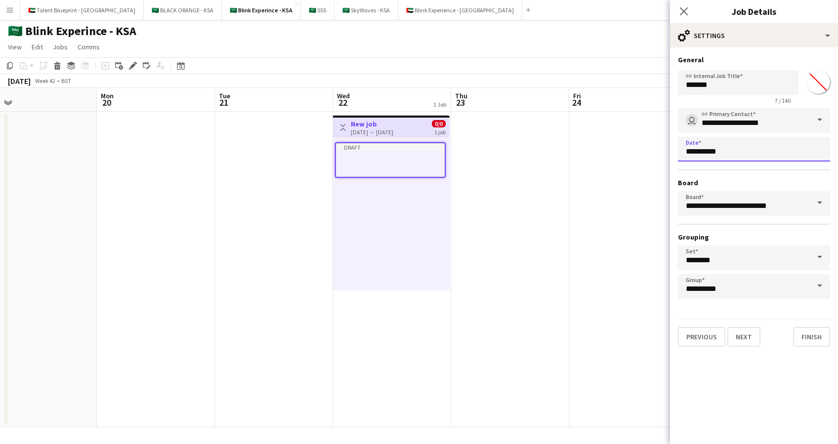
drag, startPoint x: 735, startPoint y: 146, endPoint x: 659, endPoint y: 143, distance: 76.1
click at [659, 143] on body "Menu Boards Boards Boards All jobs Status Workforce Workforce My Workforce Recr…" at bounding box center [419, 222] width 838 height 444
drag, startPoint x: 659, startPoint y: 143, endPoint x: 733, endPoint y: 171, distance: 78.8
click at [733, 171] on div "**********" at bounding box center [754, 203] width 152 height 191
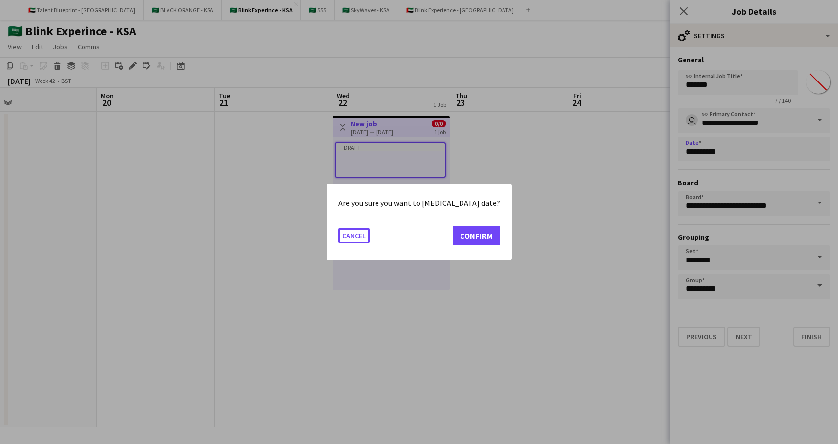
click at [719, 147] on body "Menu Boards Boards Boards All jobs Status Workforce Workforce My Workforce Recr…" at bounding box center [419, 222] width 838 height 444
click at [462, 238] on button "Confirm" at bounding box center [475, 236] width 47 height 20
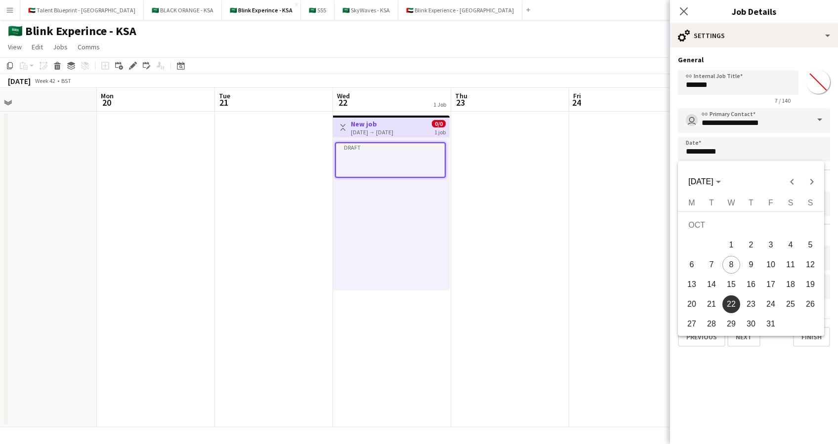
click at [707, 303] on span "21" at bounding box center [711, 304] width 18 height 18
type input "**********"
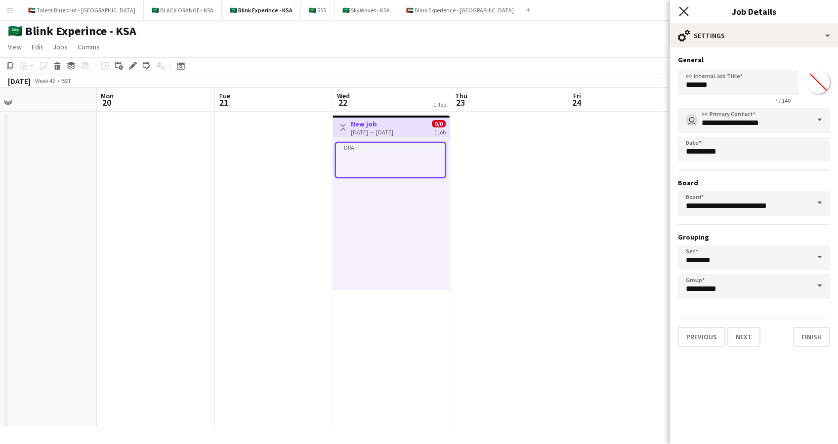
click at [680, 10] on icon "Close pop-in" at bounding box center [683, 10] width 9 height 9
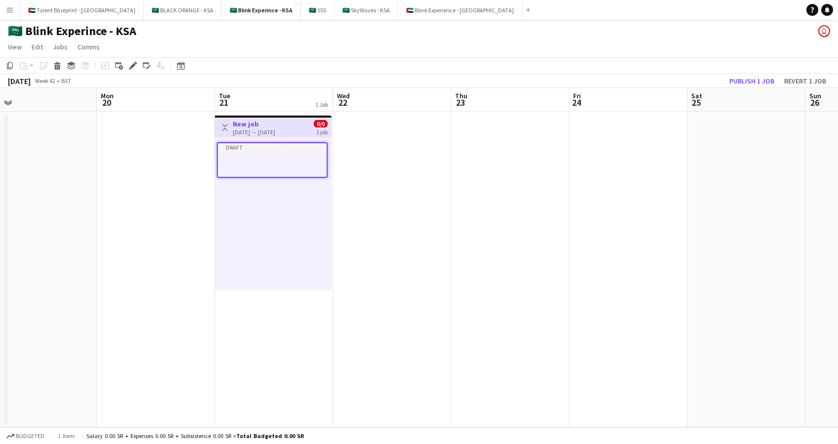
click at [398, 230] on app-date-cell at bounding box center [392, 270] width 118 height 316
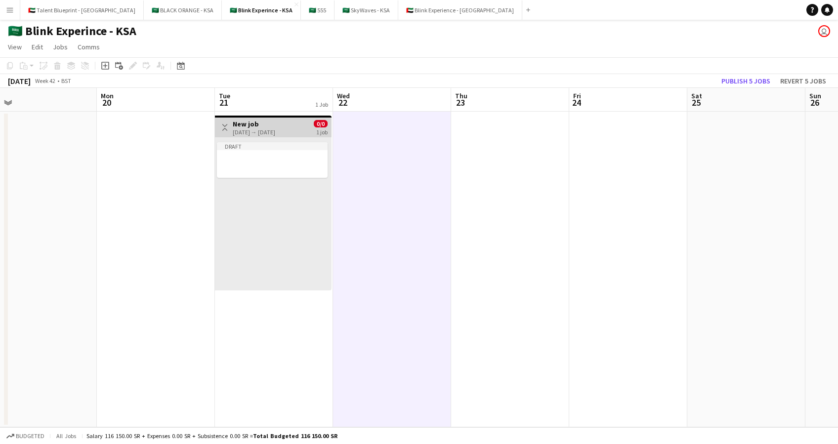
click at [308, 225] on div "Draft" at bounding box center [273, 213] width 117 height 153
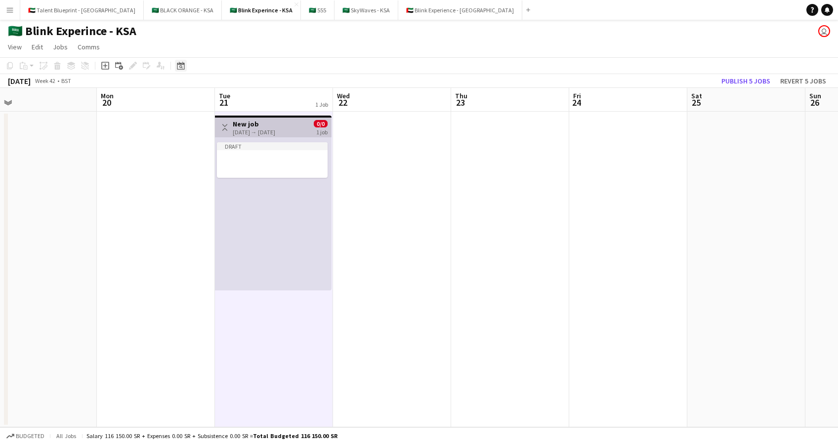
click at [178, 67] on icon "Date picker" at bounding box center [181, 66] width 8 height 8
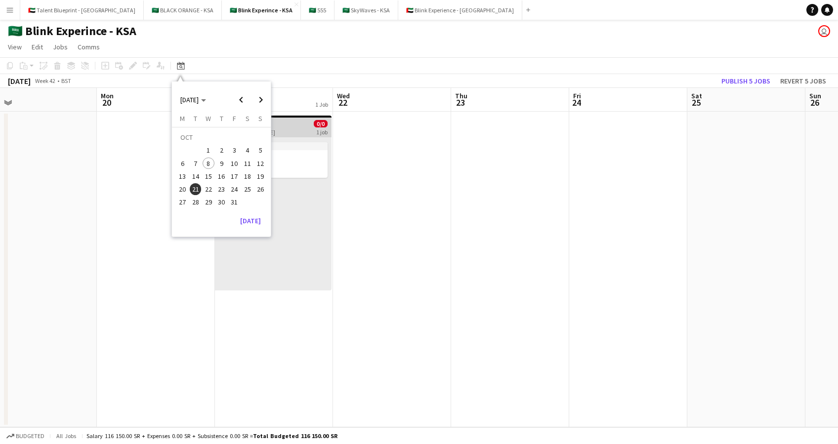
click at [209, 189] on span "22" at bounding box center [208, 189] width 12 height 12
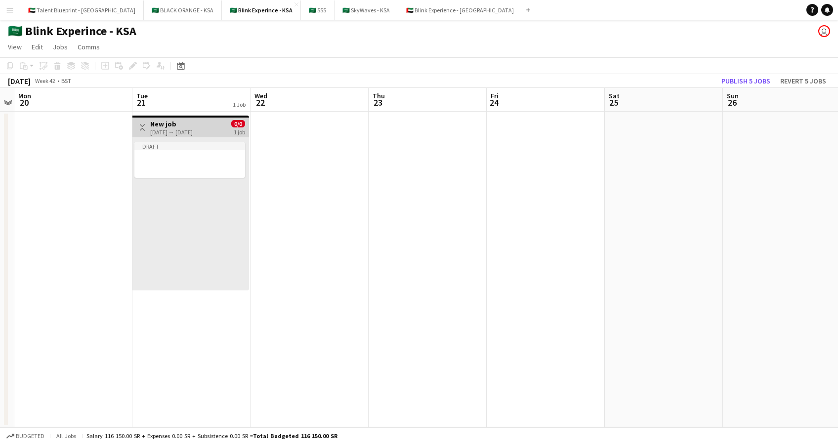
click at [367, 180] on app-date-cell at bounding box center [309, 270] width 118 height 316
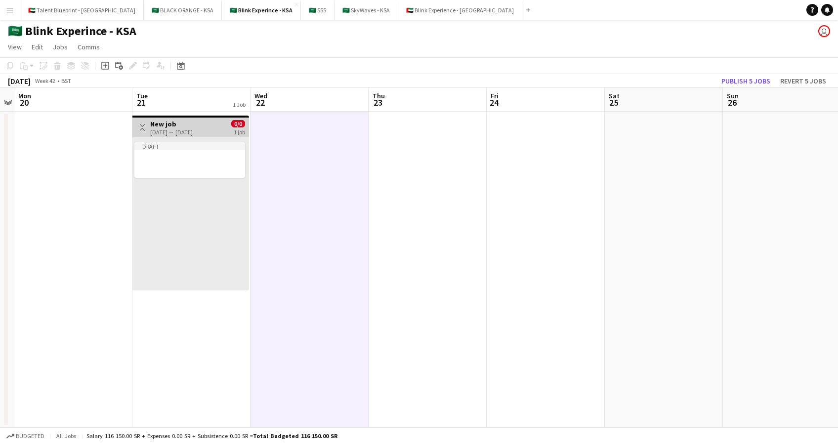
click at [184, 367] on app-date-cell "Toggle View New job 21-10-2025 → 21-10-2025 0/0 1 job Draft" at bounding box center [191, 270] width 118 height 316
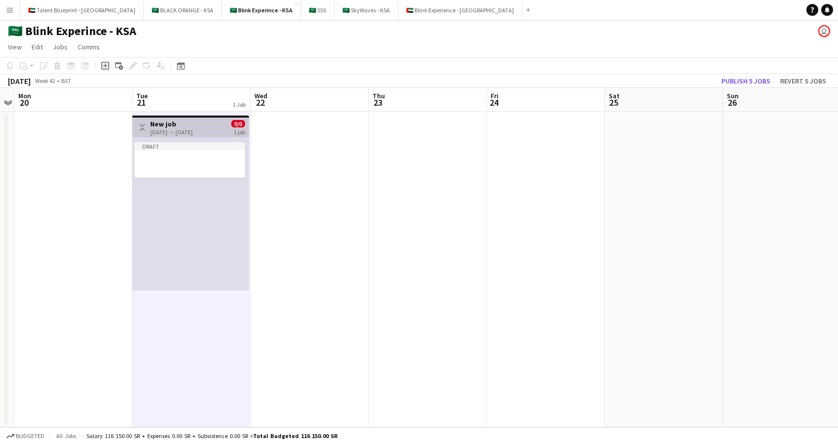
click at [139, 124] on app-icon "Toggle View" at bounding box center [142, 127] width 7 height 7
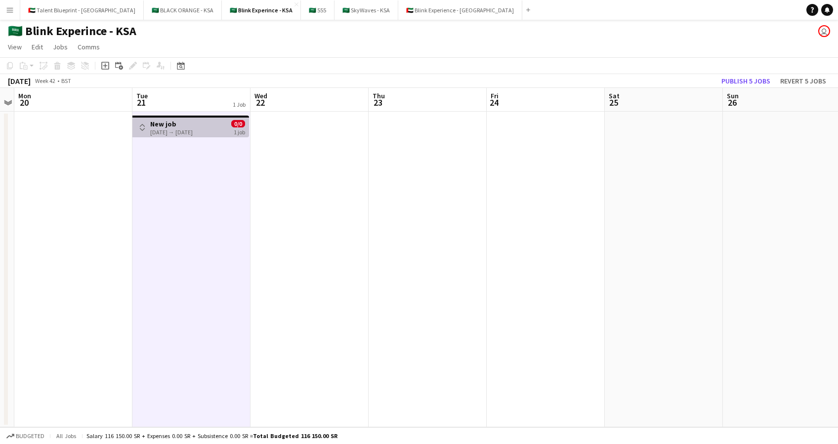
click at [139, 124] on app-icon "Toggle View" at bounding box center [142, 127] width 7 height 7
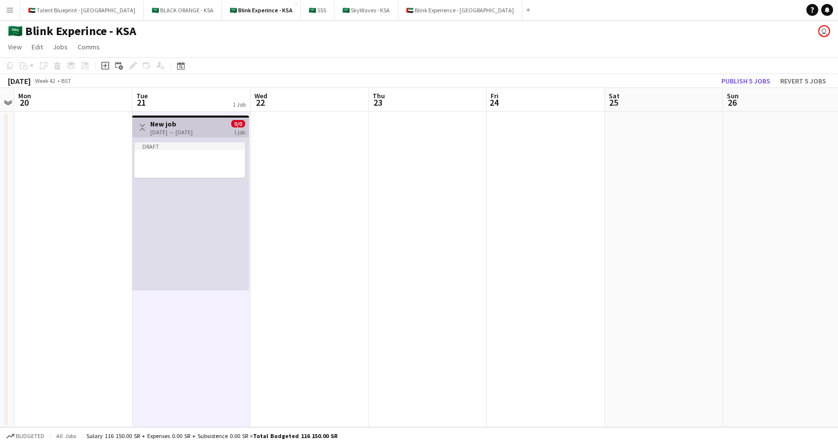
click at [186, 126] on h3 "New job" at bounding box center [171, 124] width 42 height 9
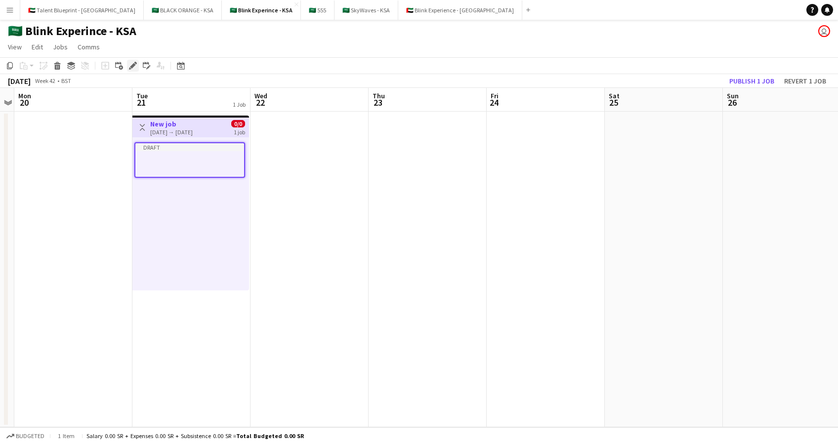
click at [131, 66] on icon at bounding box center [132, 65] width 5 height 5
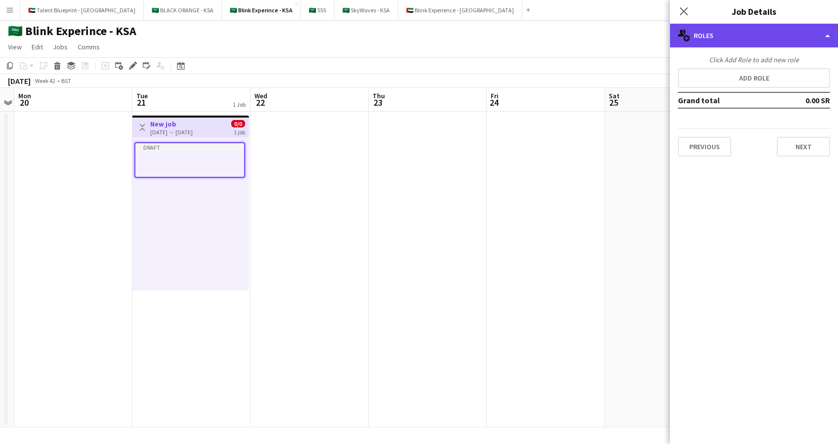
click at [801, 45] on div "multiple-users-add Roles" at bounding box center [754, 36] width 168 height 24
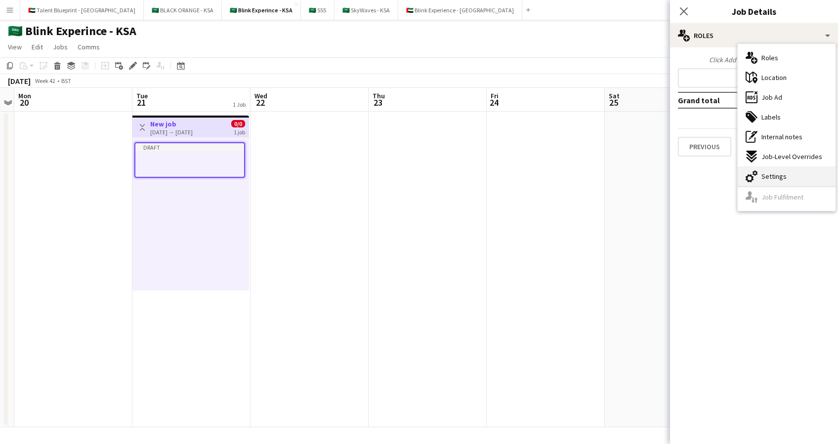
click at [787, 177] on div "cog-double-3 Settings" at bounding box center [786, 176] width 98 height 20
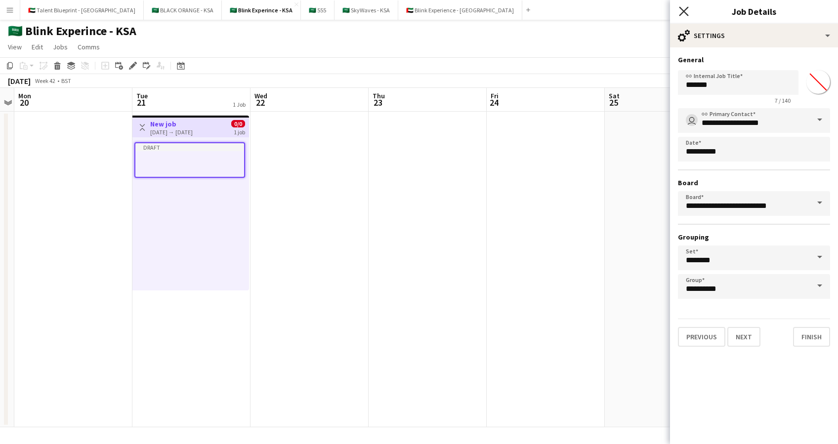
click at [685, 9] on icon at bounding box center [683, 10] width 9 height 9
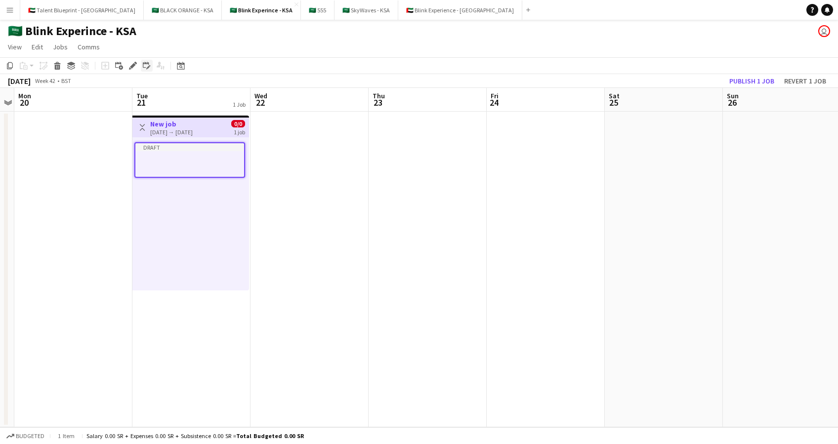
click at [150, 66] on icon "Edit linked Job" at bounding box center [147, 66] width 8 height 8
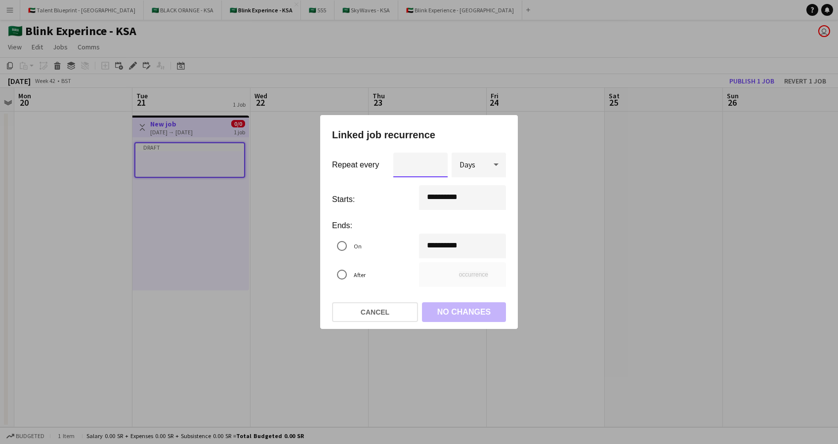
type input "*"
click at [433, 246] on div "**********" at bounding box center [419, 222] width 838 height 444
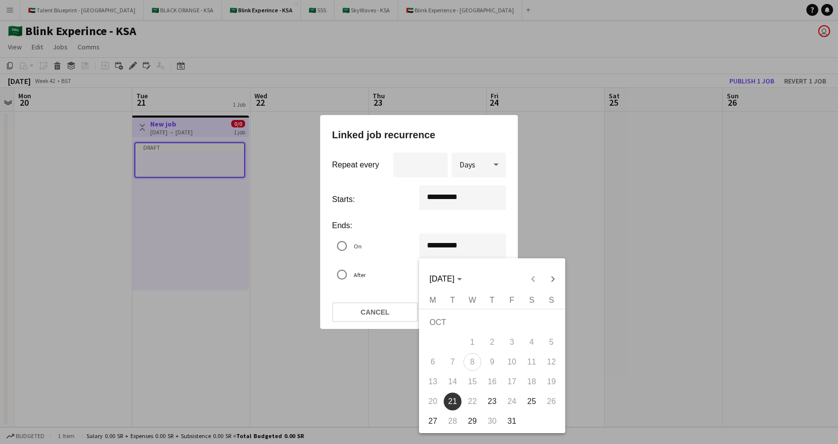
click at [470, 402] on span "22" at bounding box center [472, 402] width 18 height 18
click at [338, 273] on div at bounding box center [419, 222] width 838 height 444
click at [434, 243] on div "**********" at bounding box center [419, 222] width 838 height 444
click at [472, 403] on span "22" at bounding box center [472, 402] width 18 height 18
click at [493, 400] on span "23" at bounding box center [492, 402] width 18 height 18
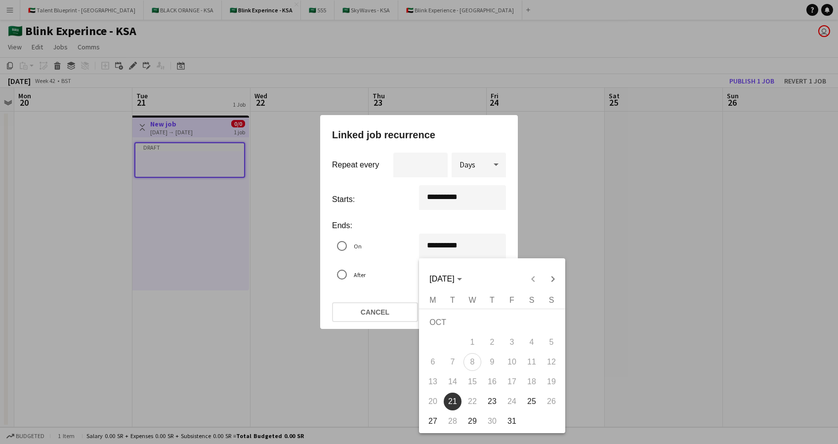
type input "**********"
type input "*"
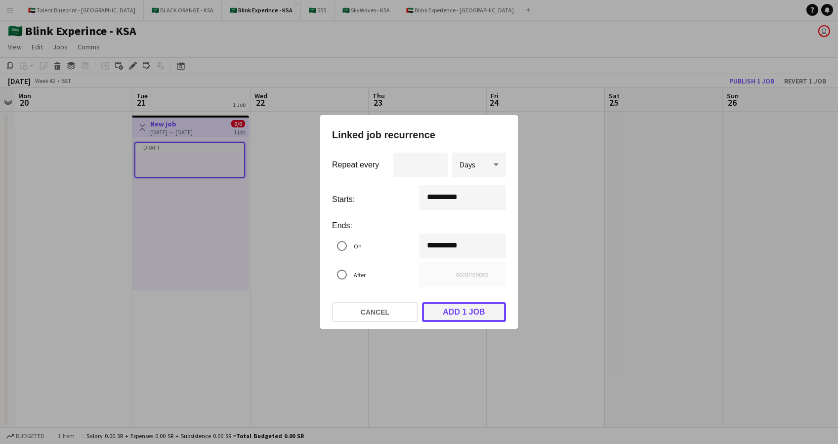
click at [448, 312] on button "Add 1 job" at bounding box center [464, 312] width 84 height 20
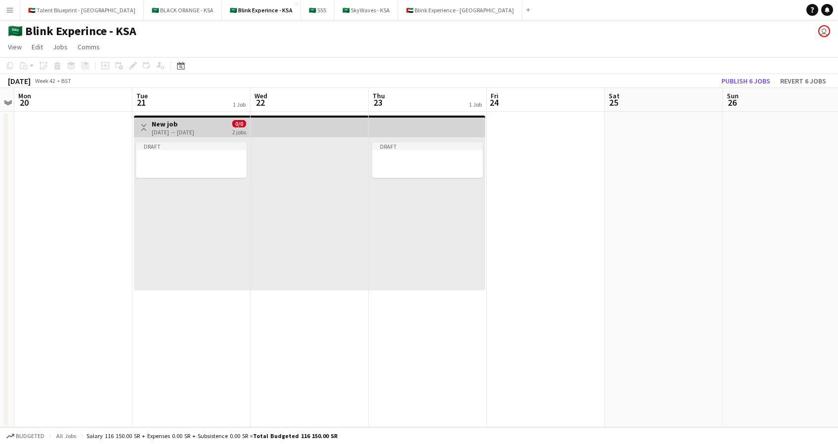
click at [345, 197] on div at bounding box center [309, 213] width 118 height 153
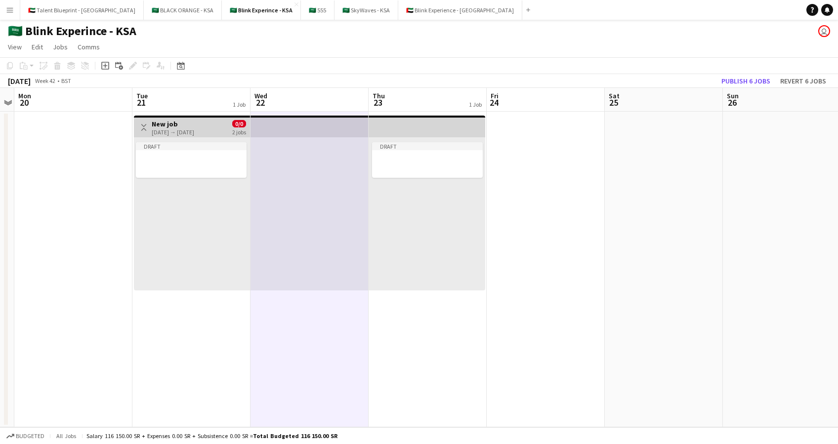
click at [458, 298] on app-date-cell "Draft" at bounding box center [427, 270] width 118 height 316
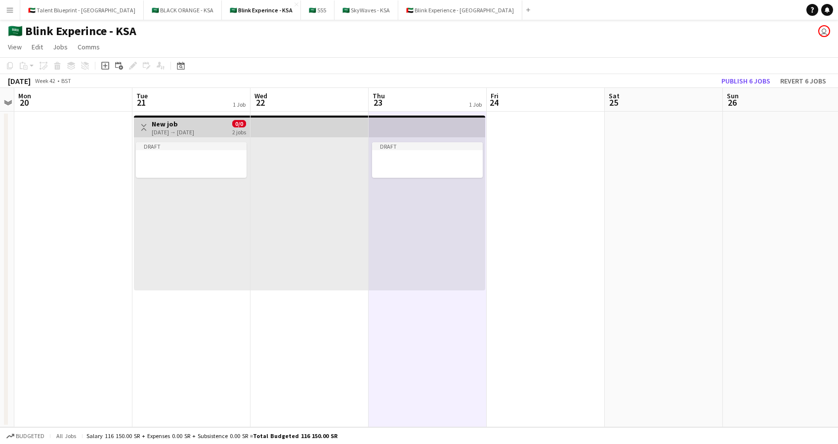
click at [226, 132] on div "Toggle View New job 21-10-2025 → 23-10-2025 0/0 2 jobs" at bounding box center [192, 127] width 108 height 17
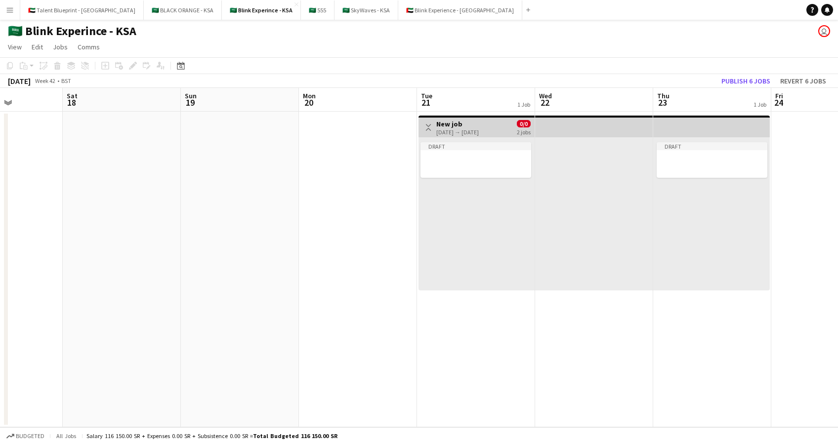
scroll to position [0, 285]
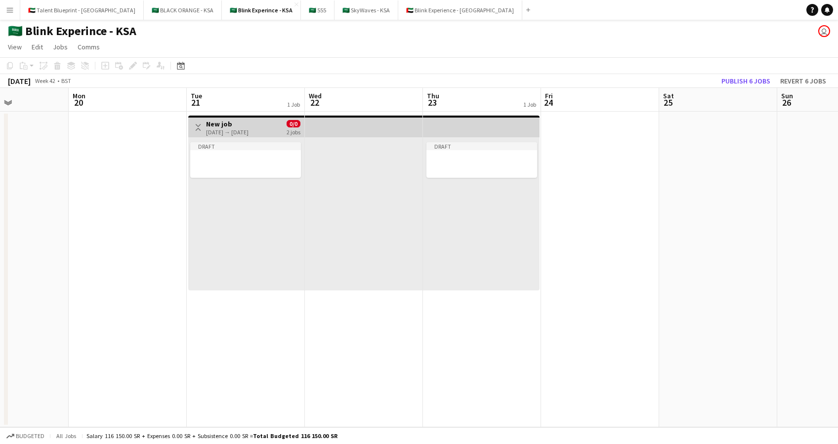
click at [336, 162] on div at bounding box center [364, 213] width 118 height 153
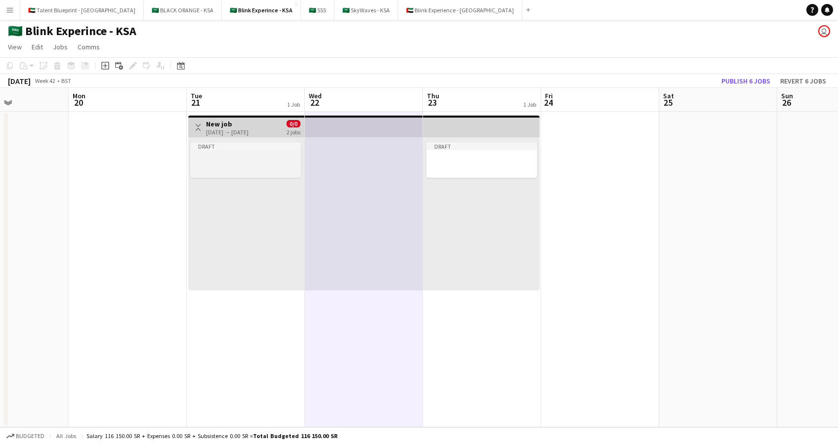
click at [260, 151] on app-job-card "Draft" at bounding box center [245, 160] width 111 height 36
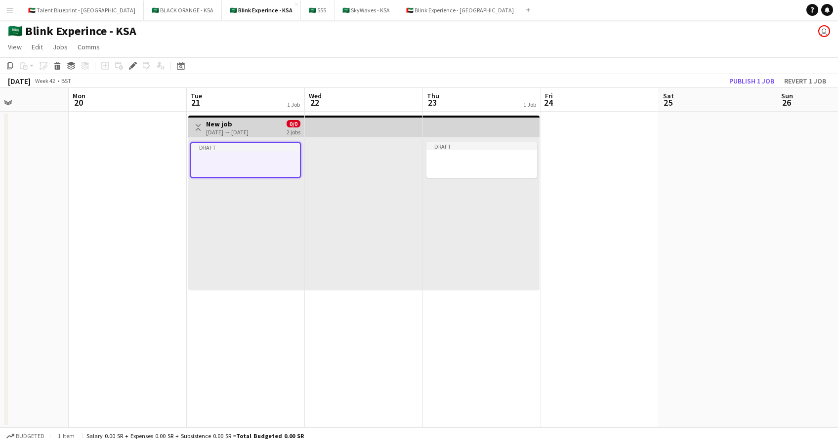
click at [363, 130] on app-top-bar at bounding box center [364, 127] width 118 height 22
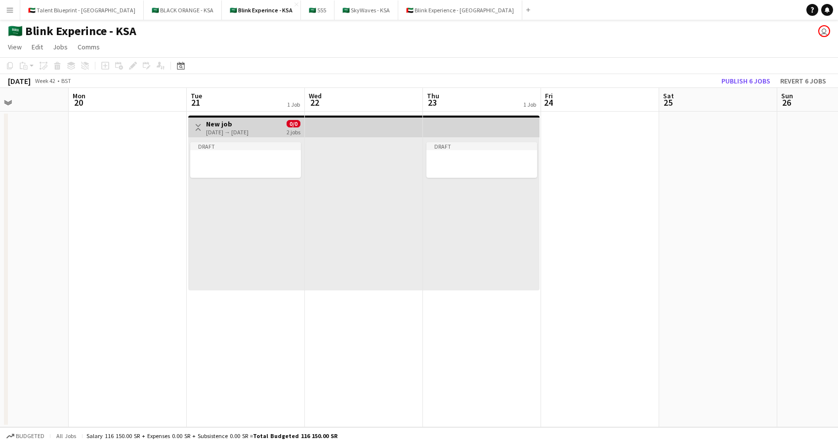
click at [353, 151] on div at bounding box center [364, 213] width 118 height 153
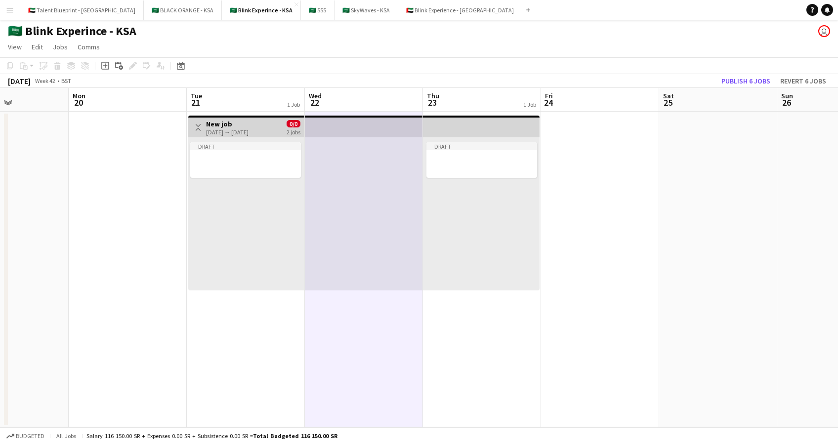
click at [254, 136] on app-top-bar "Toggle View New job 21-10-2025 → 23-10-2025 0/0 2 jobs" at bounding box center [246, 127] width 116 height 22
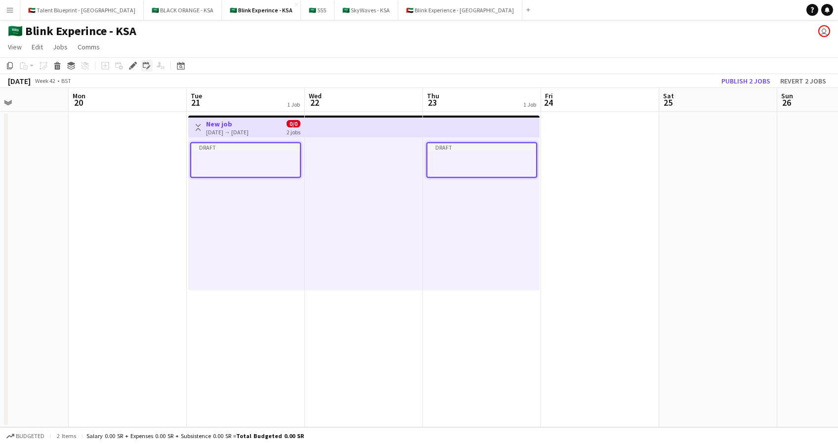
click at [147, 65] on icon "Edit linked Job" at bounding box center [147, 66] width 8 height 8
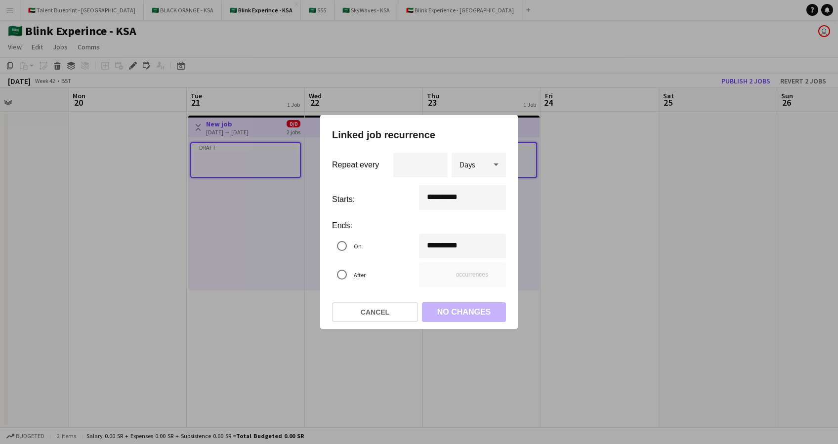
click at [432, 244] on div "**********" at bounding box center [419, 222] width 838 height 444
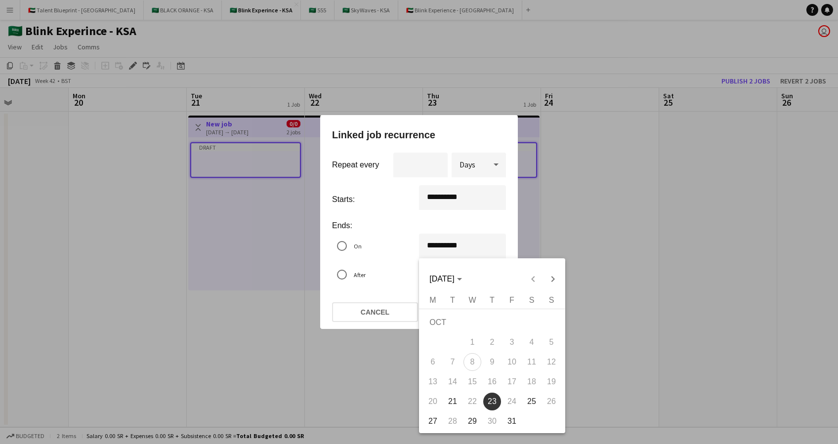
click at [472, 403] on span "22" at bounding box center [472, 402] width 18 height 18
click at [456, 402] on span "21" at bounding box center [452, 402] width 18 height 18
type input "**********"
type input "*"
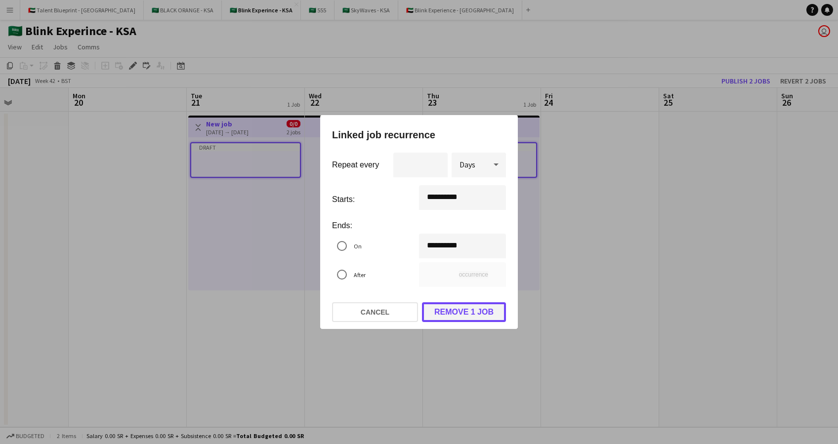
click at [467, 314] on button "Remove 1 job" at bounding box center [464, 312] width 84 height 20
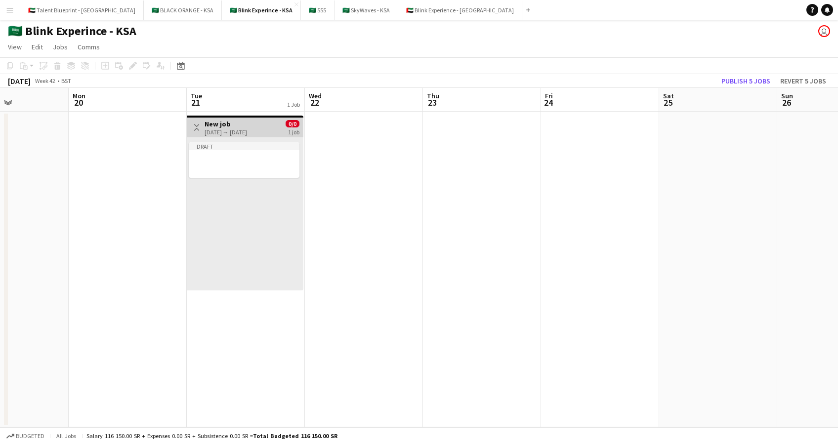
click at [198, 122] on button "Toggle View" at bounding box center [197, 127] width 12 height 12
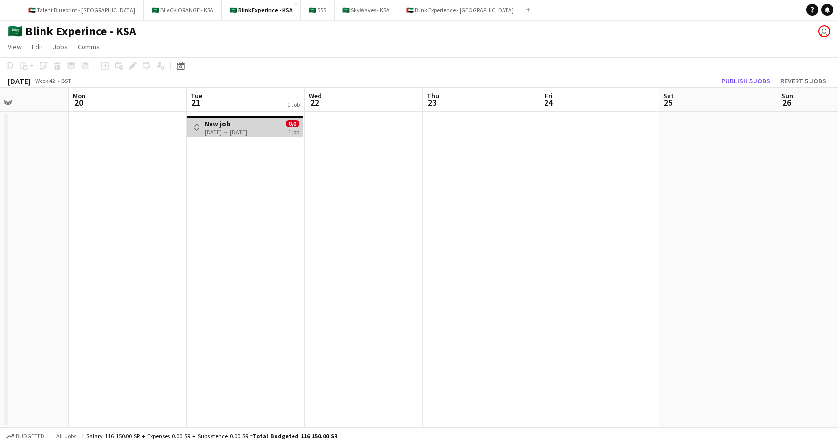
click at [198, 122] on button "Toggle View" at bounding box center [197, 127] width 12 height 12
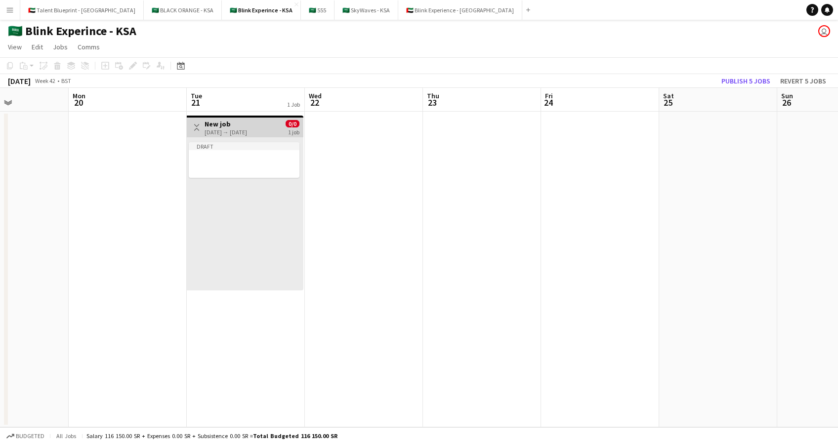
click at [350, 133] on app-date-cell at bounding box center [364, 270] width 118 height 316
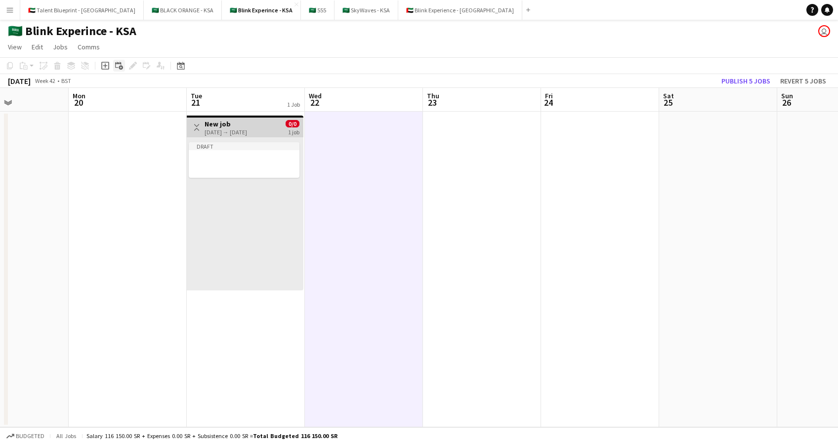
click at [121, 68] on icon at bounding box center [121, 68] width 4 height 4
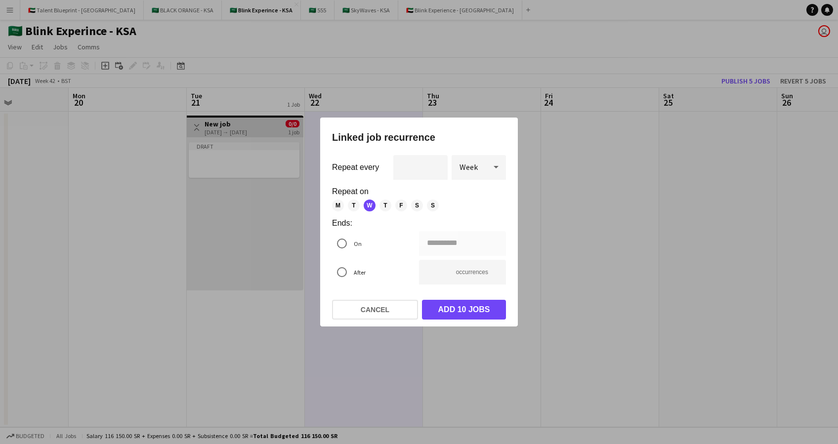
click at [572, 143] on div at bounding box center [419, 222] width 838 height 444
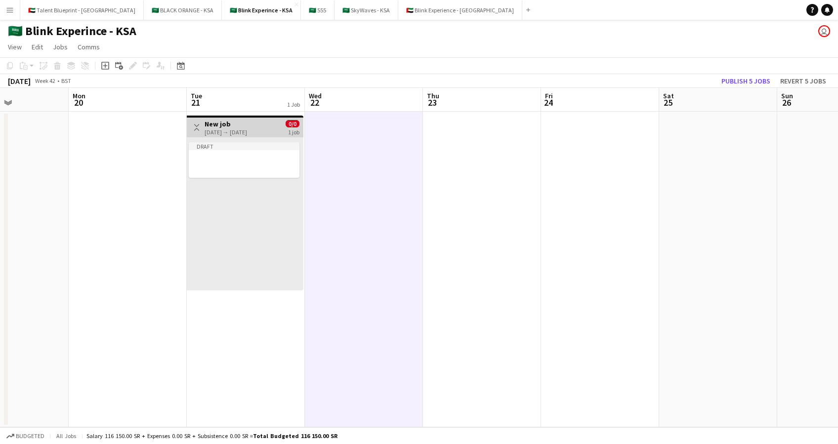
click at [535, 164] on app-date-cell at bounding box center [482, 270] width 118 height 316
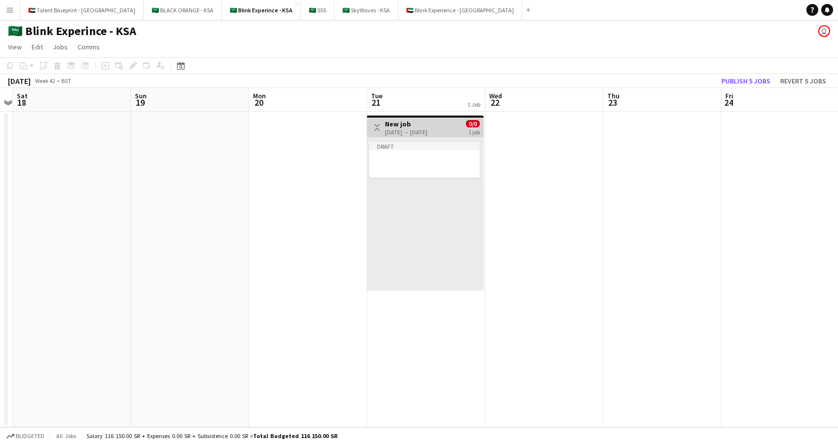
scroll to position [0, 343]
click at [372, 124] on app-icon "Toggle View" at bounding box center [374, 127] width 7 height 7
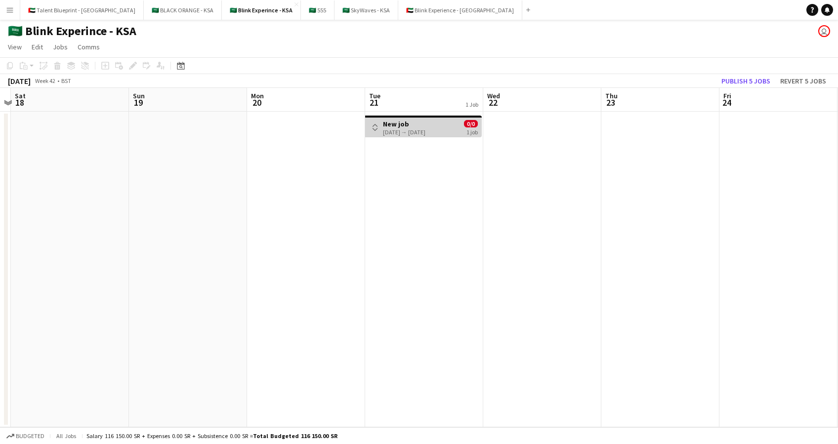
click at [372, 124] on app-icon "Toggle View" at bounding box center [374, 127] width 7 height 7
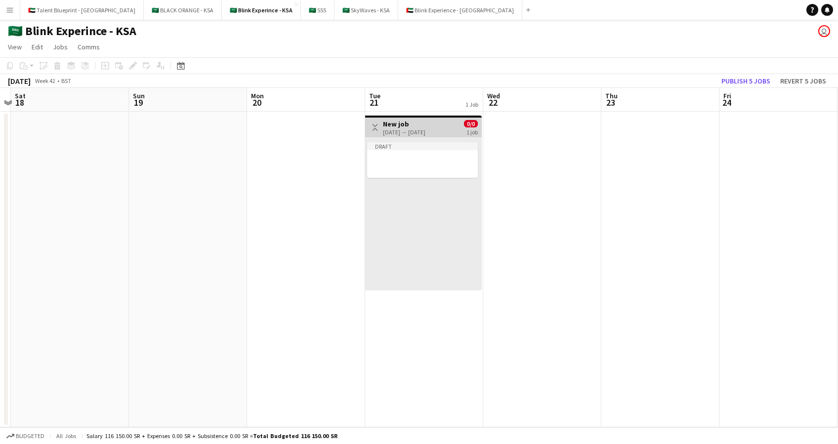
click at [399, 126] on h3 "New job" at bounding box center [404, 124] width 42 height 9
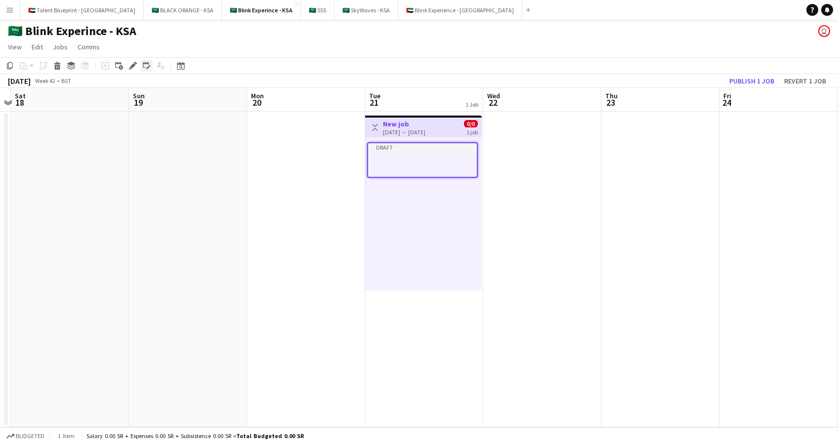
click at [148, 62] on icon "Edit linked Job" at bounding box center [147, 66] width 8 height 8
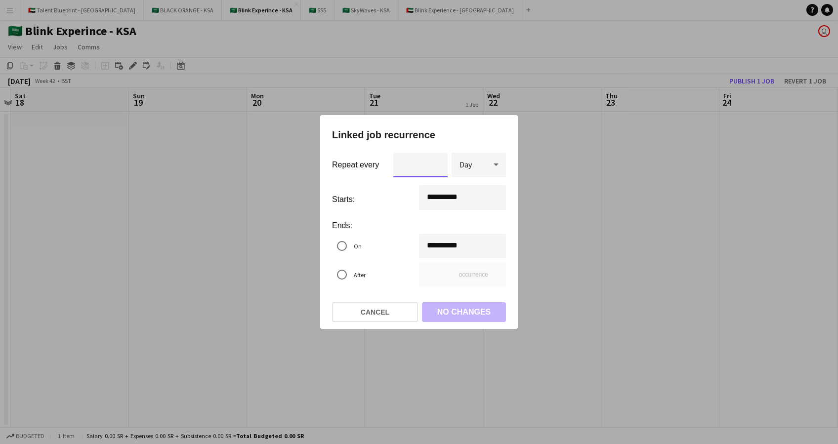
click at [436, 167] on input "*" at bounding box center [420, 165] width 54 height 25
type input "*"
click at [436, 160] on input "*" at bounding box center [420, 165] width 54 height 25
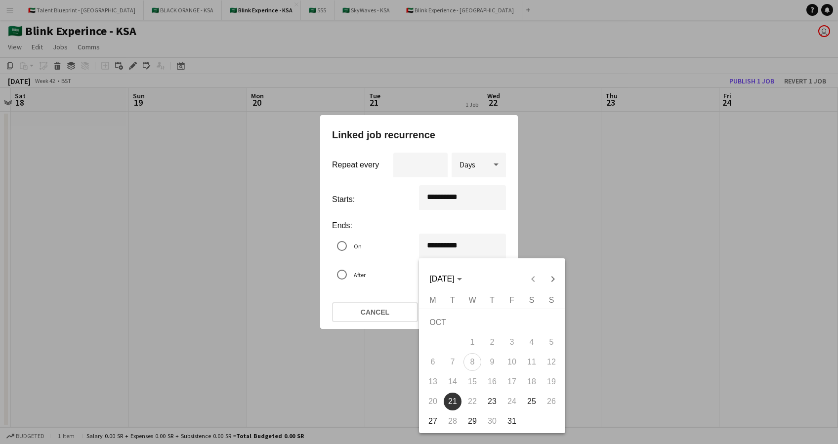
click at [432, 241] on div "**********" at bounding box center [419, 222] width 838 height 444
click at [461, 277] on span "[DATE]" at bounding box center [445, 279] width 32 height 9
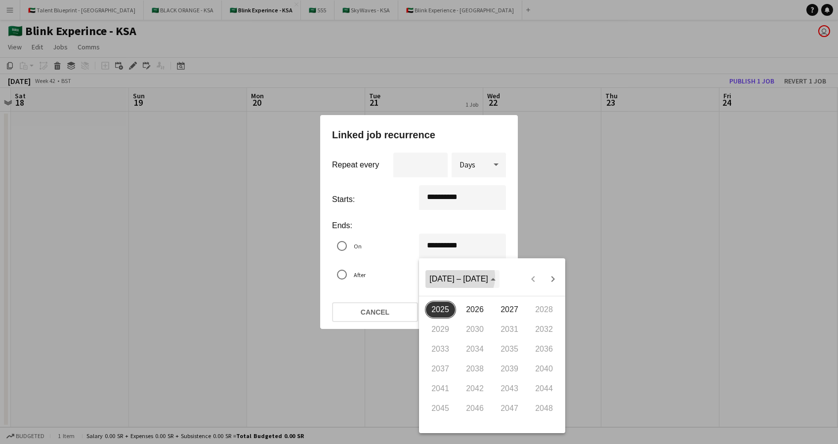
click at [459, 277] on span "[DATE] – [DATE]" at bounding box center [458, 279] width 59 height 8
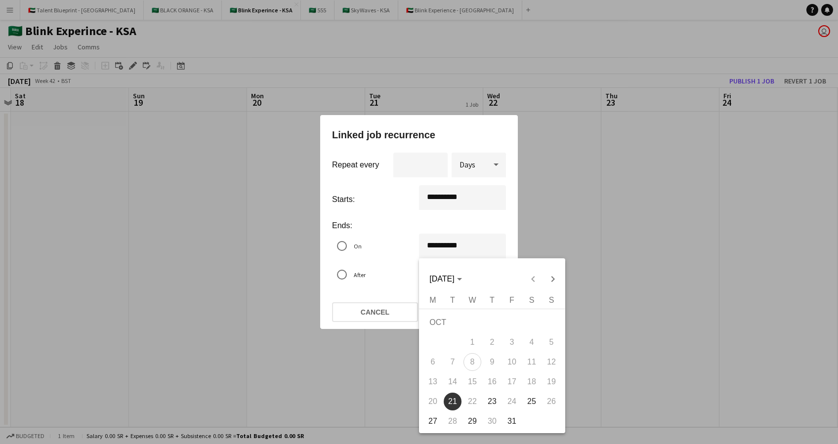
click at [391, 218] on div at bounding box center [419, 222] width 838 height 444
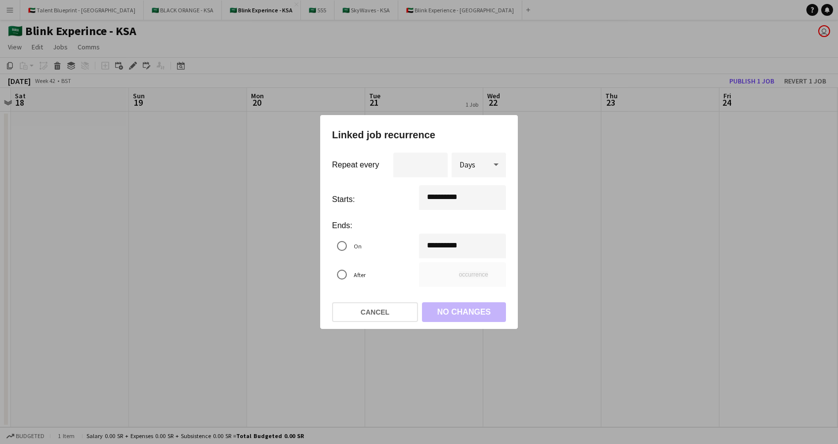
click at [484, 164] on div "Days" at bounding box center [468, 165] width 35 height 24
click at [484, 217] on span "Weeks" at bounding box center [478, 215] width 39 height 9
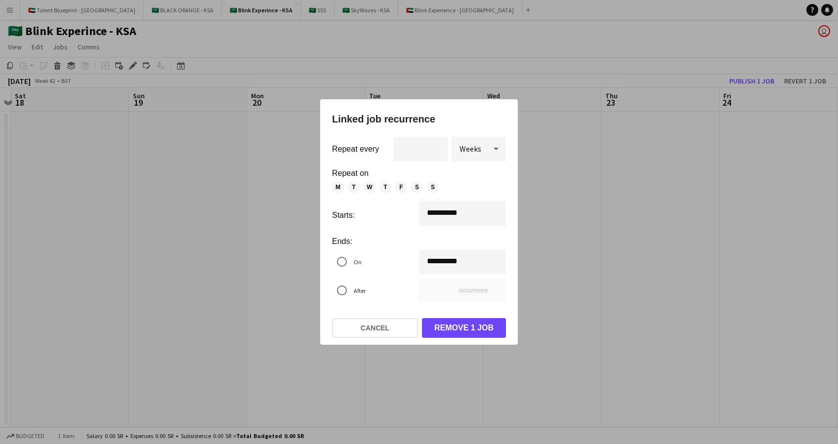
drag, startPoint x: 485, startPoint y: 117, endPoint x: 458, endPoint y: 88, distance: 39.5
click at [458, 88] on div "**********" at bounding box center [419, 222] width 838 height 444
click at [357, 187] on span "T" at bounding box center [354, 187] width 12 height 12
click at [370, 187] on span "W" at bounding box center [369, 187] width 12 height 12
click at [480, 156] on div "Weeks" at bounding box center [468, 149] width 35 height 24
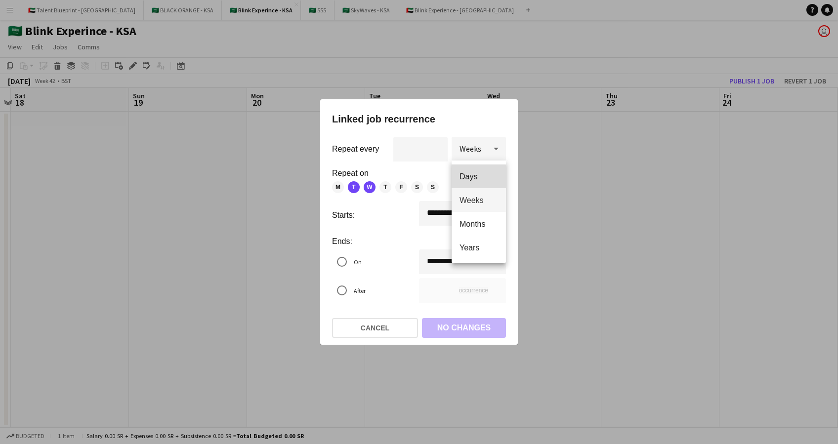
click at [479, 178] on span "Days" at bounding box center [478, 176] width 39 height 9
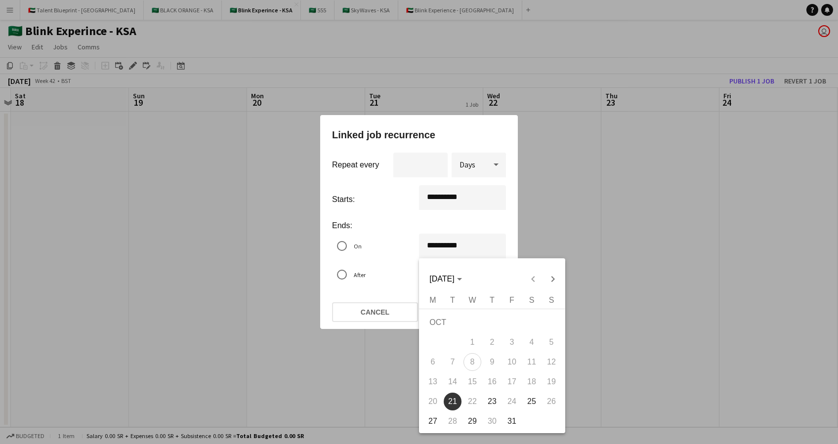
click at [431, 245] on div "**********" at bounding box center [419, 222] width 838 height 444
click at [474, 398] on span "22" at bounding box center [472, 402] width 18 height 18
click at [380, 261] on div at bounding box center [419, 222] width 838 height 444
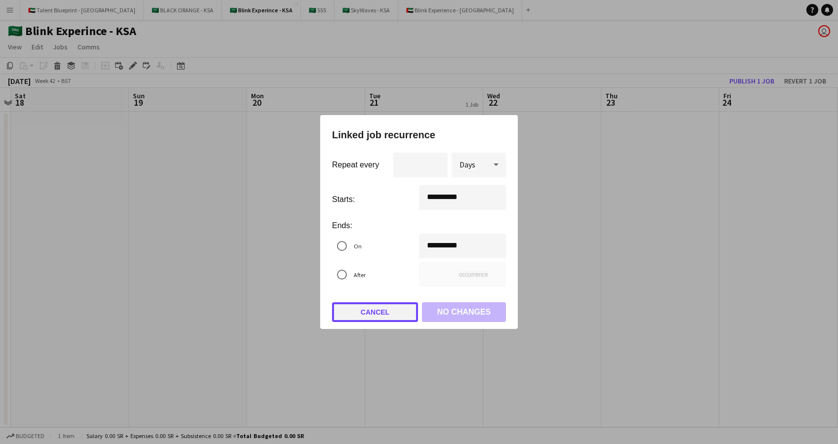
click at [391, 314] on button "Cancel" at bounding box center [375, 312] width 86 height 20
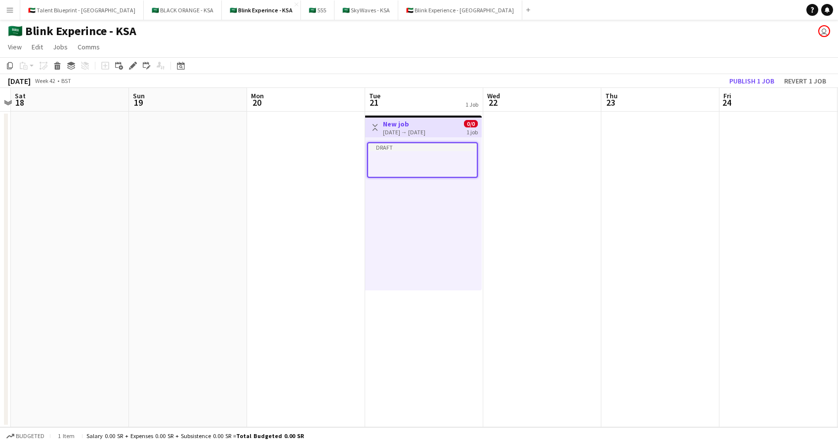
click at [510, 150] on app-date-cell at bounding box center [542, 270] width 118 height 316
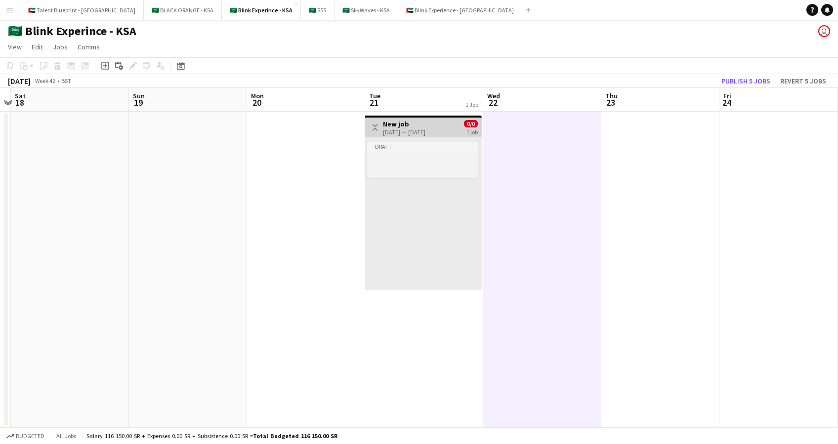
click at [444, 146] on div "Draft" at bounding box center [422, 146] width 111 height 8
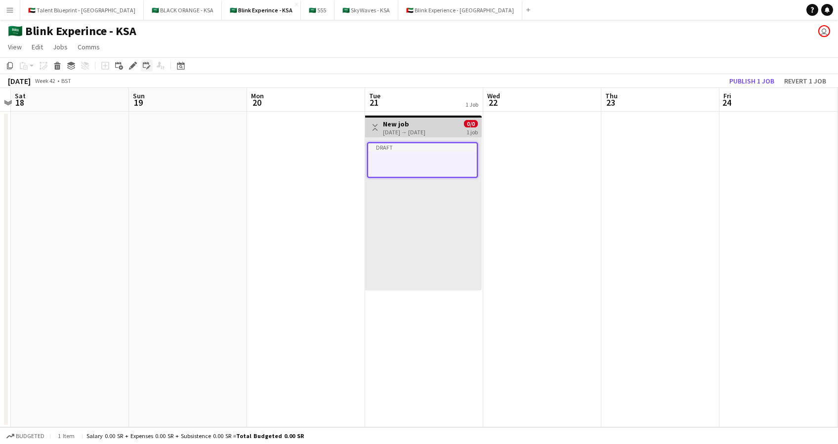
click at [144, 63] on icon at bounding box center [146, 65] width 7 height 7
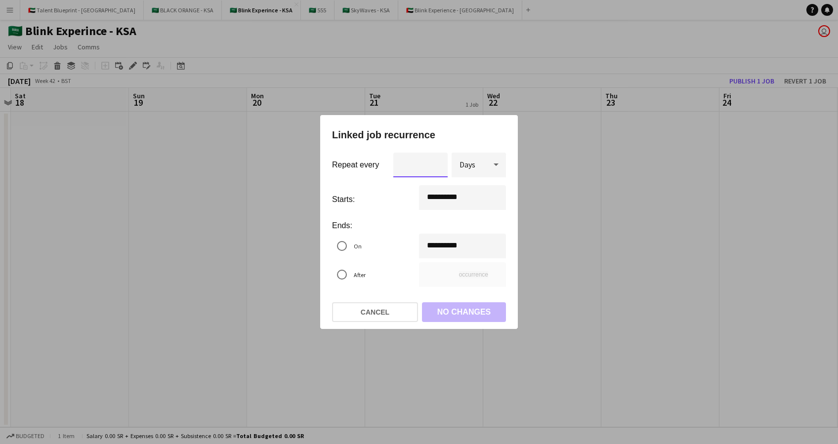
type input "*"
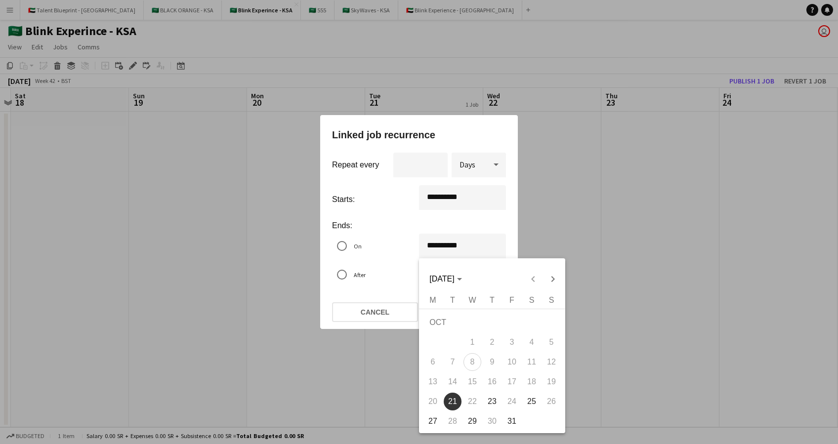
click at [452, 247] on div "**********" at bounding box center [419, 222] width 838 height 444
click at [575, 222] on div at bounding box center [419, 222] width 838 height 444
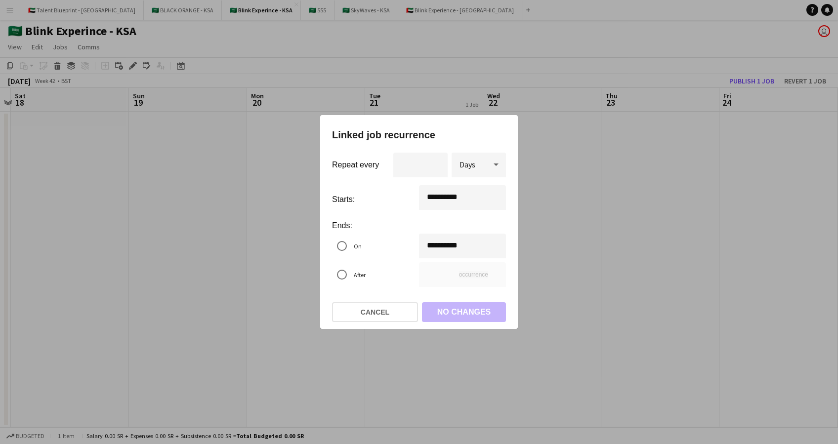
click at [575, 222] on div at bounding box center [419, 222] width 838 height 444
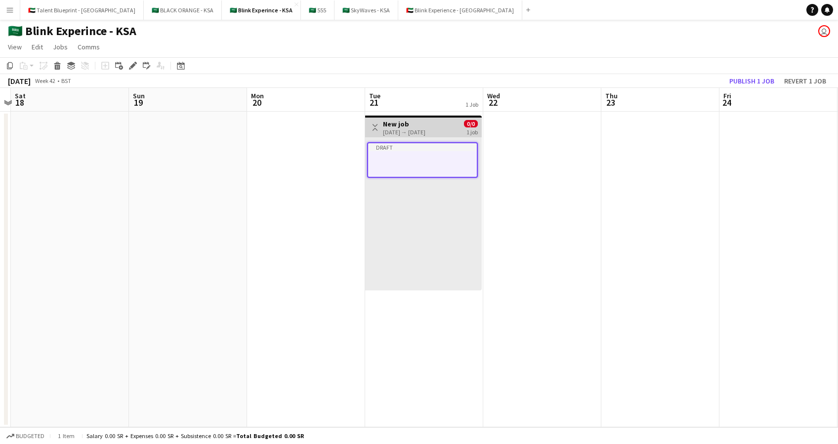
click at [464, 234] on div "Draft" at bounding box center [423, 213] width 117 height 153
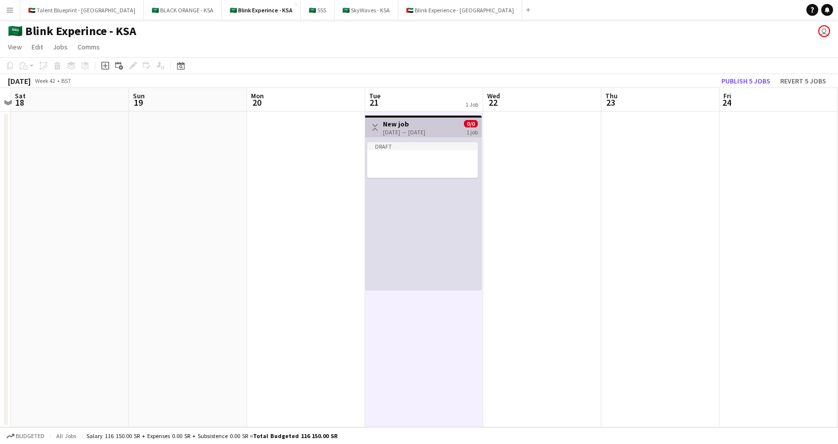
click at [369, 124] on button "Toggle View" at bounding box center [375, 127] width 12 height 12
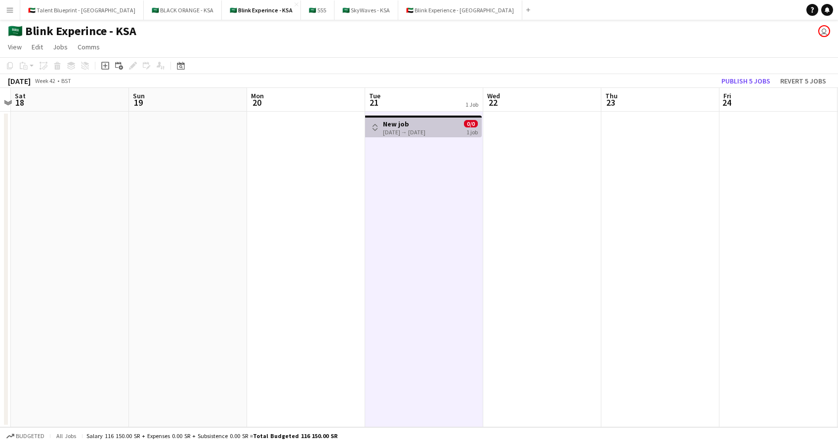
click at [379, 125] on button "Toggle View" at bounding box center [375, 127] width 12 height 12
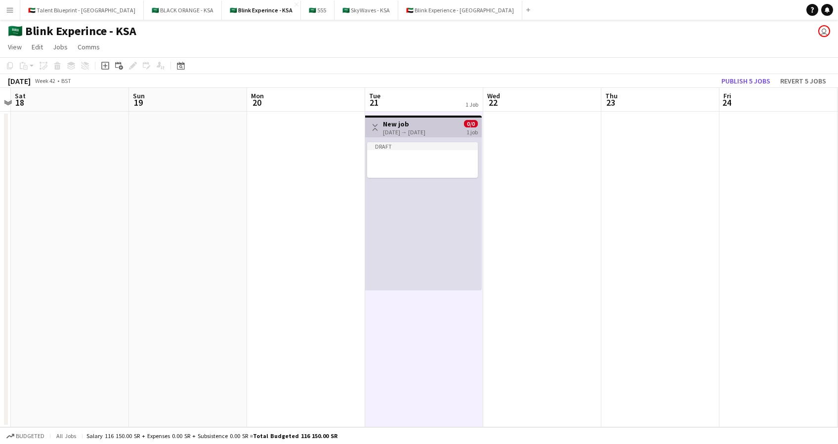
click at [409, 117] on app-top-bar "Toggle View New job [DATE] → [DATE] 0/0 1 job" at bounding box center [423, 127] width 117 height 22
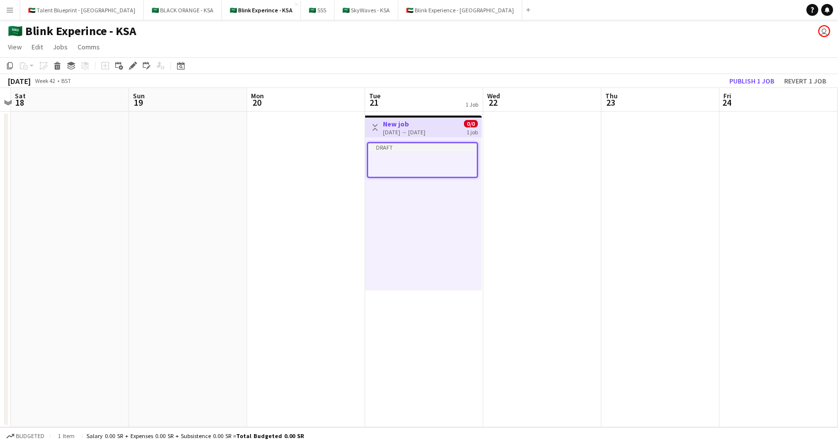
click at [409, 117] on app-top-bar "Toggle View New job [DATE] → [DATE] 0/0 1 job" at bounding box center [423, 127] width 117 height 22
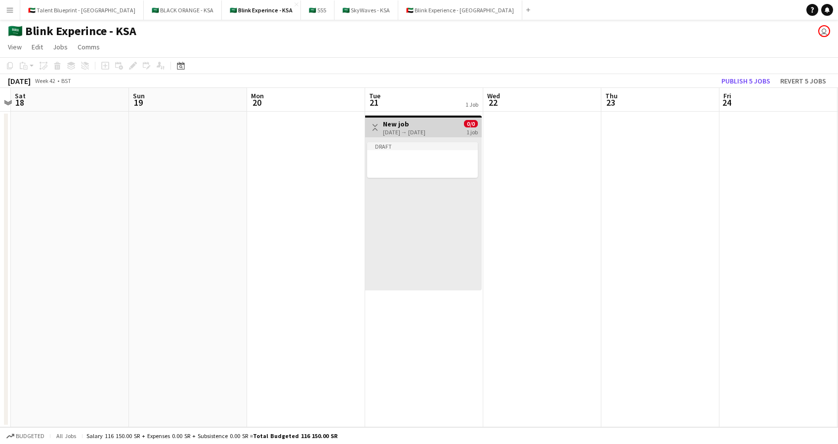
click at [409, 117] on app-top-bar "Toggle View New job [DATE] → [DATE] 0/0 1 job" at bounding box center [423, 127] width 117 height 22
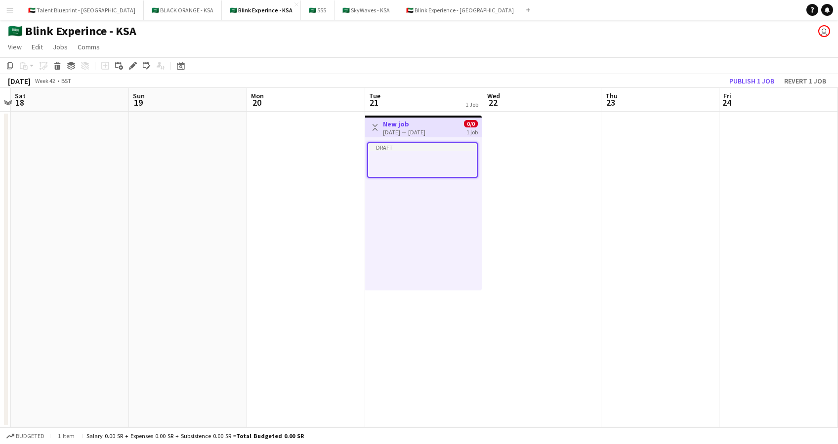
click at [409, 118] on app-top-bar "Toggle View New job [DATE] → [DATE] 0/0 1 job" at bounding box center [423, 127] width 117 height 22
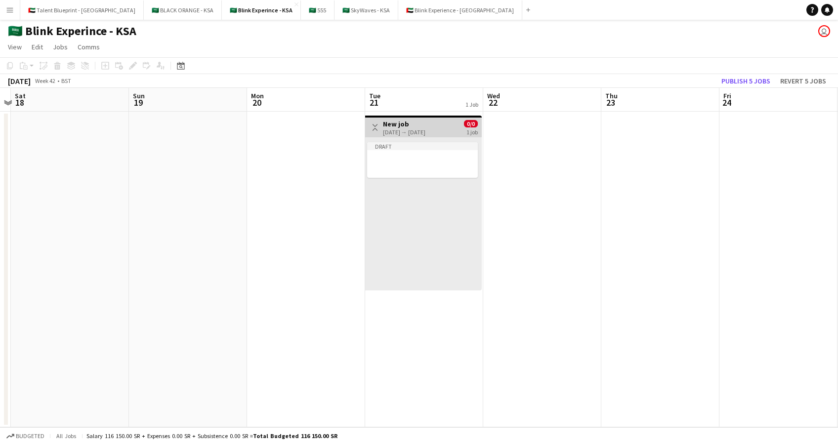
click at [405, 130] on div "[DATE] → [DATE]" at bounding box center [404, 131] width 42 height 7
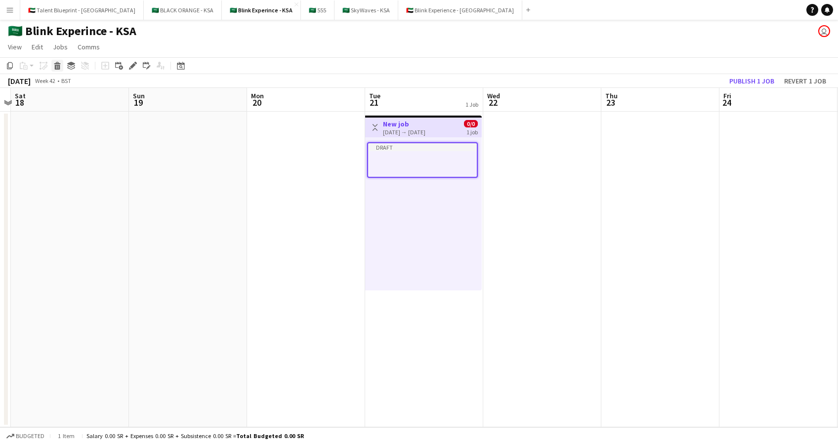
click at [59, 63] on icon at bounding box center [57, 63] width 6 height 2
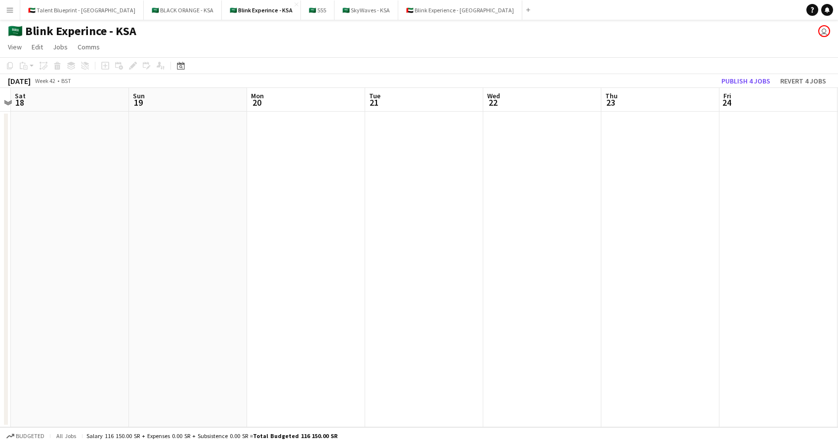
click at [429, 178] on app-date-cell at bounding box center [424, 270] width 118 height 316
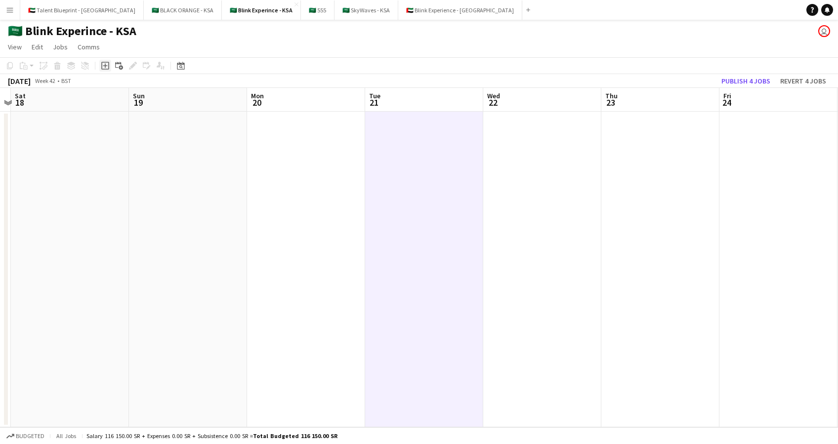
click at [103, 65] on icon "Add job" at bounding box center [105, 66] width 8 height 8
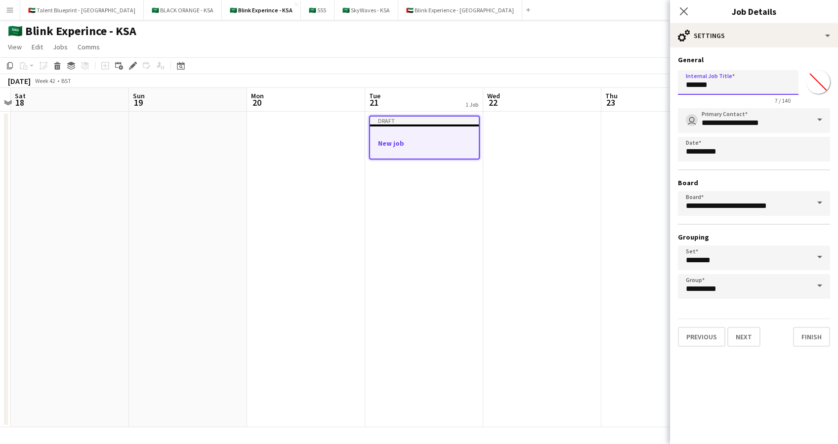
drag, startPoint x: 714, startPoint y: 91, endPoint x: 615, endPoint y: 100, distance: 99.7
click at [615, 100] on body "Menu Boards Boards Boards All jobs Status Workforce Workforce My Workforce Recr…" at bounding box center [419, 222] width 838 height 444
type input "******"
click at [743, 339] on button "Next" at bounding box center [743, 337] width 33 height 20
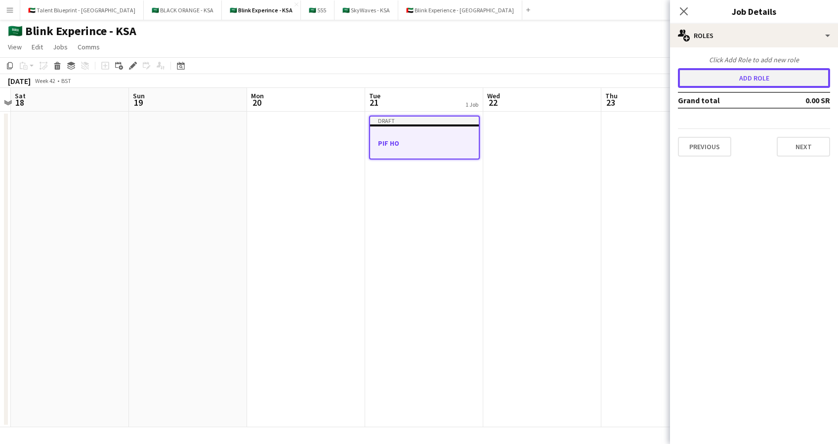
click at [758, 78] on button "Add role" at bounding box center [754, 78] width 152 height 20
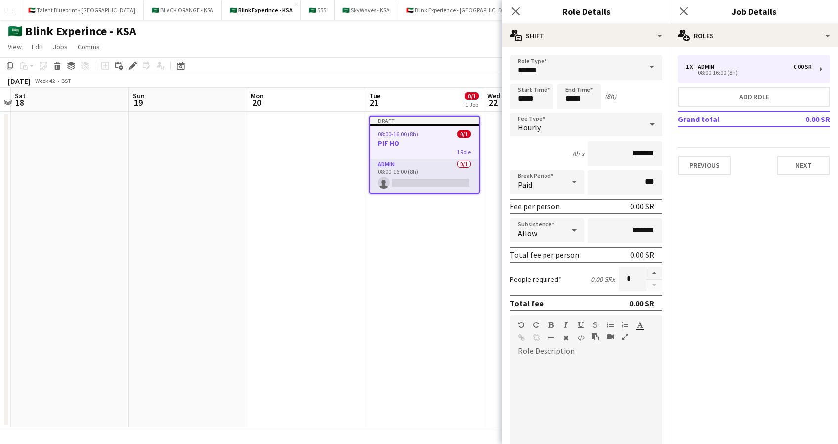
click at [641, 69] on span at bounding box center [651, 67] width 21 height 24
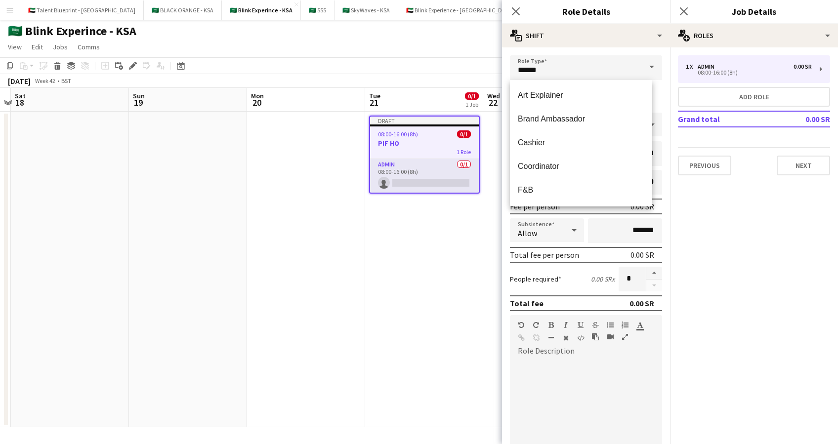
scroll to position [0, 0]
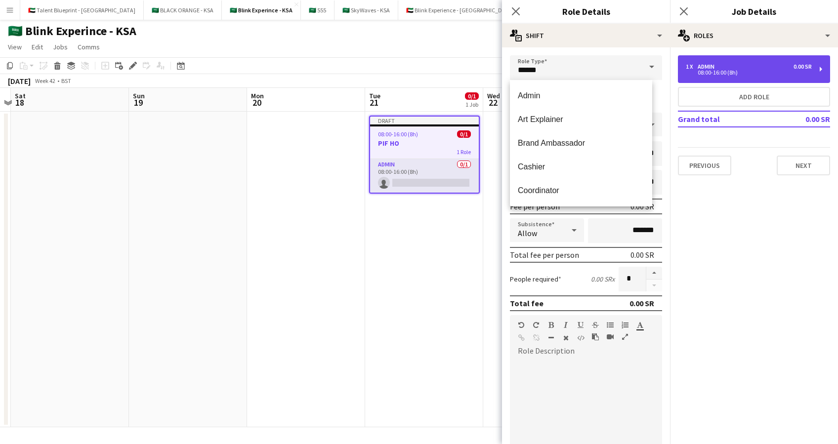
click at [787, 59] on div "1 x Admin 0.00 SR 08:00-16:00 (8h)" at bounding box center [754, 69] width 152 height 28
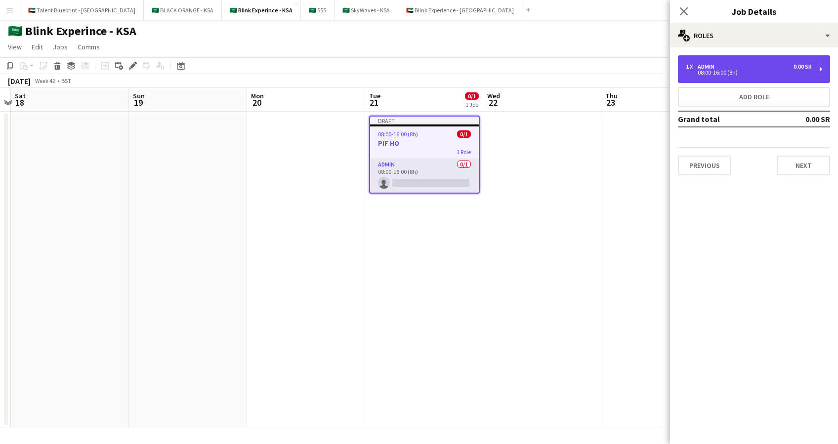
click at [786, 60] on div "1 x Admin 0.00 SR 08:00-16:00 (8h)" at bounding box center [754, 69] width 152 height 28
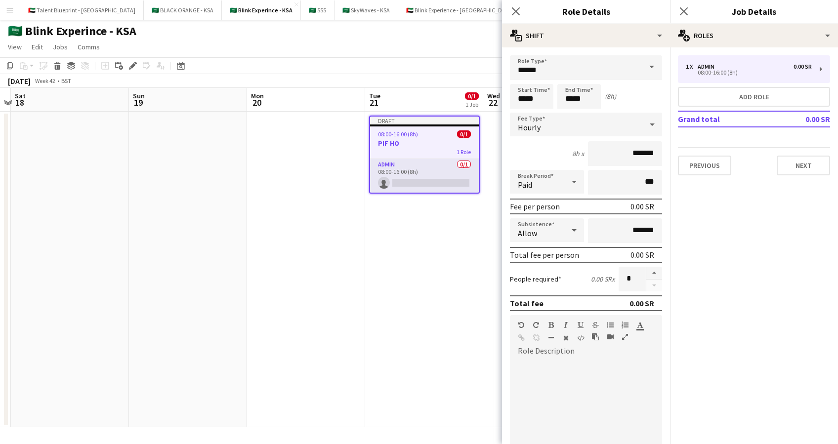
click at [641, 67] on span at bounding box center [651, 67] width 21 height 24
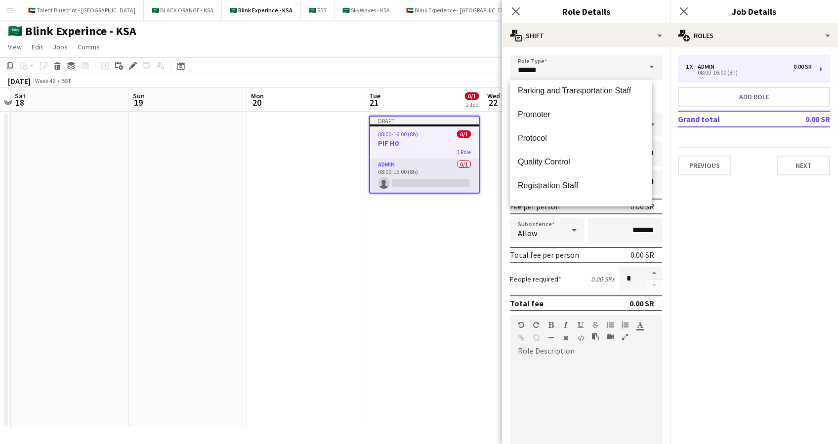
scroll to position [363, 0]
click at [518, 12] on icon "Close pop-in" at bounding box center [515, 10] width 9 height 9
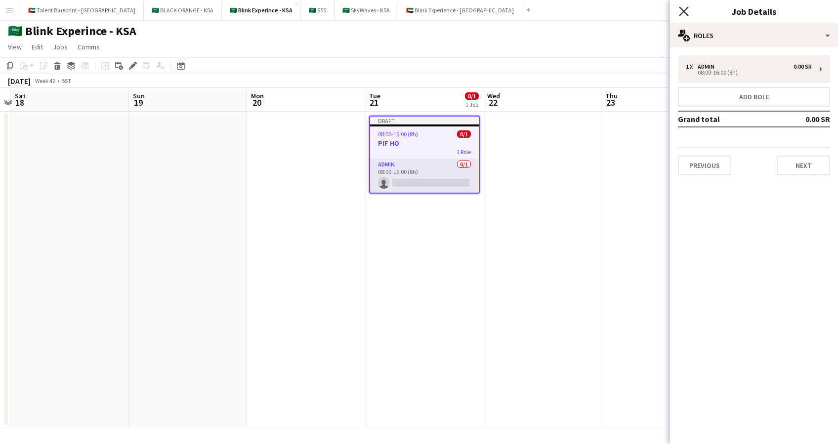
click at [686, 13] on icon "Close pop-in" at bounding box center [683, 10] width 9 height 9
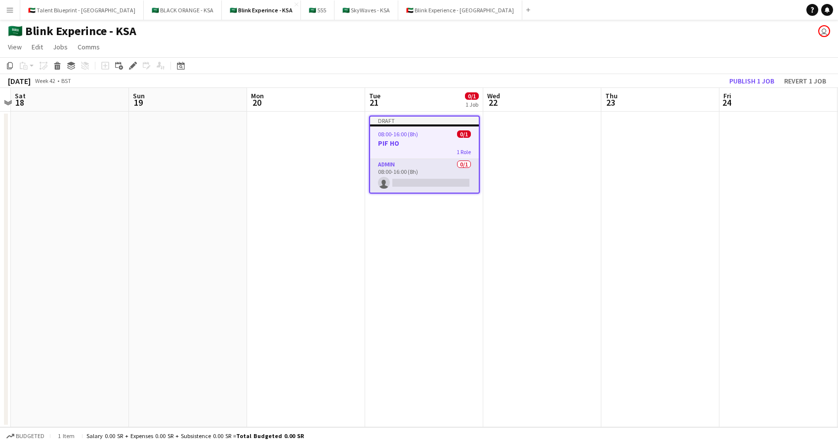
click at [435, 135] on div "08:00-16:00 (8h) 0/1" at bounding box center [424, 133] width 109 height 7
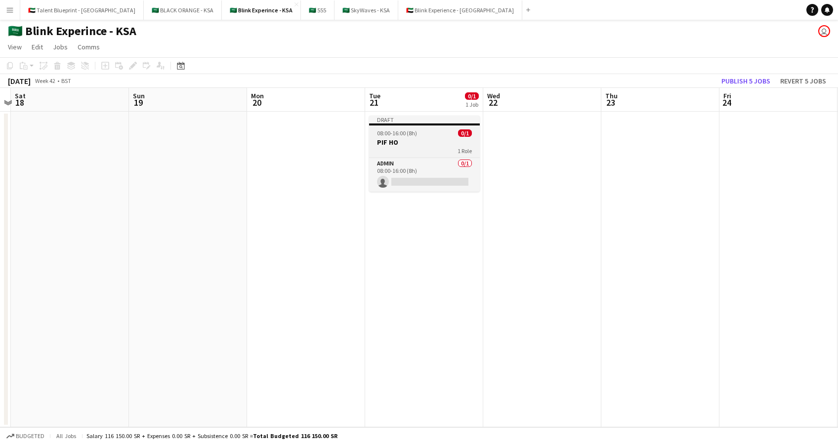
click at [435, 135] on div "08:00-16:00 (8h) 0/1" at bounding box center [424, 132] width 111 height 7
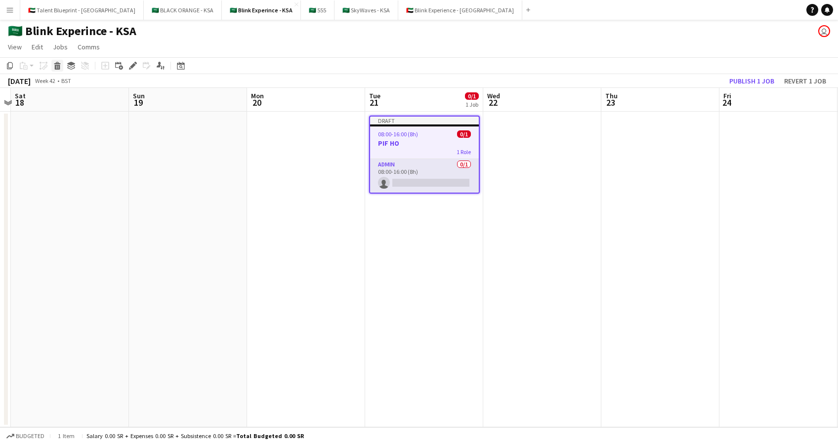
click at [55, 65] on icon at bounding box center [57, 67] width 5 height 5
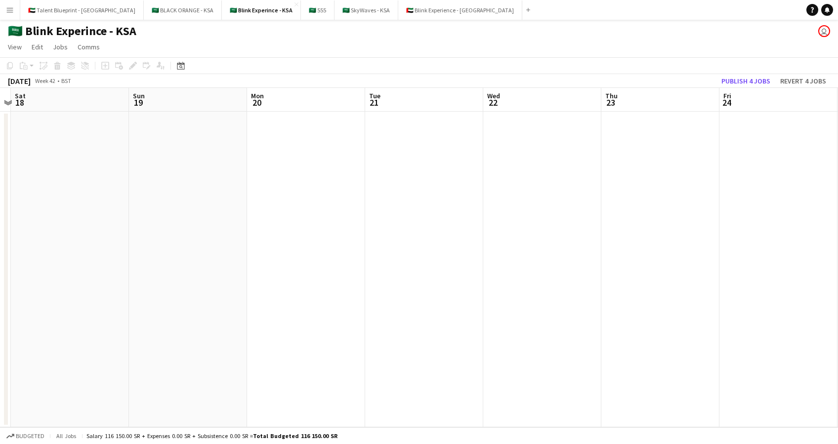
click at [448, 171] on app-date-cell at bounding box center [424, 270] width 118 height 316
